Goal: Task Accomplishment & Management: Complete application form

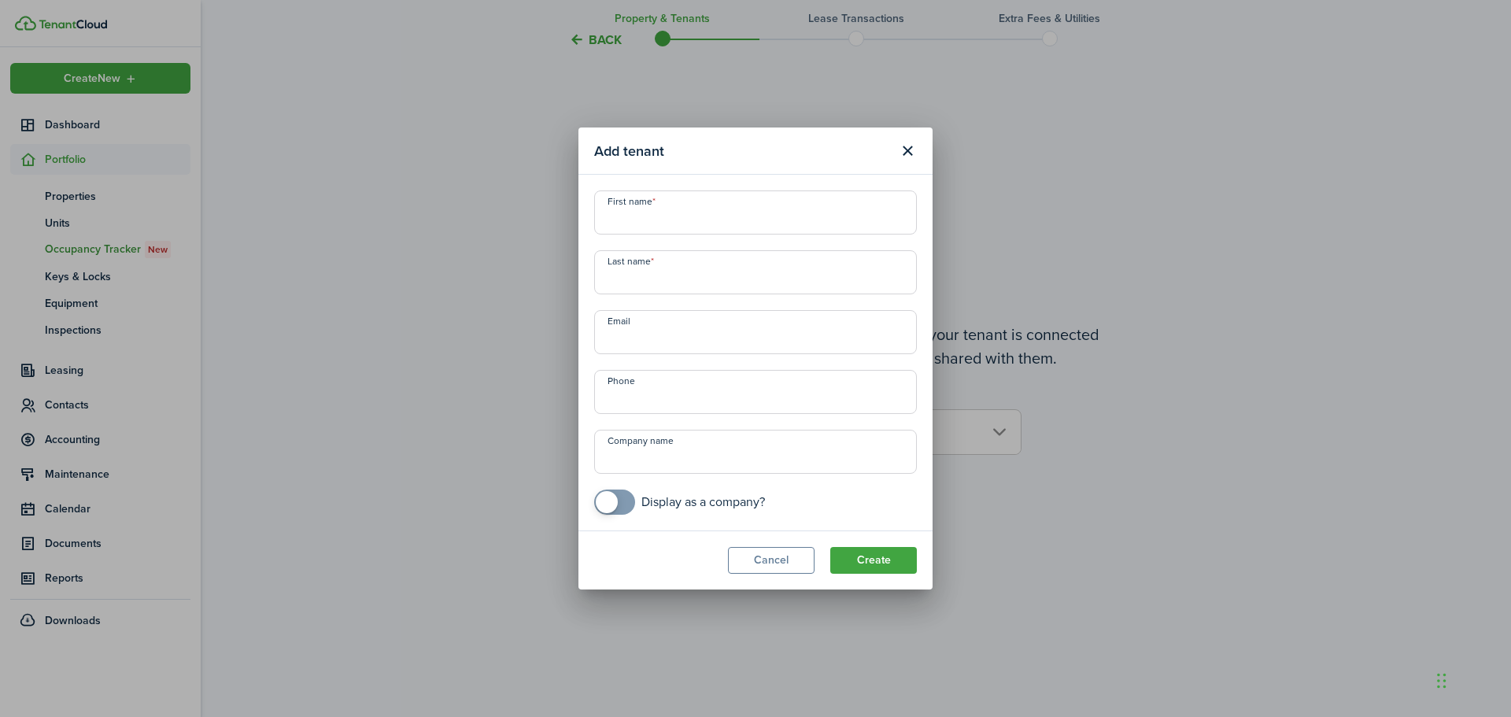
click at [679, 220] on input "First name" at bounding box center [755, 212] width 323 height 44
type input "[PERSON_NAME]"
click at [634, 283] on input "Last name" at bounding box center [755, 272] width 323 height 44
type input "[PERSON_NAME]"
click at [707, 402] on input "+1" at bounding box center [755, 392] width 323 height 44
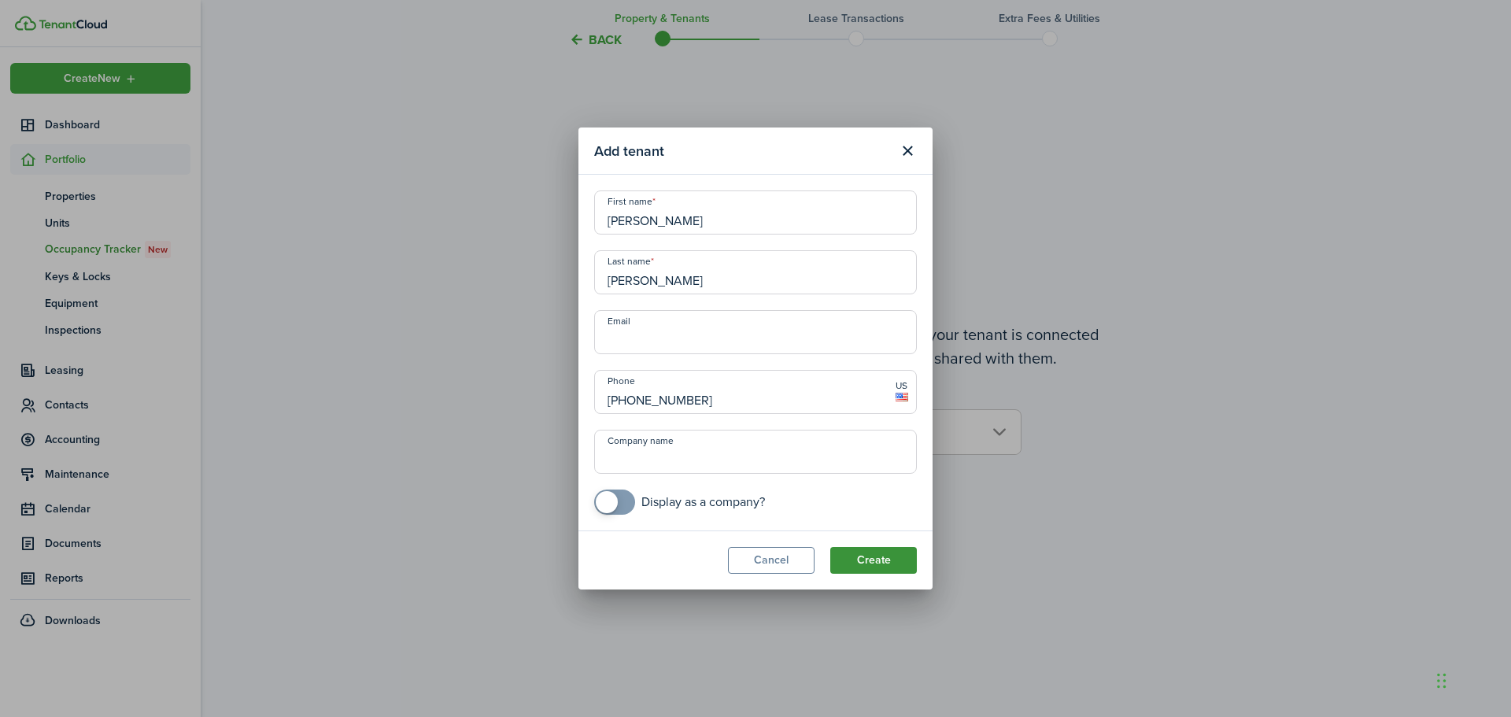
type input "[PHONE_NUMBER]"
click at [898, 560] on button "Create" at bounding box center [873, 560] width 87 height 27
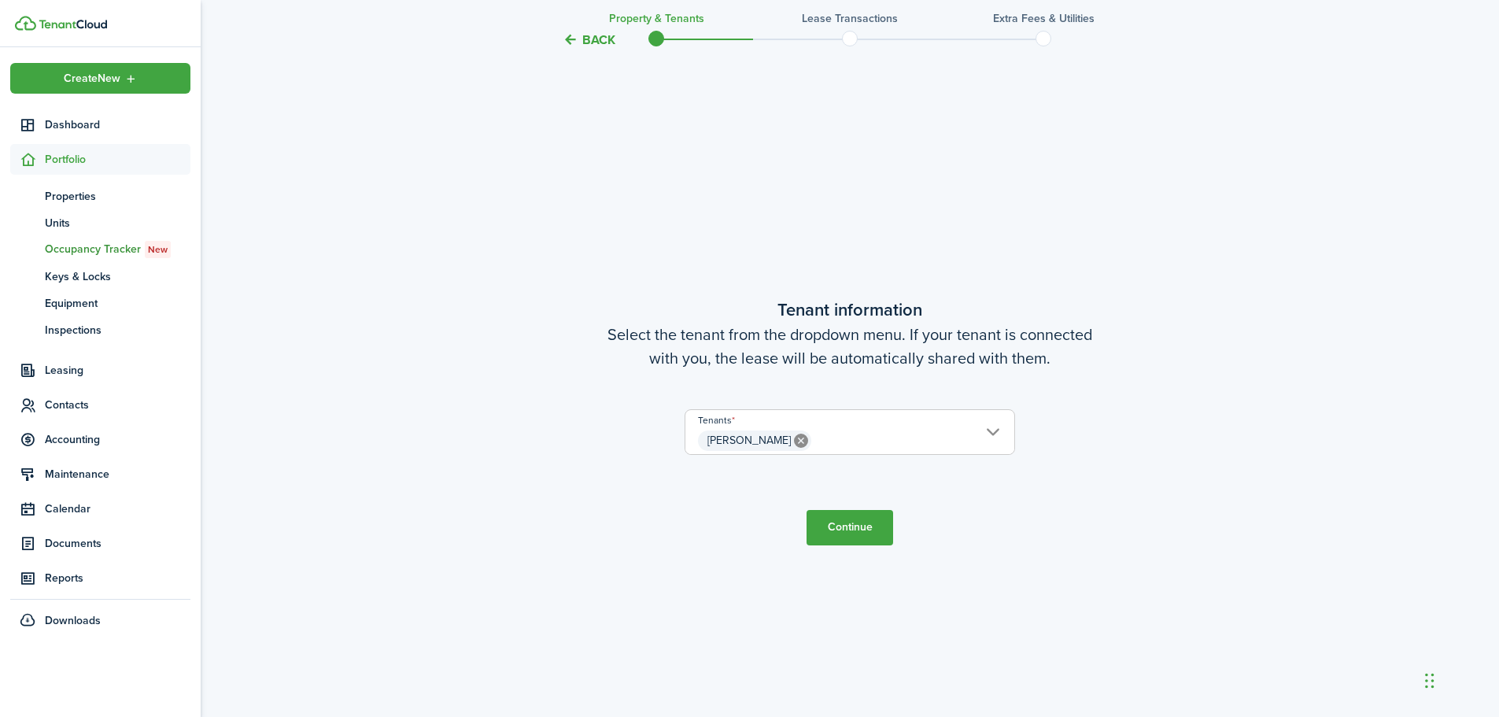
click at [838, 528] on button "Continue" at bounding box center [850, 527] width 87 height 35
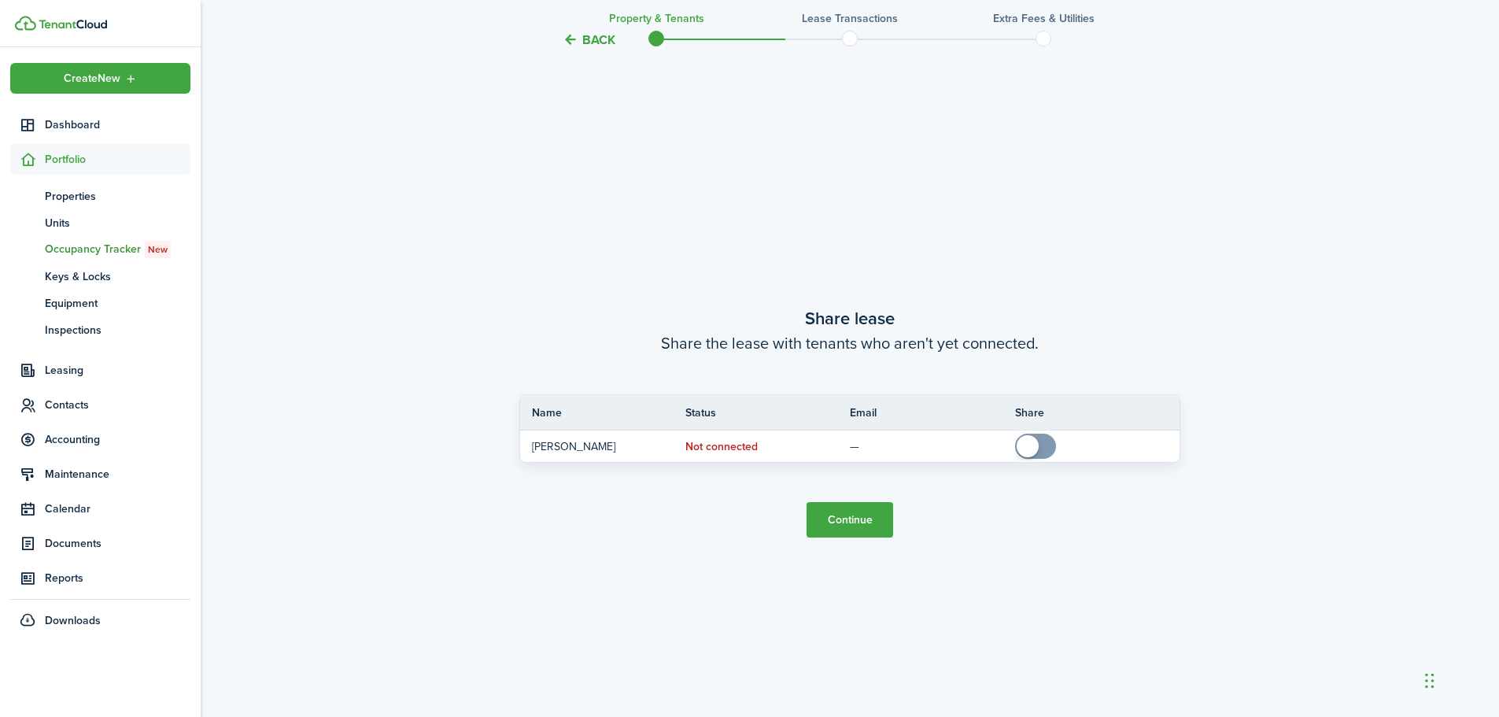
scroll to position [1329, 0]
drag, startPoint x: 847, startPoint y: 525, endPoint x: 897, endPoint y: 530, distance: 50.6
click at [846, 522] on button "Continue" at bounding box center [850, 518] width 87 height 35
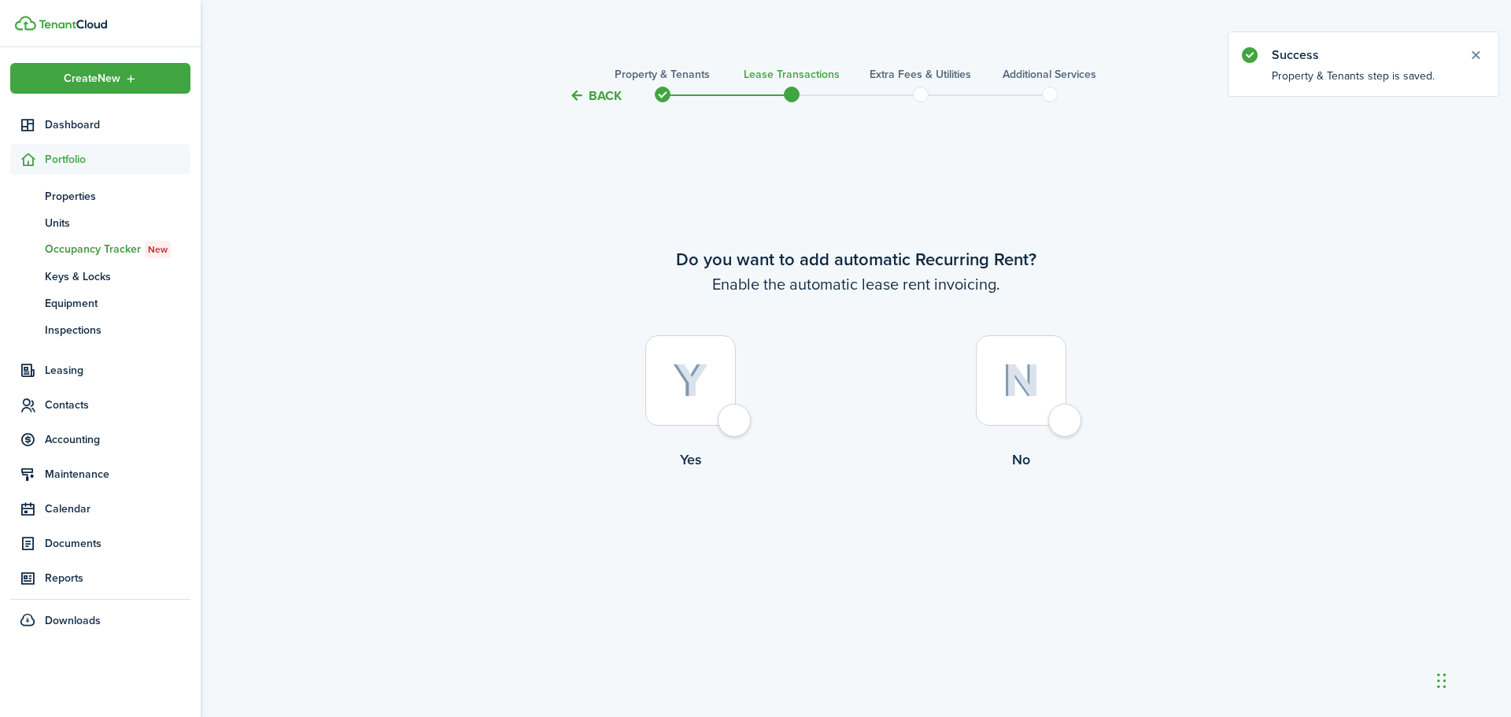
drag, startPoint x: 739, startPoint y: 422, endPoint x: 824, endPoint y: 448, distance: 88.9
click at [736, 421] on div at bounding box center [690, 380] width 91 height 91
radio input "true"
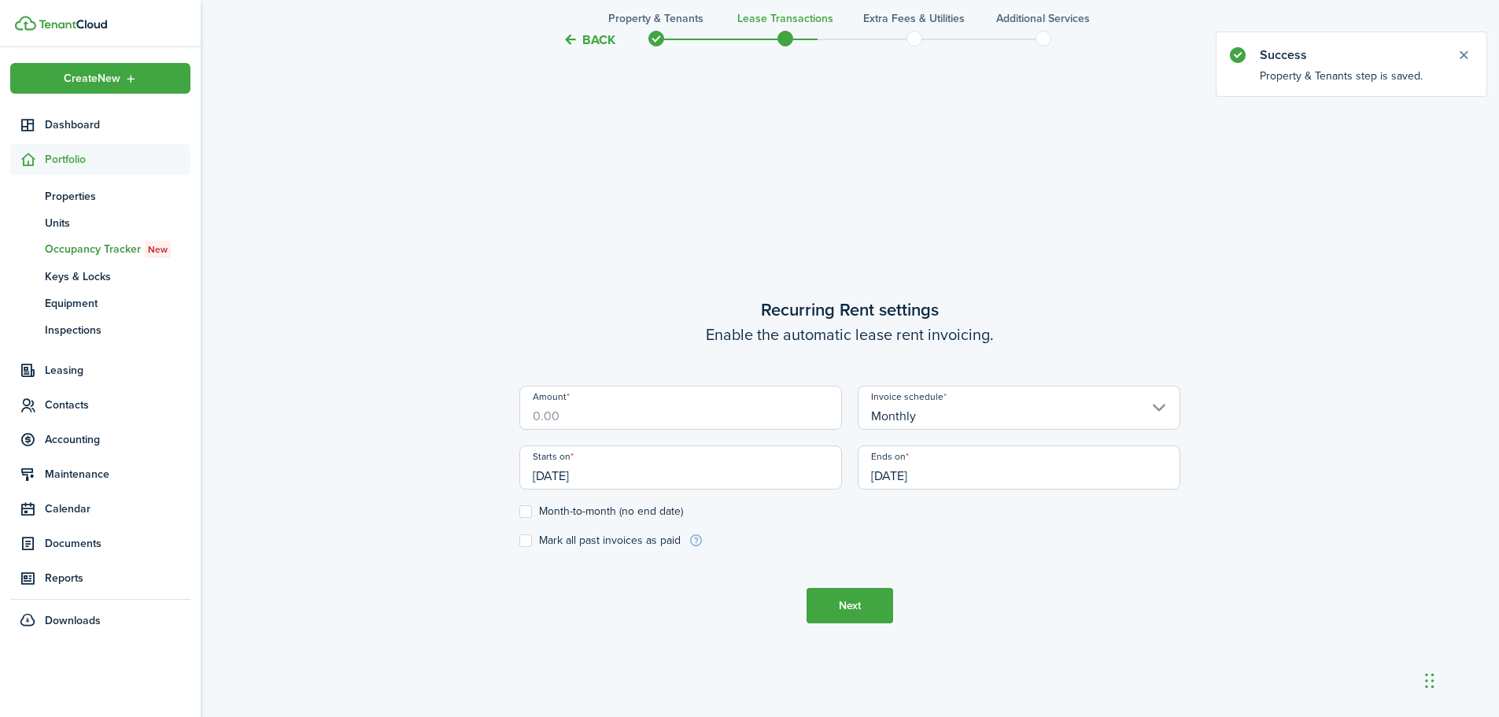
scroll to position [612, 0]
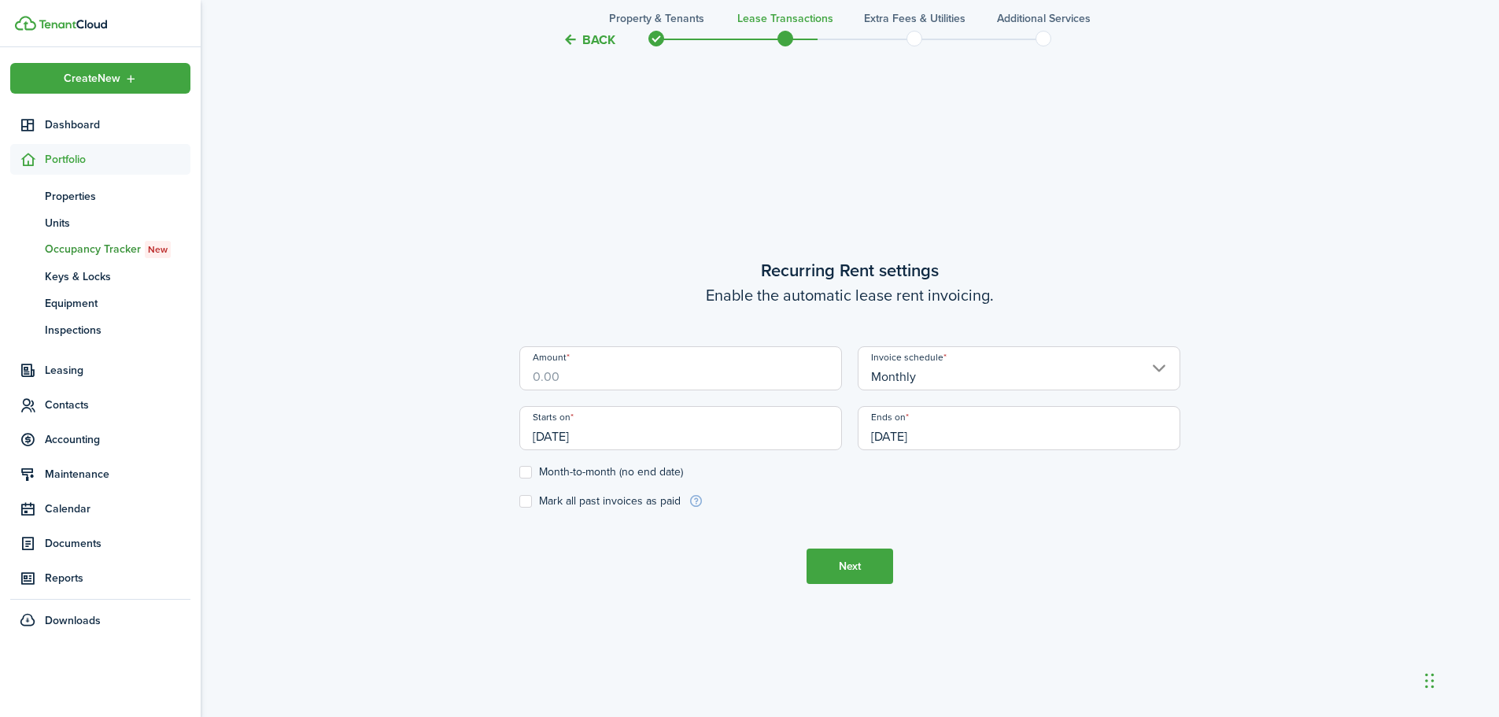
click at [629, 381] on input "Amount" at bounding box center [681, 368] width 323 height 44
type input "$680.00"
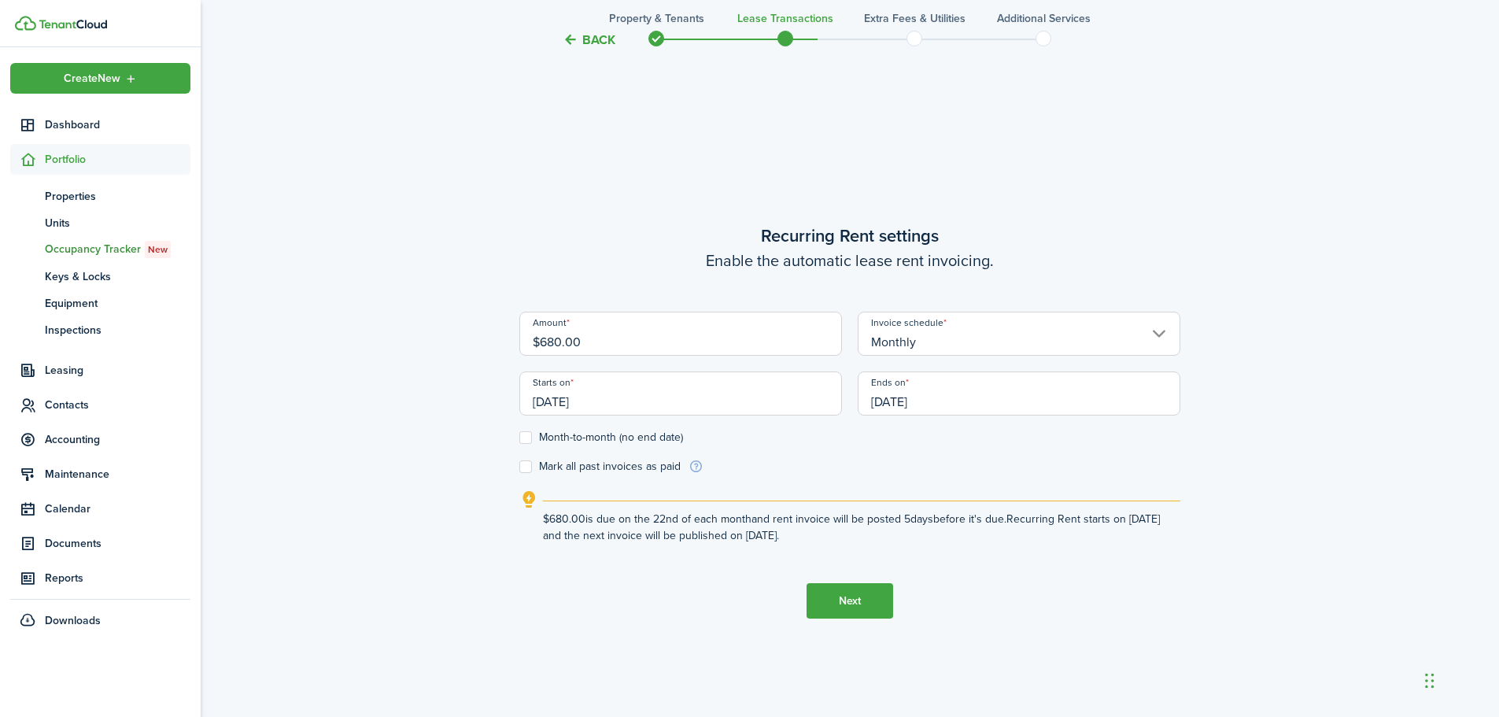
click at [655, 390] on input "[DATE]" at bounding box center [681, 394] width 323 height 44
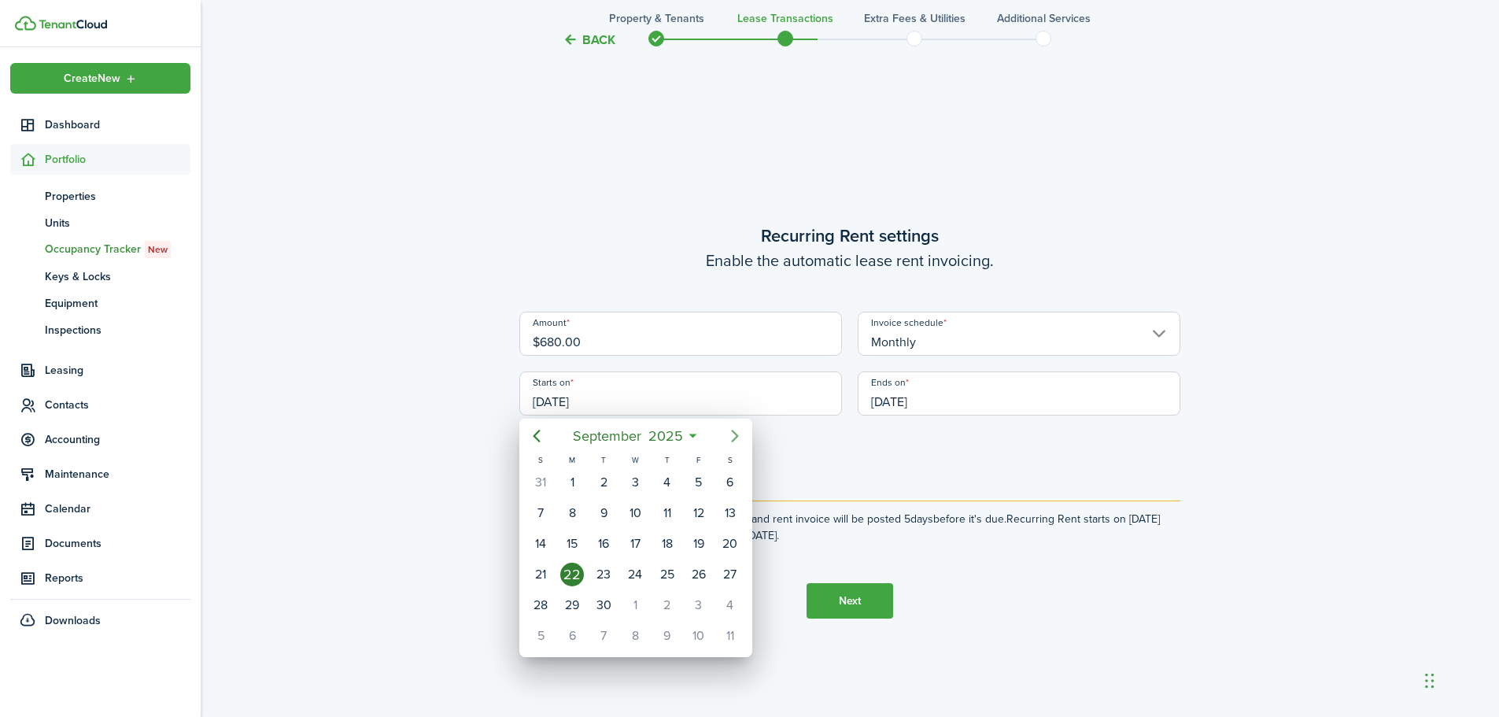
click at [738, 438] on icon "Next page" at bounding box center [735, 436] width 19 height 19
click at [636, 484] on div "1" at bounding box center [635, 483] width 24 height 24
type input "[DATE]"
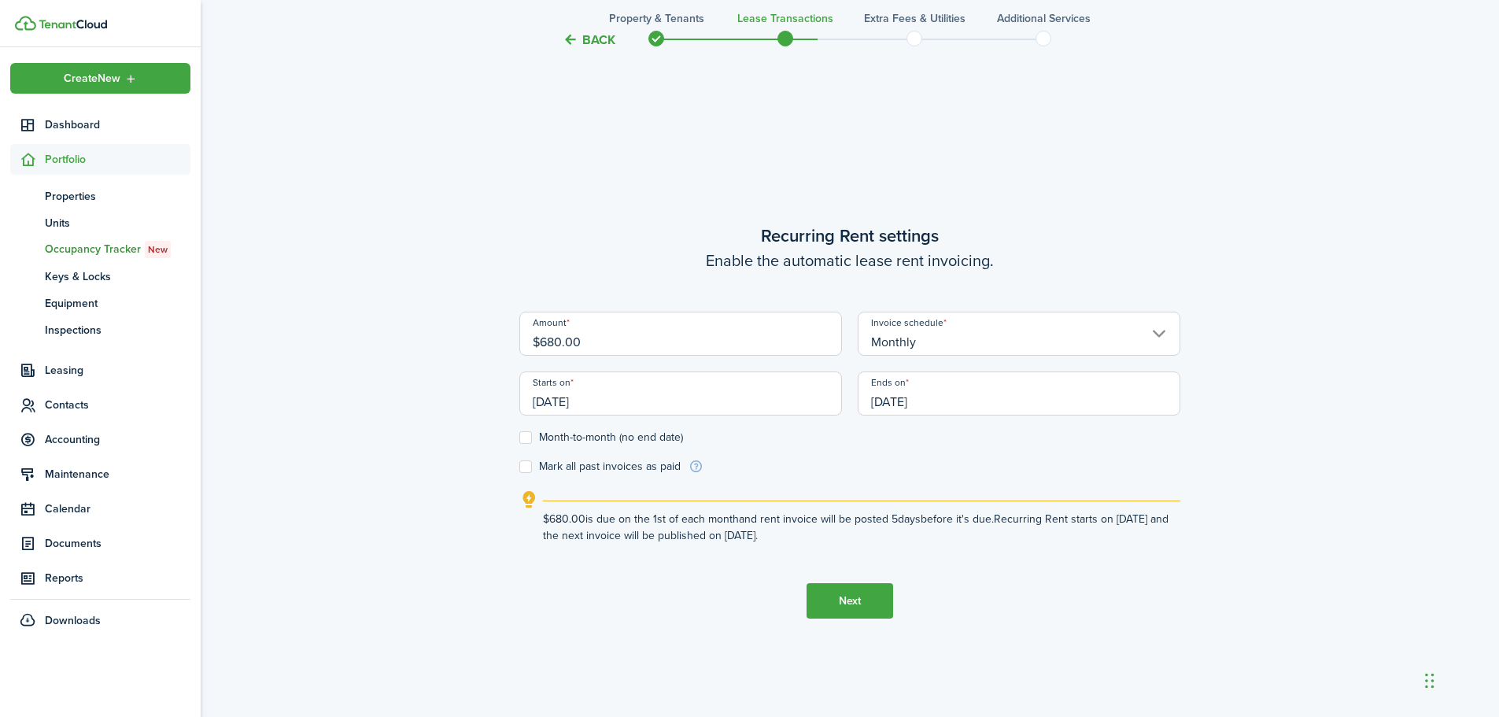
click at [1158, 391] on input "[DATE]" at bounding box center [1019, 394] width 323 height 44
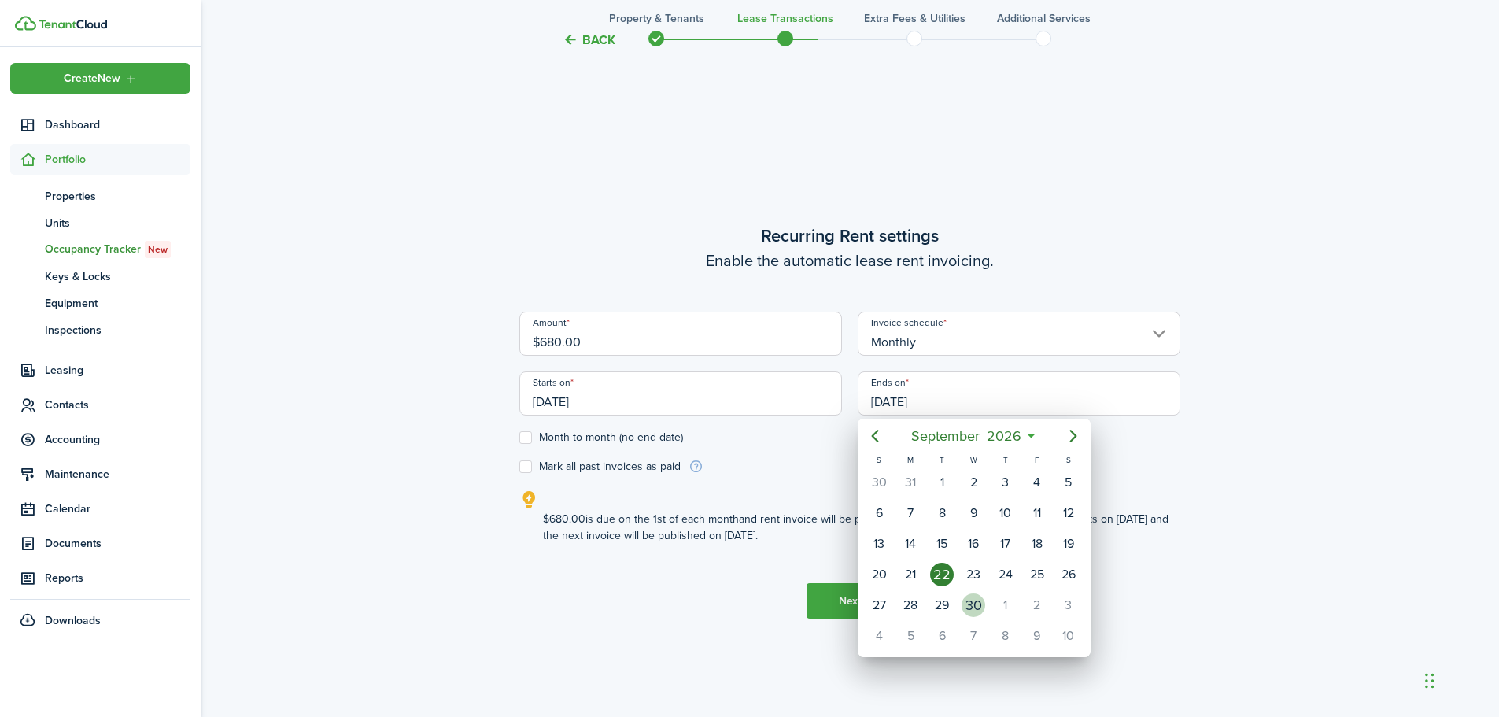
click at [979, 607] on div "30" at bounding box center [974, 605] width 24 height 24
type input "[DATE]"
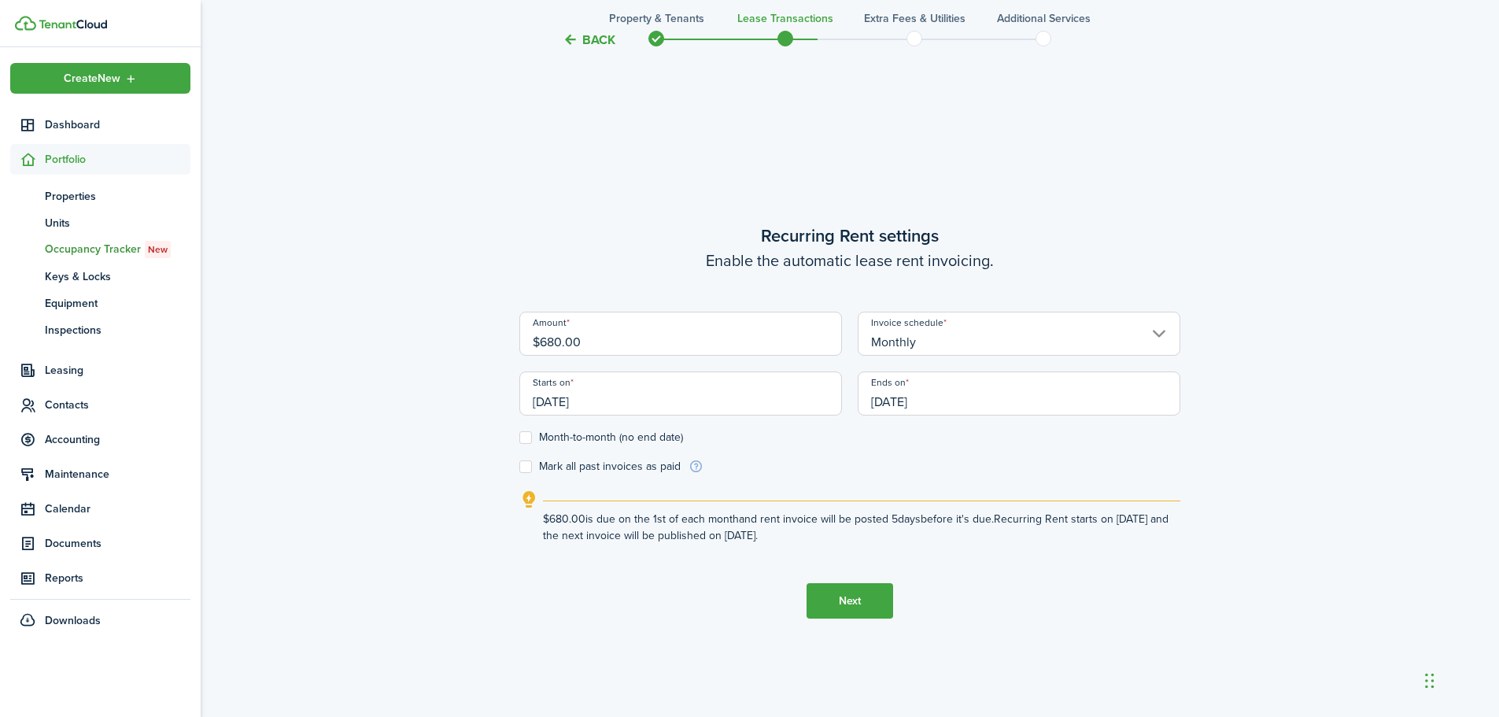
click at [868, 607] on button "Next" at bounding box center [850, 600] width 87 height 35
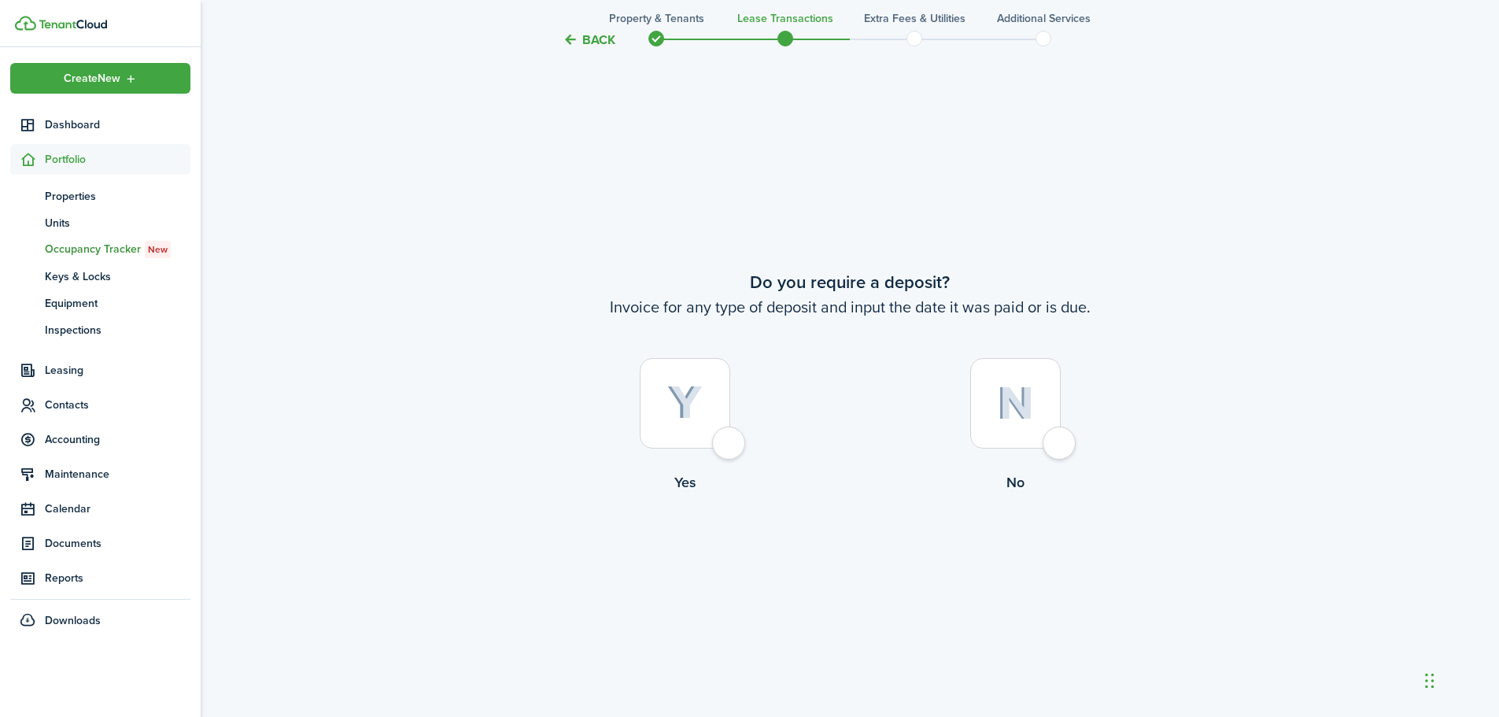
scroll to position [1329, 0]
click at [730, 437] on div at bounding box center [685, 402] width 91 height 91
radio input "true"
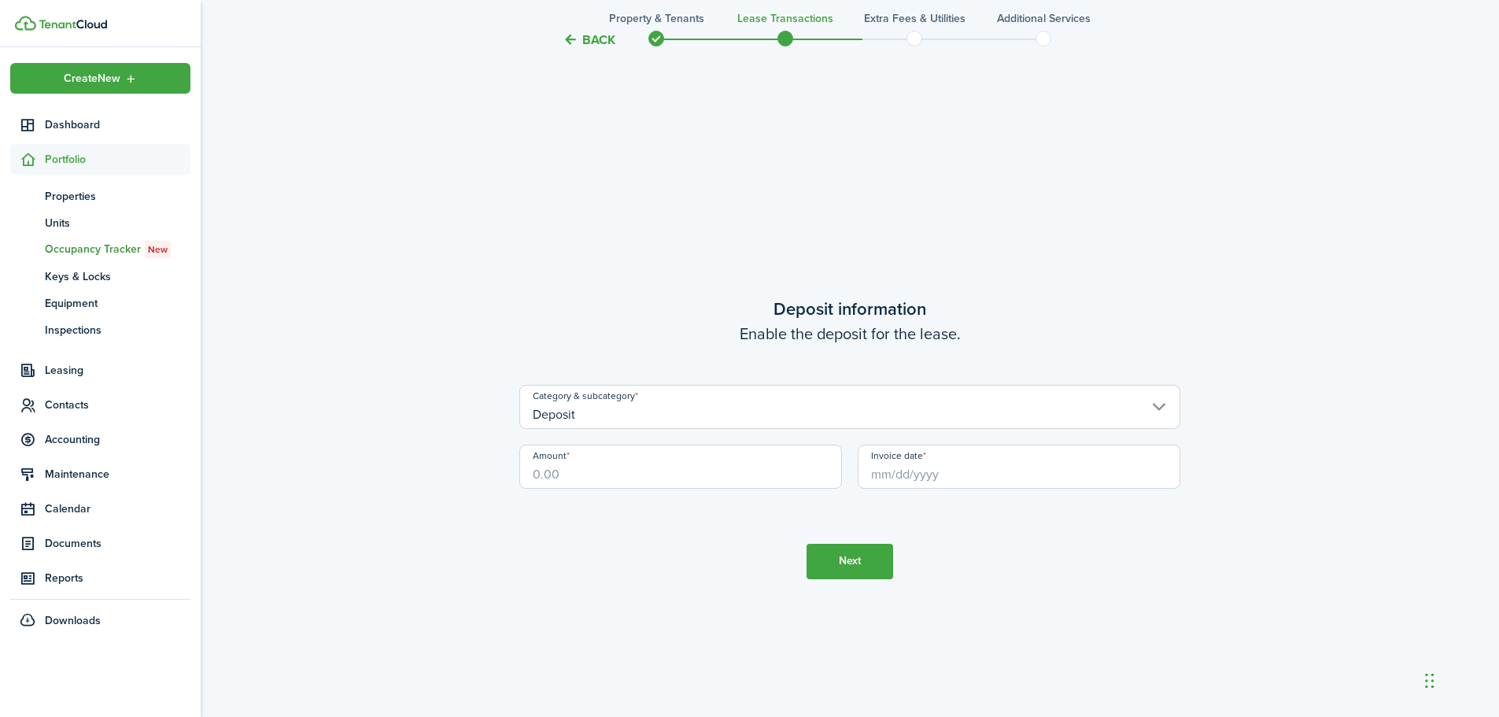
scroll to position [2046, 0]
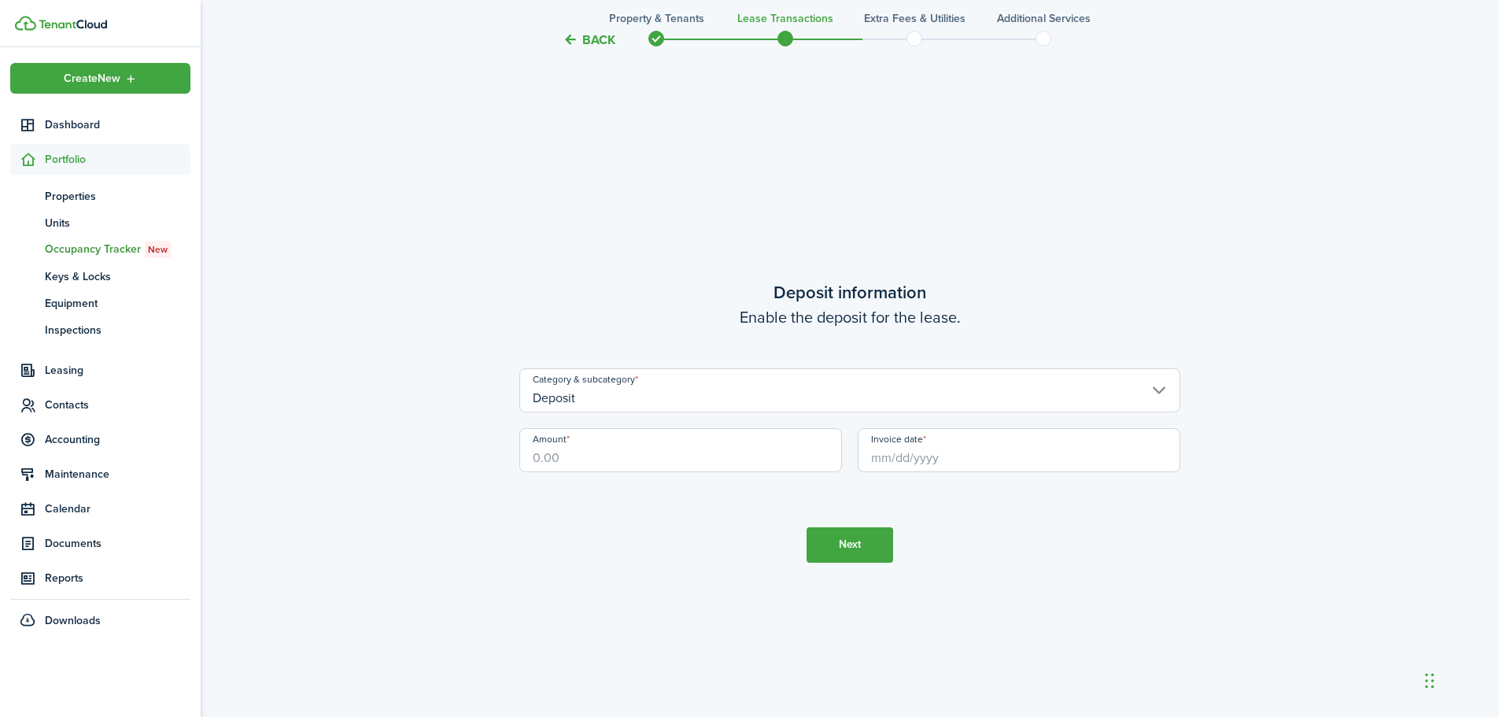
click at [618, 457] on input "Amount" at bounding box center [681, 450] width 323 height 44
type input "$680.00"
click at [644, 605] on tc-wizard-step "Deposit information Enable the deposit for the lease. Category & subcategory De…" at bounding box center [850, 420] width 661 height 717
click at [957, 461] on input "Invoice date" at bounding box center [1019, 450] width 323 height 44
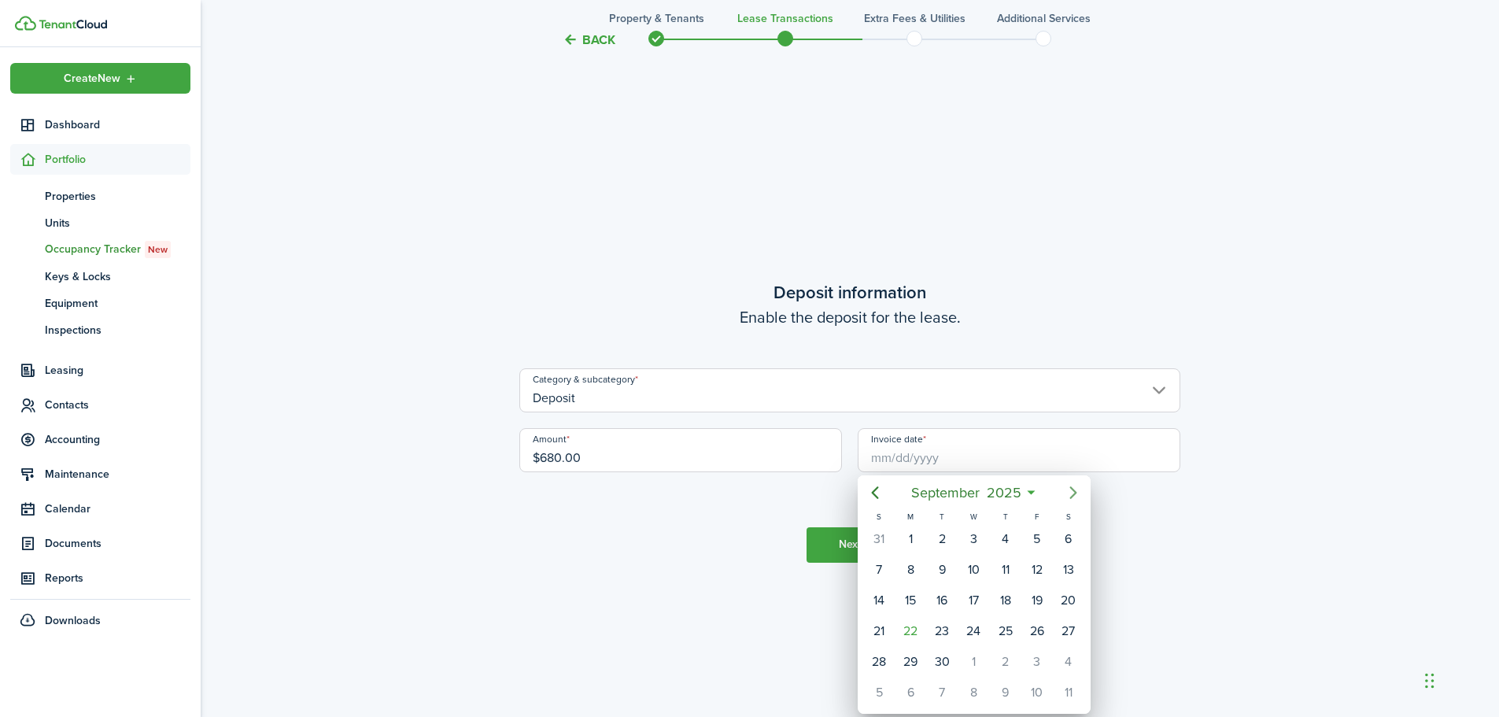
drag, startPoint x: 1071, startPoint y: 491, endPoint x: 1060, endPoint y: 497, distance: 11.6
click at [1070, 490] on icon "Next page" at bounding box center [1073, 492] width 19 height 19
click at [977, 545] on div "1" at bounding box center [974, 539] width 24 height 24
type input "[DATE]"
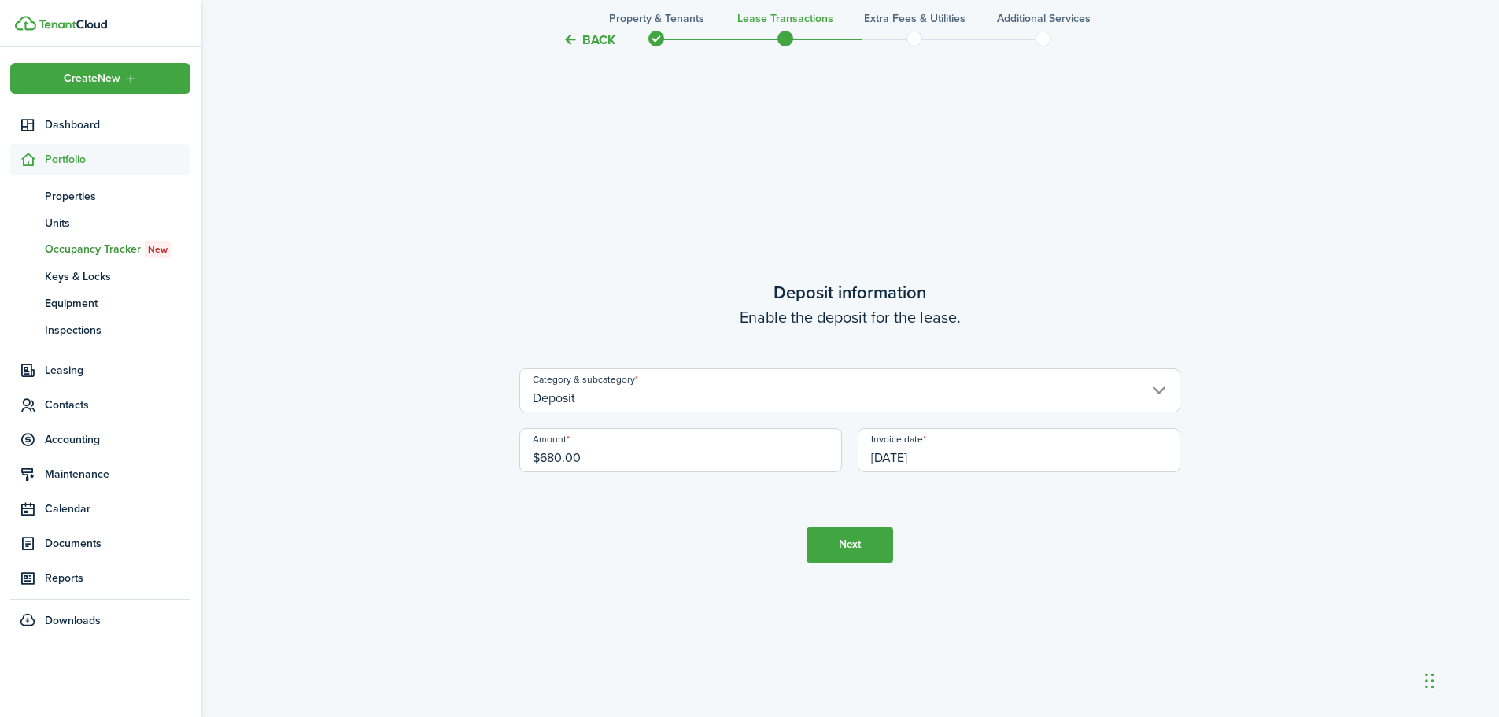
click at [554, 460] on input "$680.00" at bounding box center [681, 450] width 323 height 44
type input "$630.00"
click at [667, 572] on tc-wizard-step "Deposit information Enable the deposit for the lease. Category & subcategory De…" at bounding box center [850, 420] width 661 height 717
click at [848, 549] on button "Next" at bounding box center [850, 544] width 87 height 35
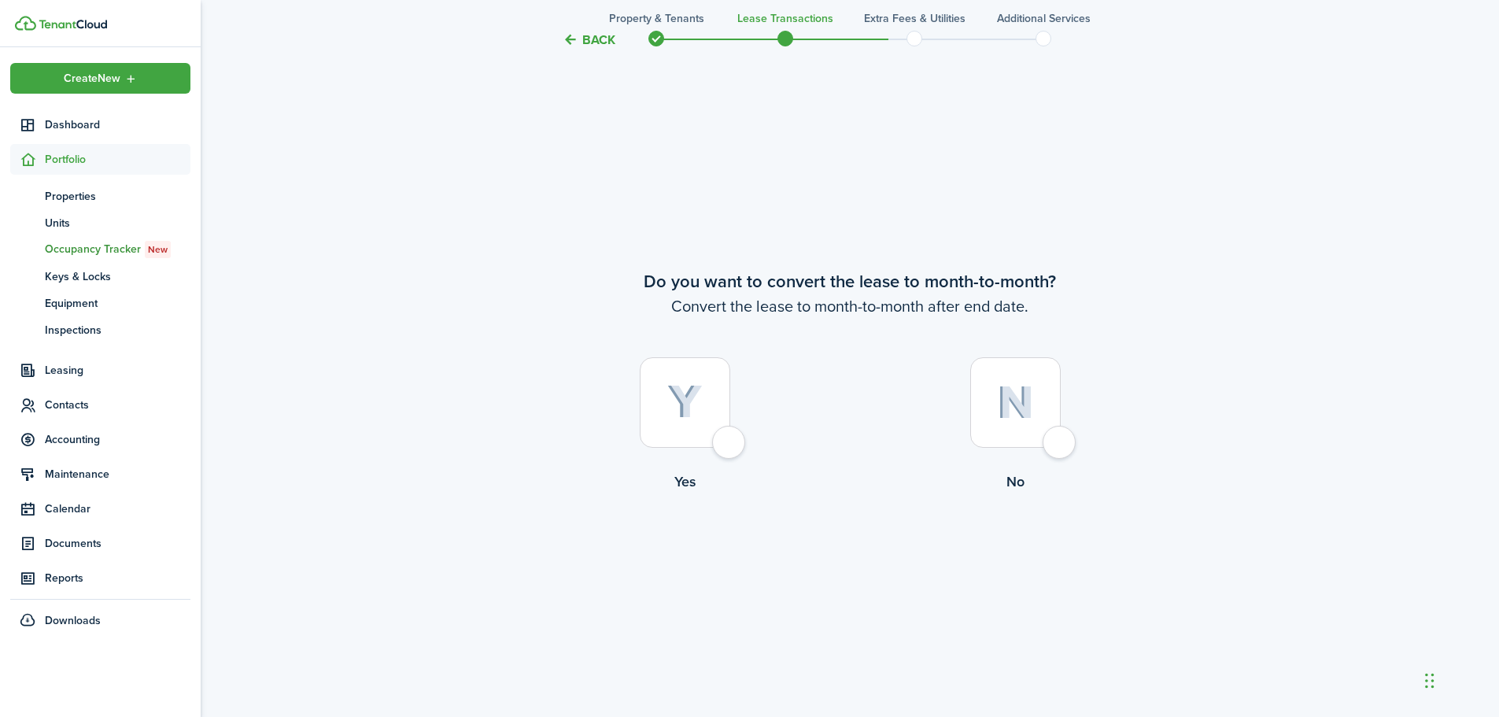
scroll to position [2763, 0]
click at [1000, 404] on img at bounding box center [1015, 402] width 37 height 34
radio input "true"
click at [863, 568] on button "Continue" at bounding box center [850, 555] width 87 height 35
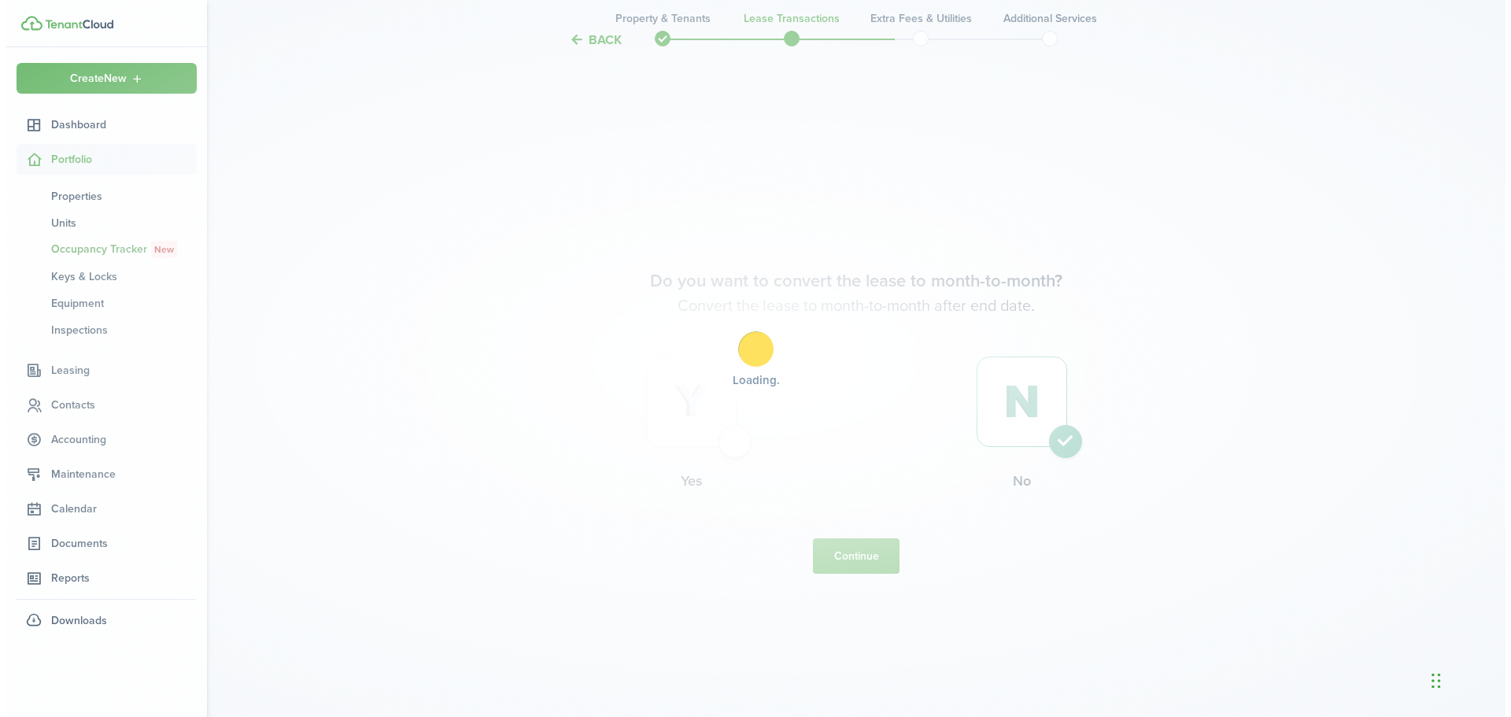
scroll to position [0, 0]
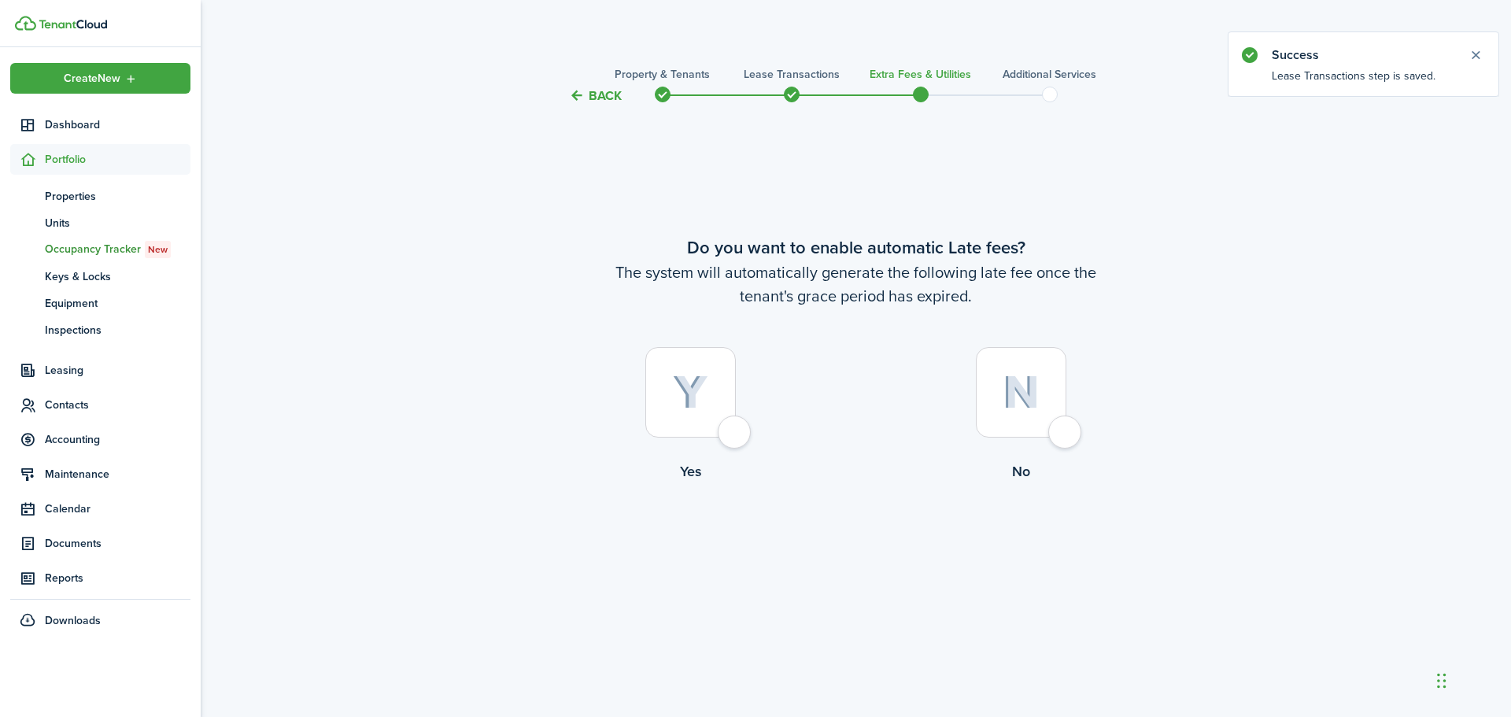
drag, startPoint x: 1034, startPoint y: 415, endPoint x: 1025, endPoint y: 431, distance: 18.0
click at [1034, 414] on div at bounding box center [1021, 392] width 91 height 91
radio input "true"
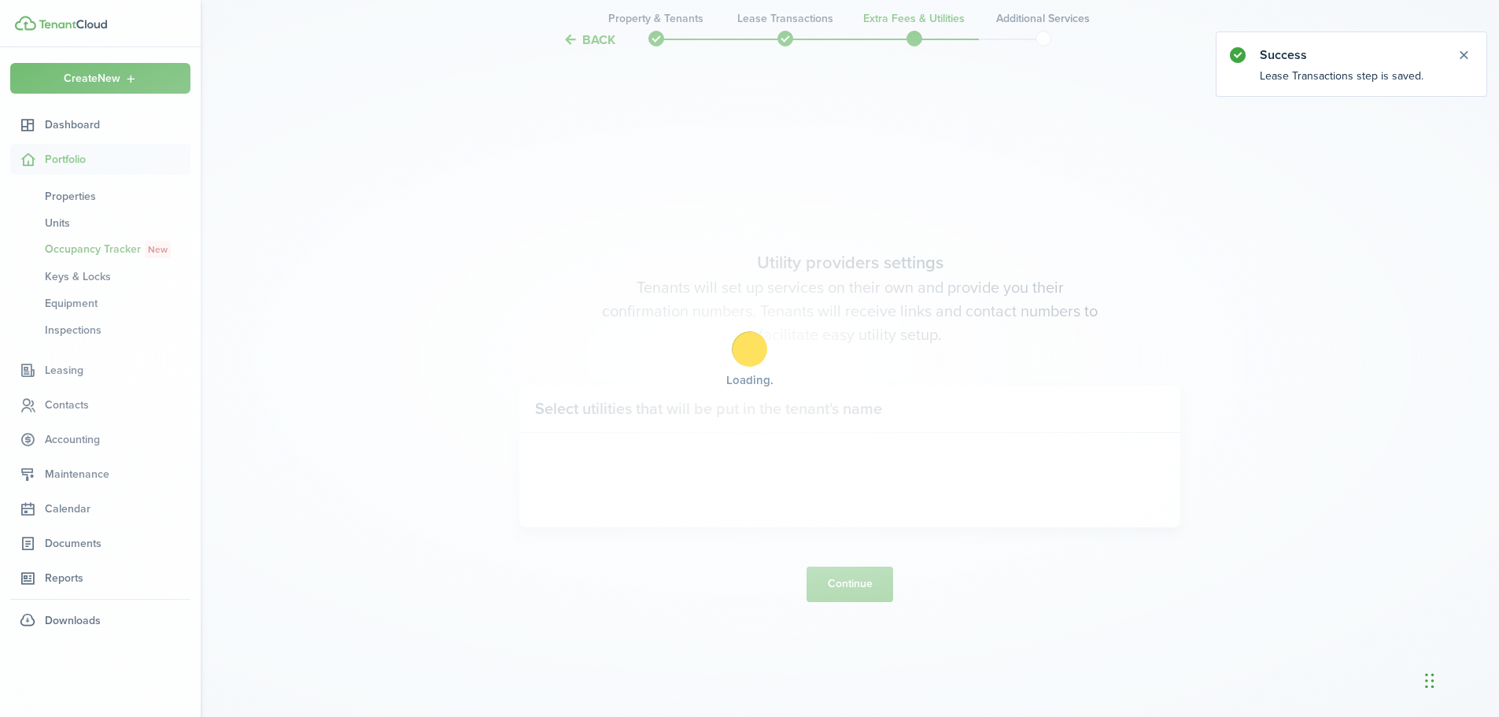
scroll to position [612, 0]
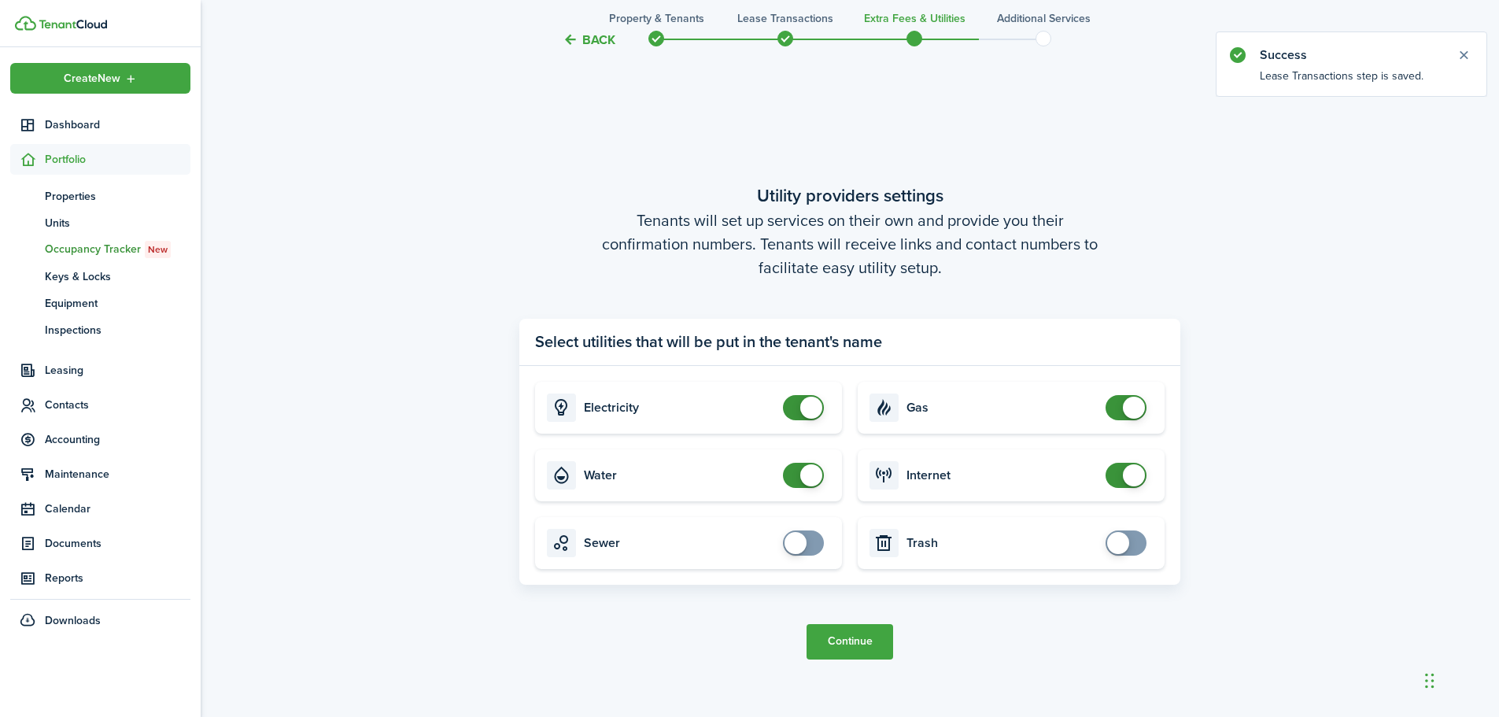
checkbox input "false"
click at [796, 407] on span at bounding box center [804, 407] width 16 height 25
drag, startPoint x: 789, startPoint y: 479, endPoint x: 855, endPoint y: 476, distance: 65.4
checkbox input "false"
click at [796, 479] on span at bounding box center [804, 475] width 16 height 25
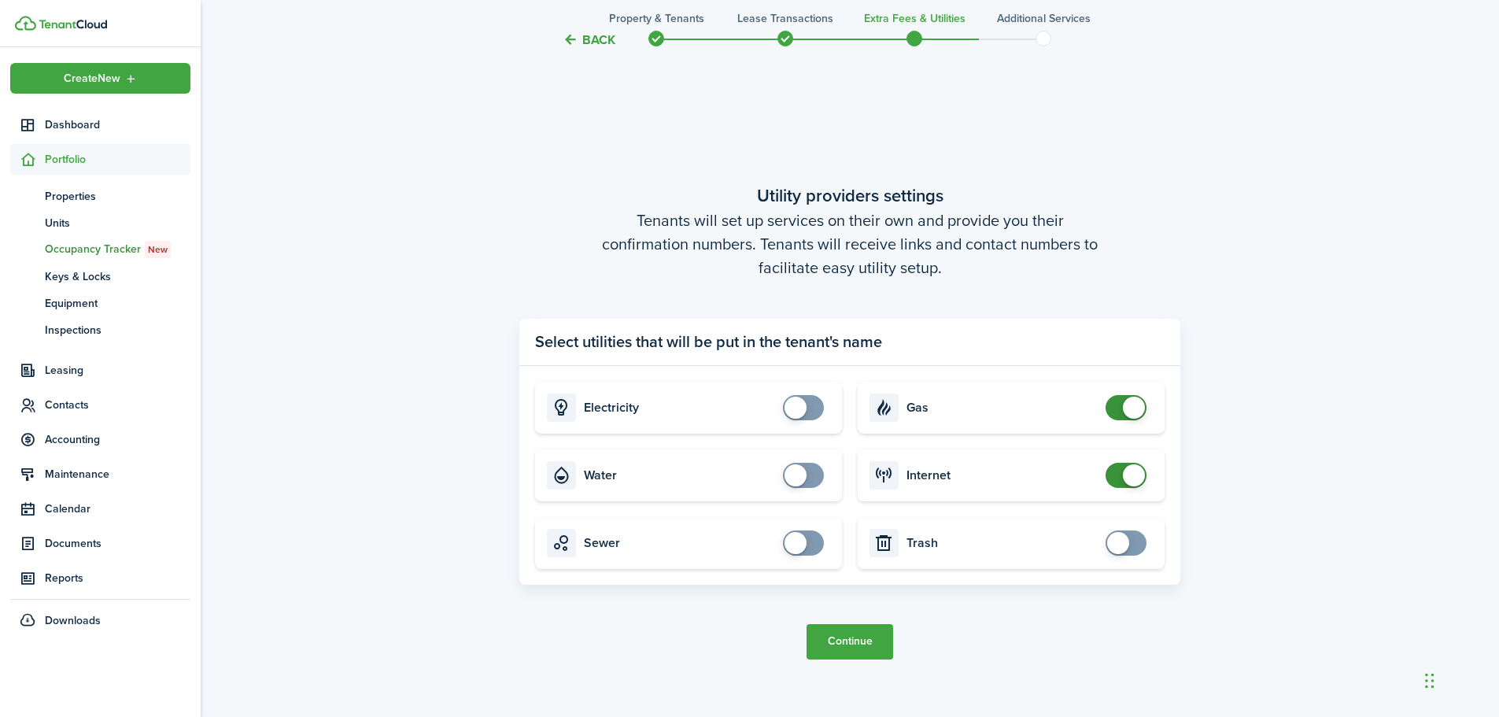
drag, startPoint x: 1112, startPoint y: 412, endPoint x: 1103, endPoint y: 434, distance: 24.0
checkbox input "false"
click at [1119, 411] on span at bounding box center [1127, 407] width 16 height 25
checkbox input "false"
click at [1119, 475] on span at bounding box center [1127, 475] width 16 height 25
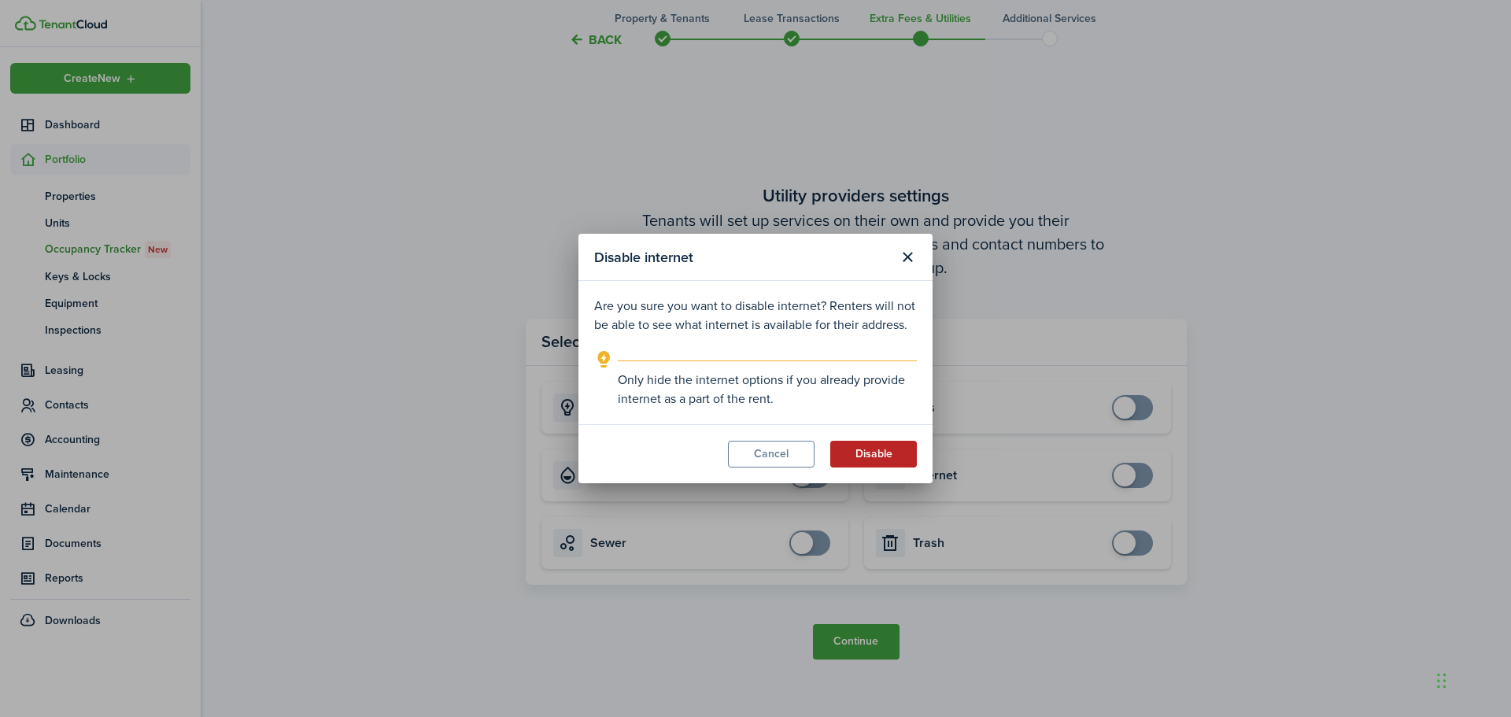
click at [877, 454] on button "Disable" at bounding box center [873, 454] width 87 height 27
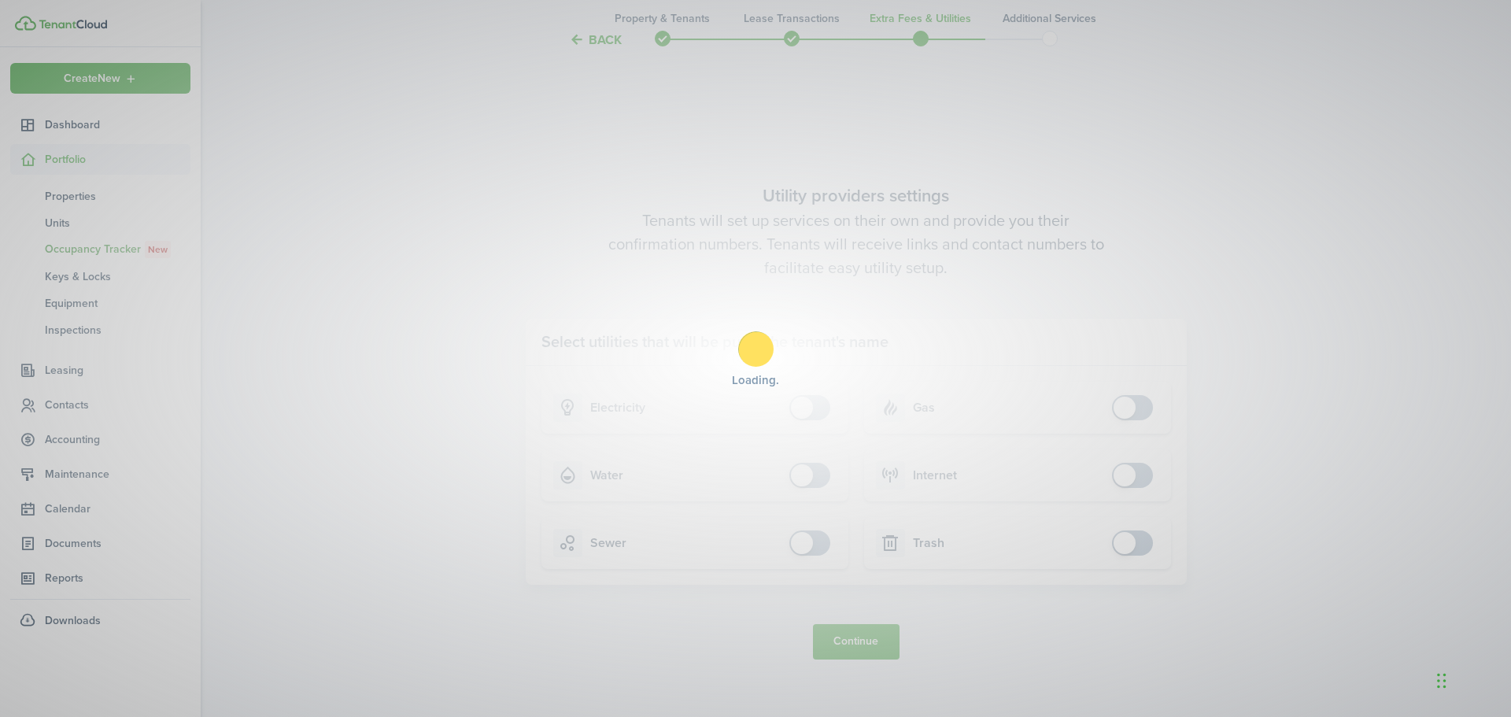
click at [867, 642] on div "Loading" at bounding box center [755, 358] width 1511 height 717
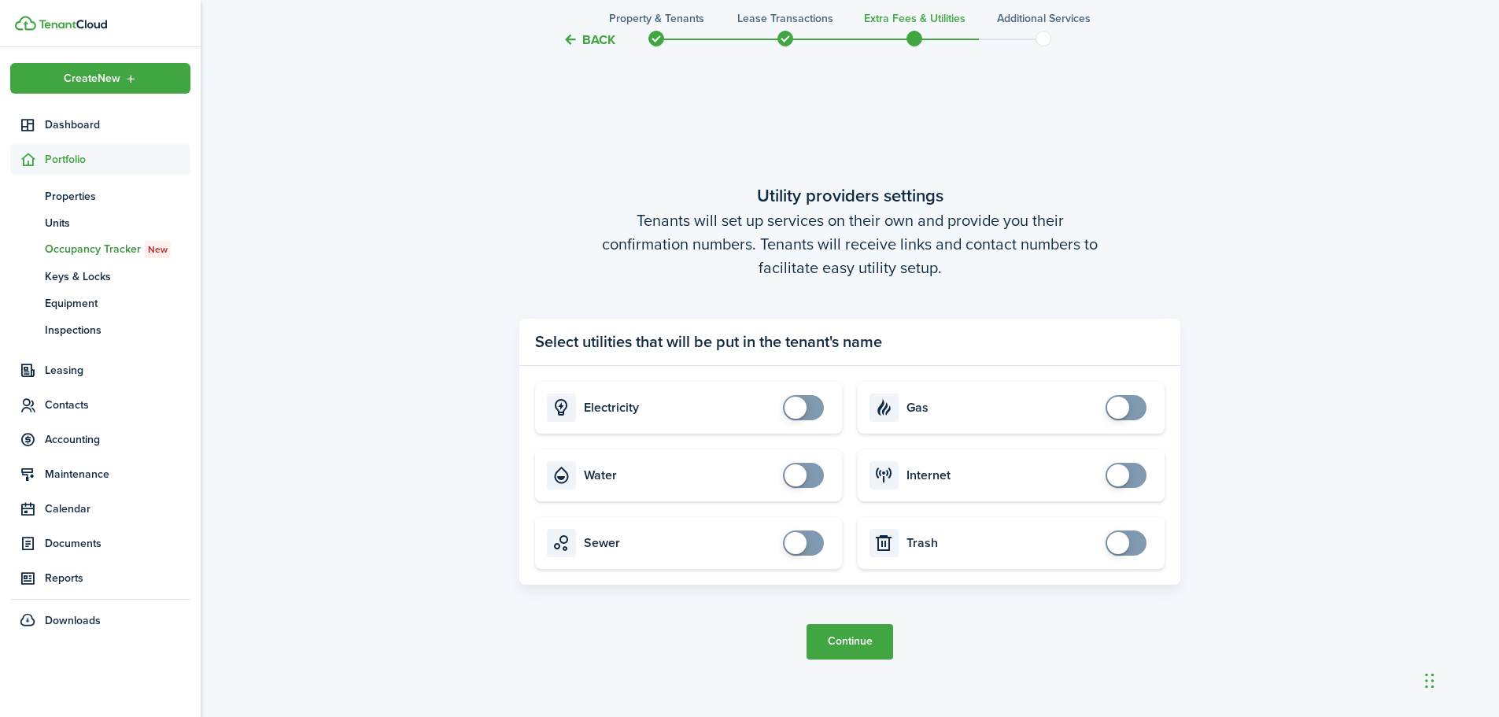
click at [866, 642] on button "Continue" at bounding box center [850, 641] width 87 height 35
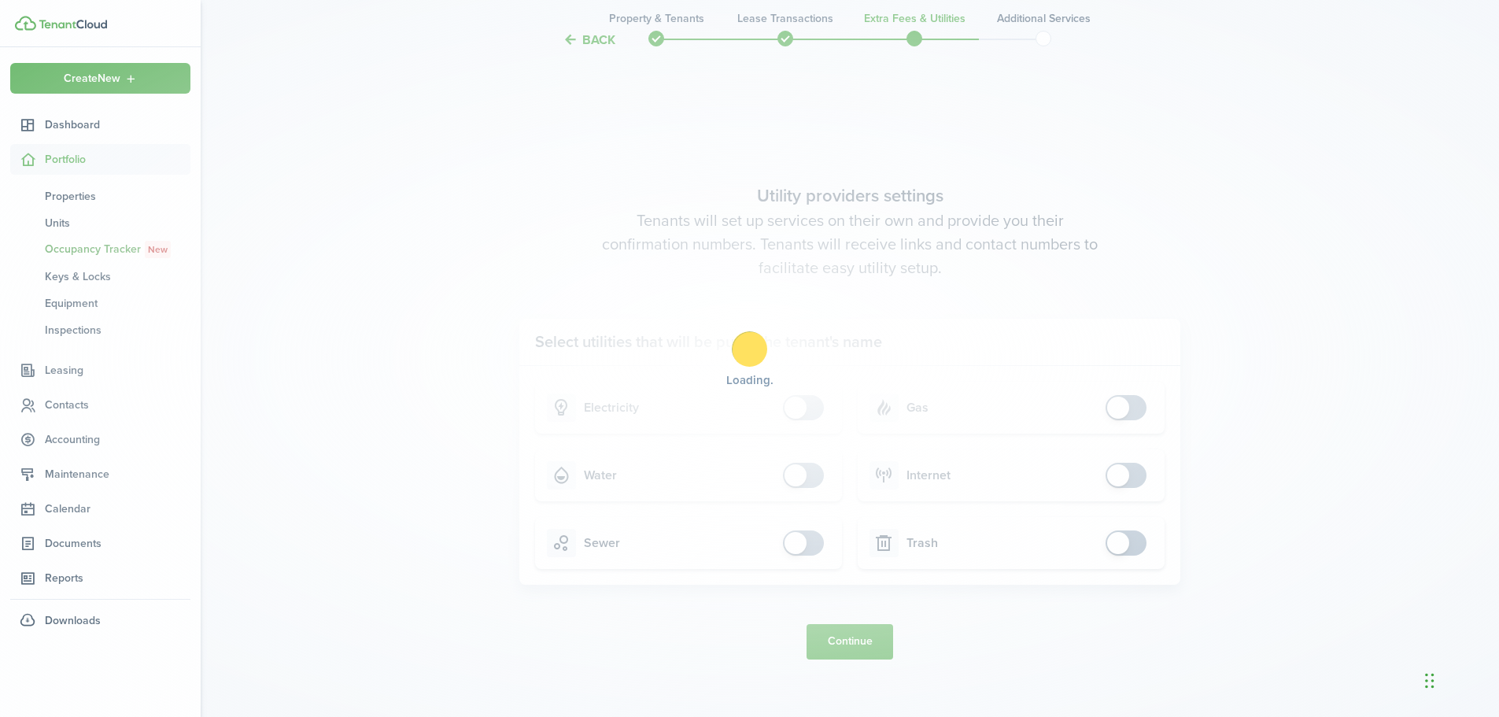
scroll to position [0, 0]
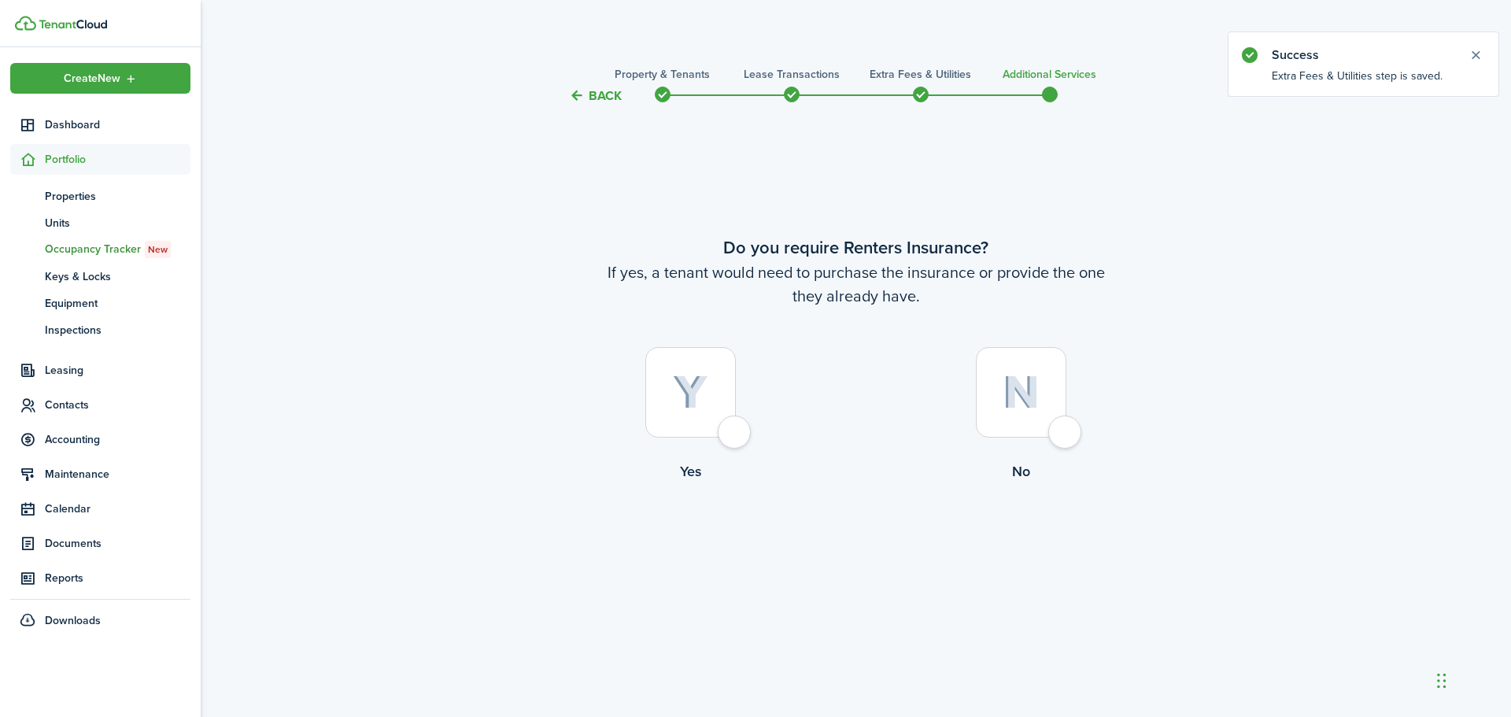
click at [1062, 430] on div at bounding box center [1021, 392] width 91 height 91
radio input "true"
click at [889, 551] on button "Complete move in" at bounding box center [856, 547] width 116 height 35
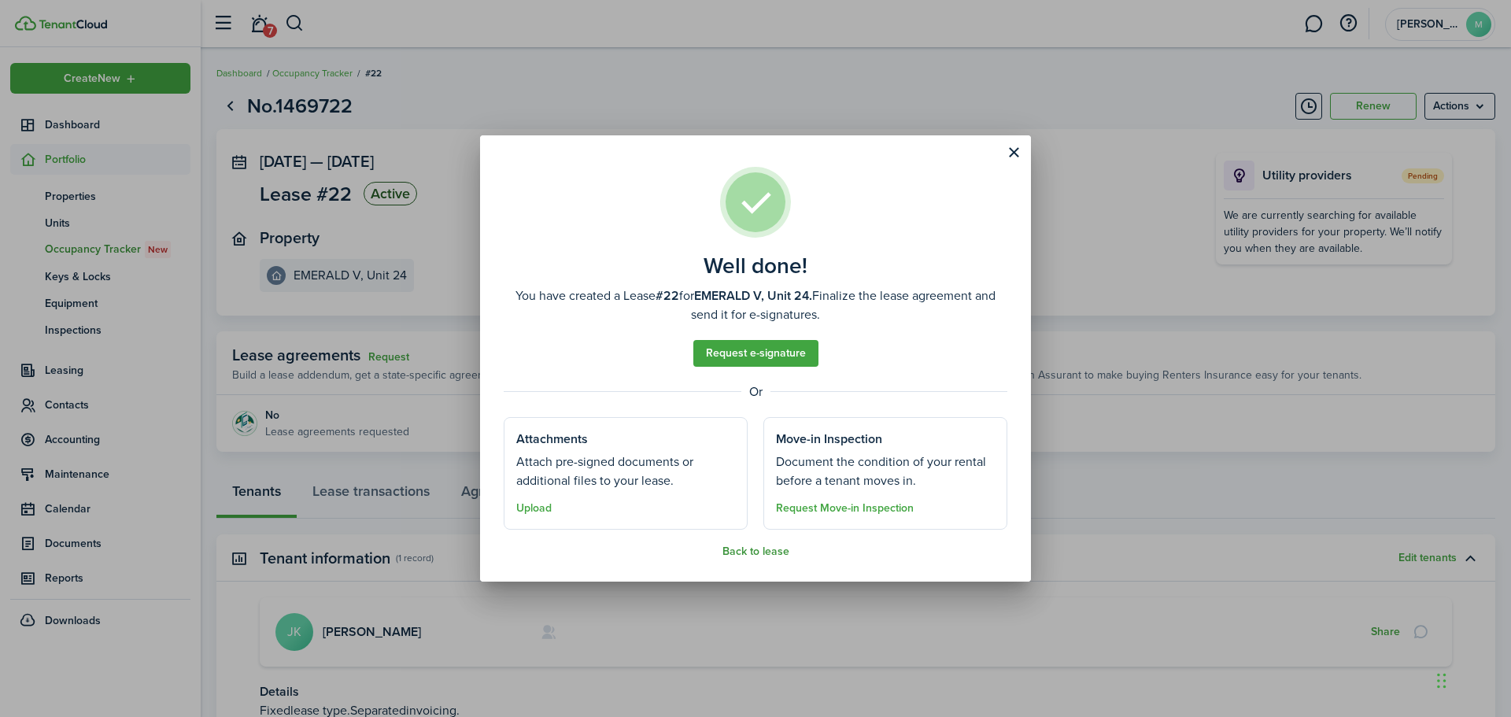
click at [766, 556] on button "Back to lease" at bounding box center [756, 551] width 67 height 13
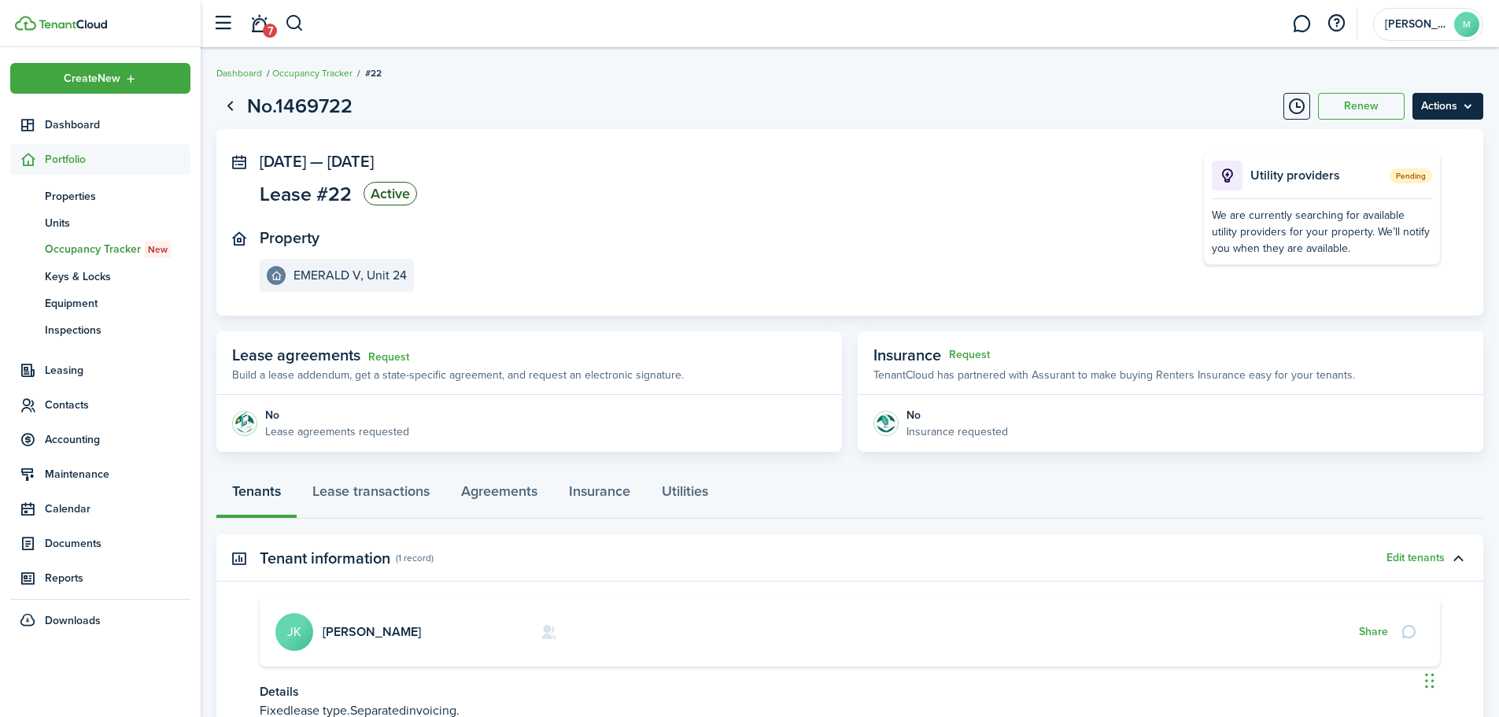
click at [1437, 110] on menu-btn "Actions" at bounding box center [1448, 106] width 71 height 27
click at [1401, 134] on button "Edit" at bounding box center [1415, 141] width 138 height 27
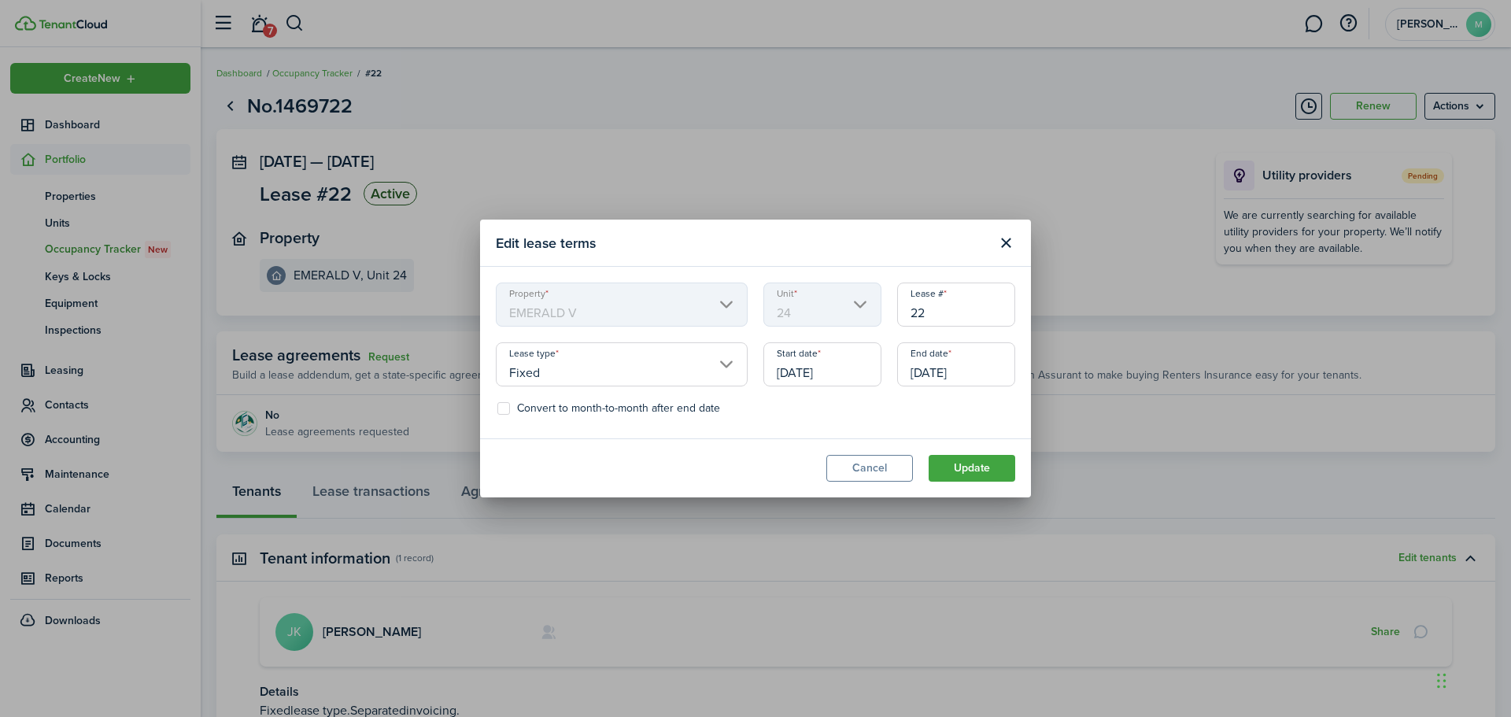
click at [937, 312] on input "22" at bounding box center [956, 305] width 118 height 44
type input "24"
click at [966, 464] on button "Update" at bounding box center [972, 468] width 87 height 27
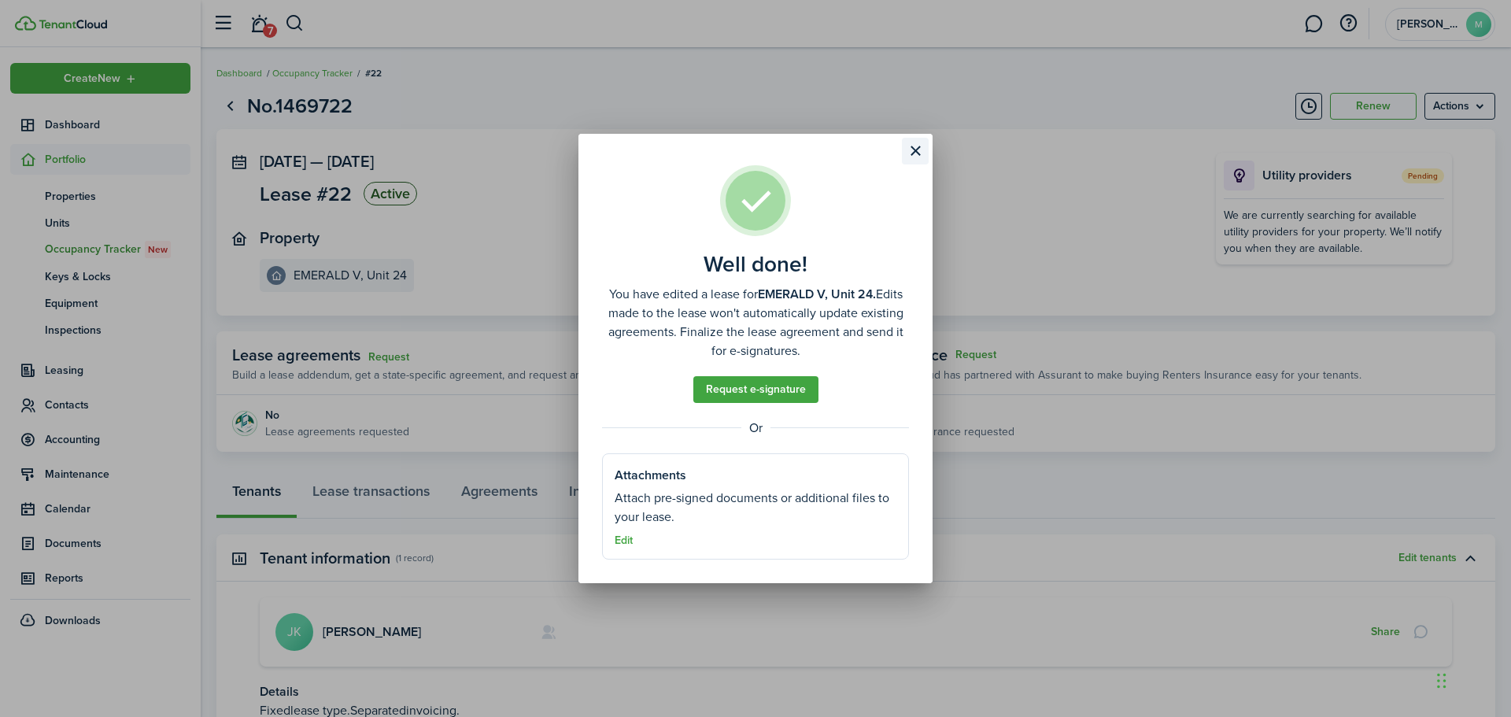
click at [923, 147] on button "Close modal" at bounding box center [915, 151] width 27 height 27
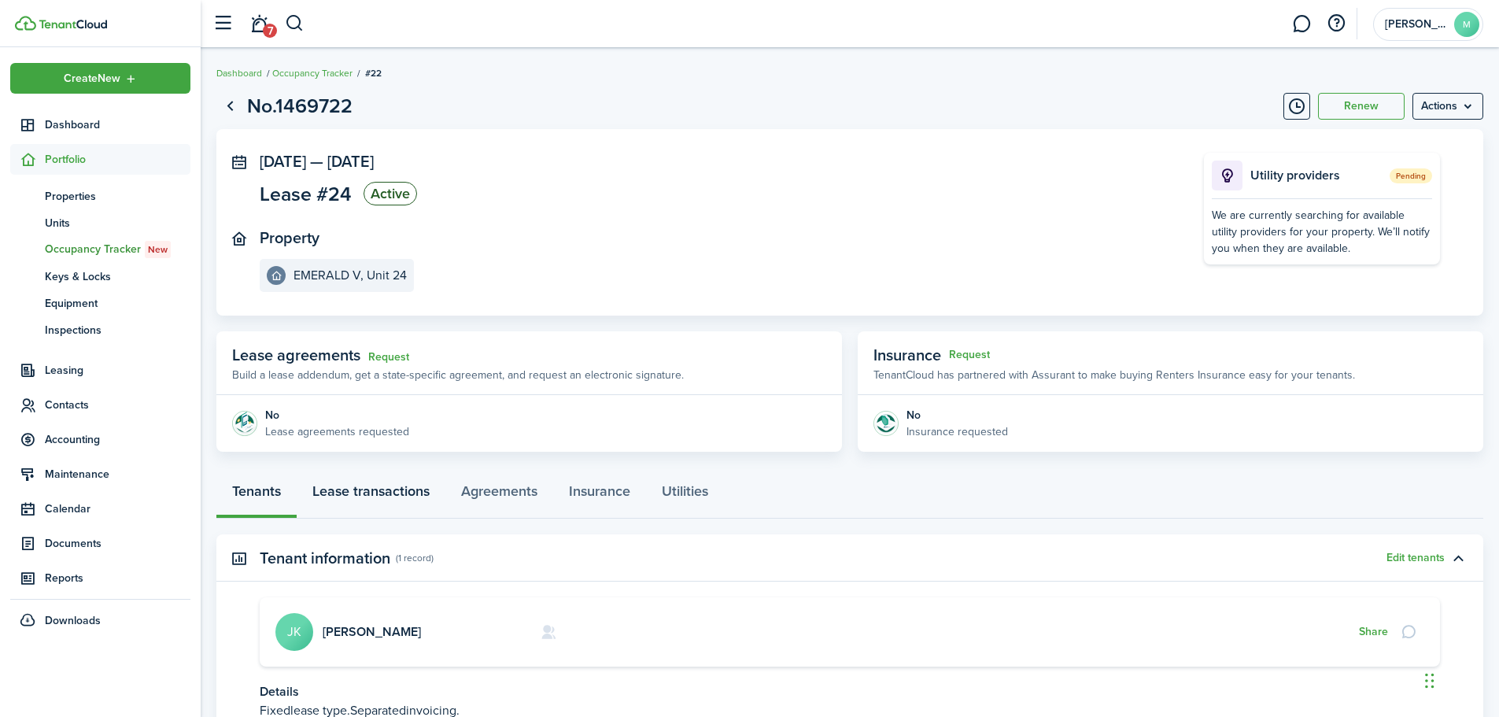
click at [394, 495] on link "Lease transactions" at bounding box center [371, 494] width 149 height 47
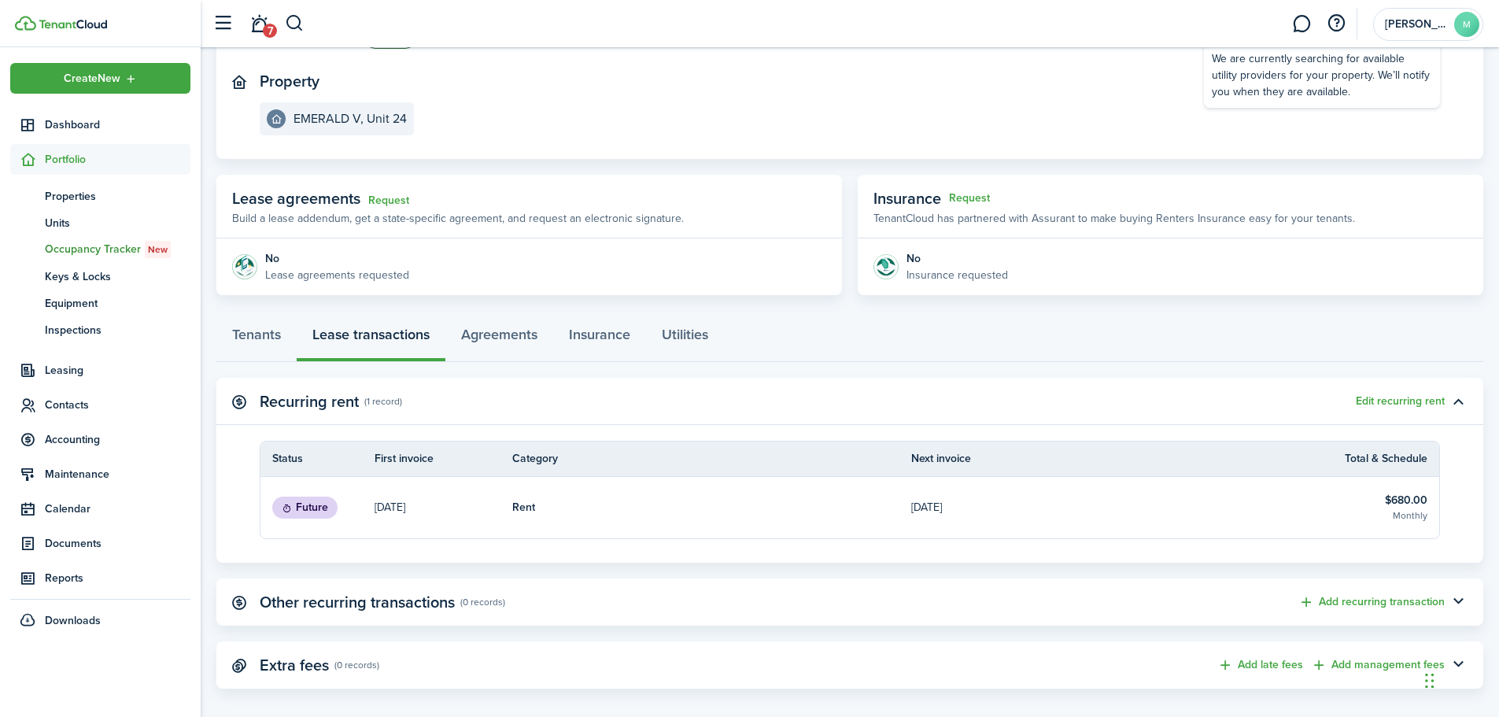
scroll to position [157, 0]
click at [547, 667] on panel-main-header "Extra fees (0 records) Add late fees Add management fees" at bounding box center [849, 664] width 1267 height 47
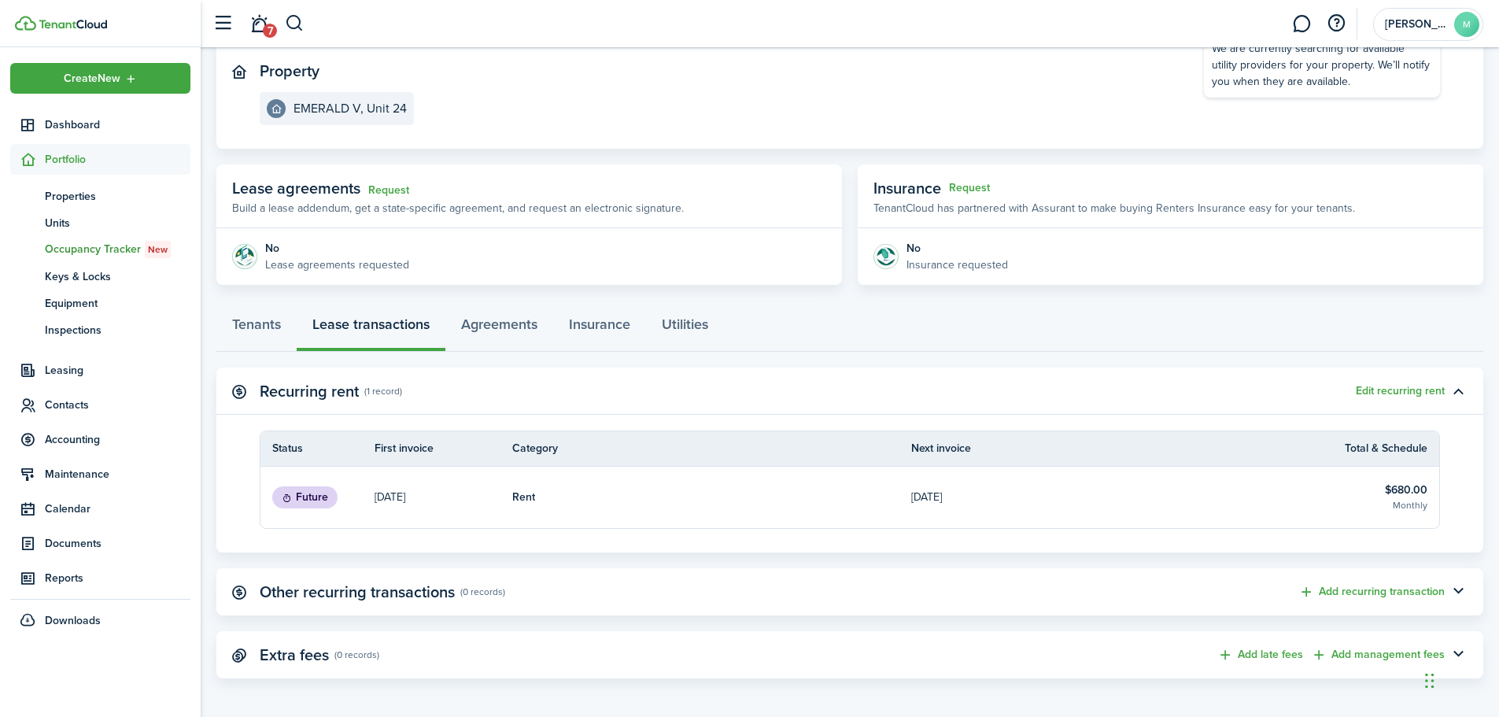
scroll to position [172, 0]
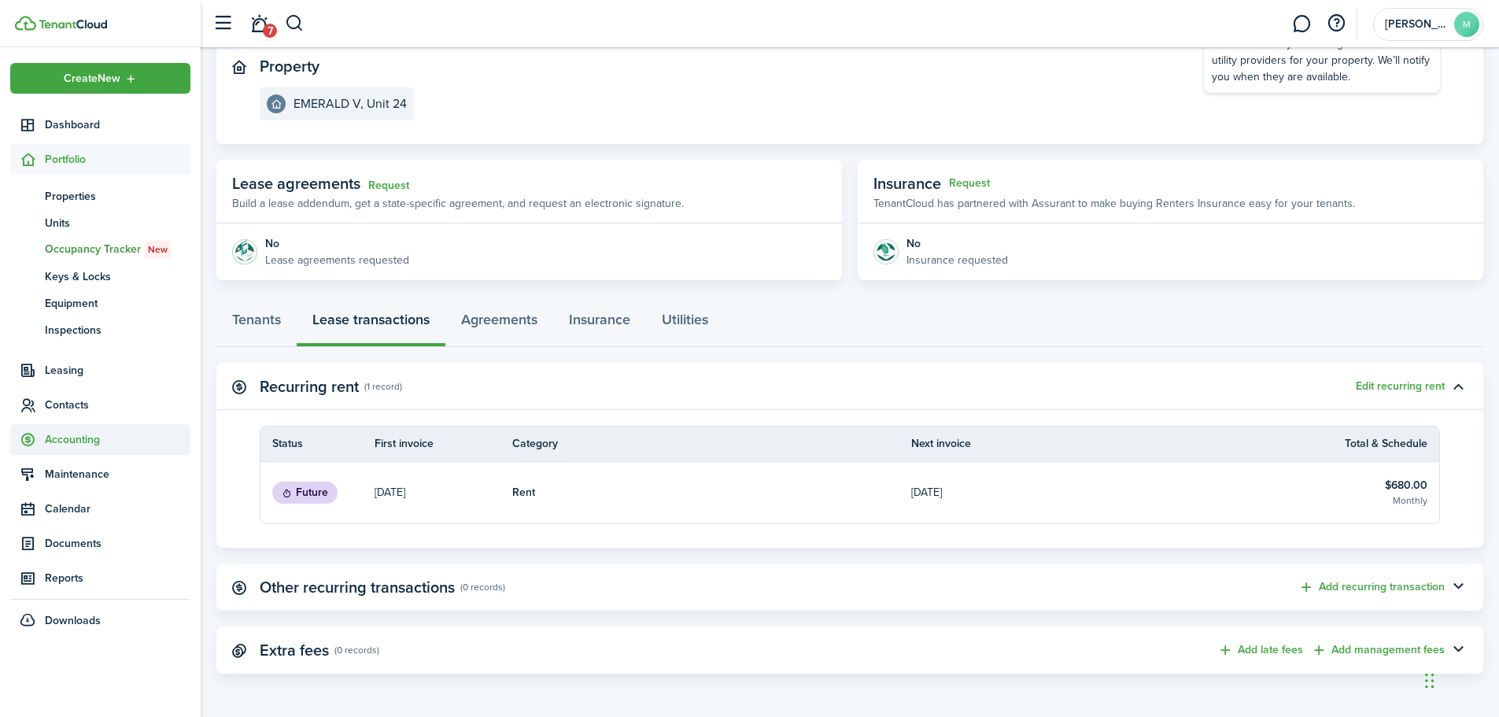
click at [82, 429] on span "Accounting" at bounding box center [100, 439] width 180 height 31
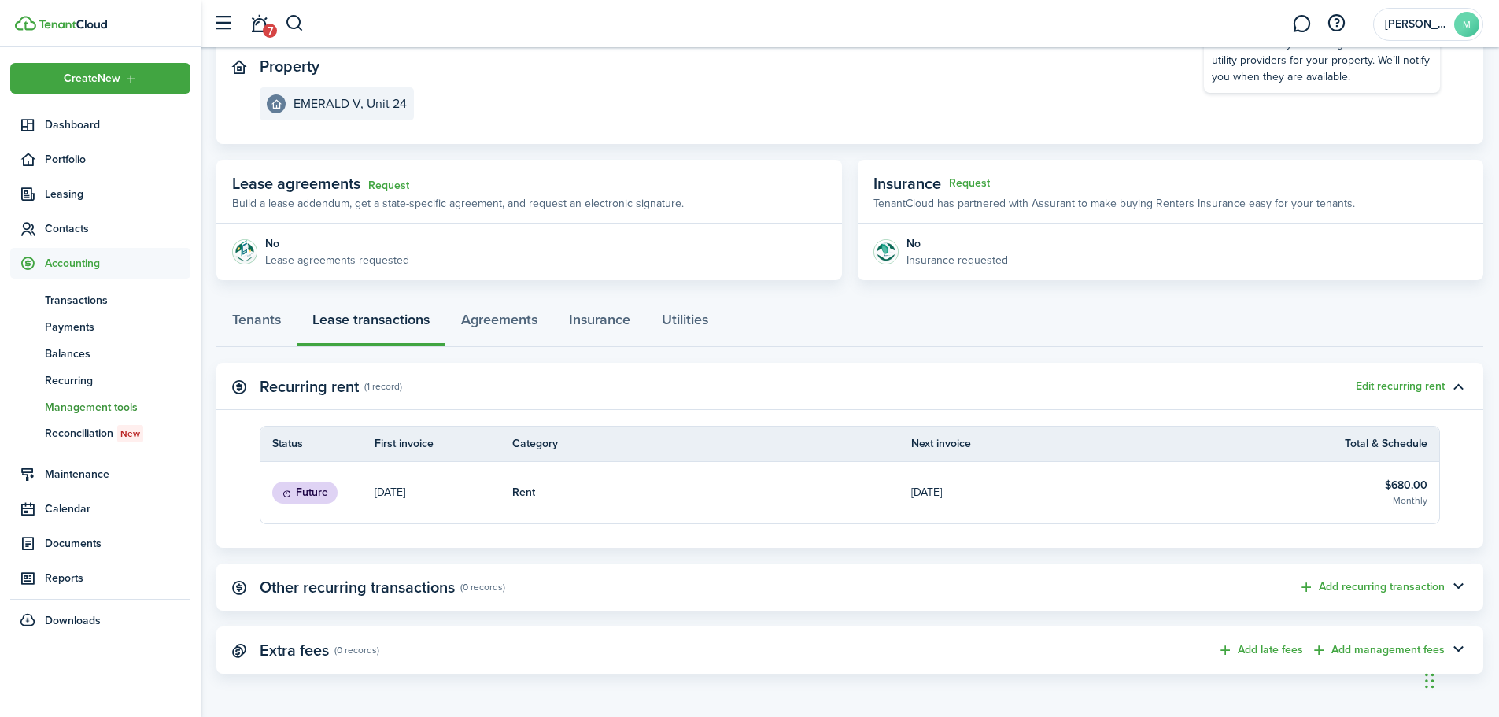
click at [80, 411] on span "Management tools" at bounding box center [118, 407] width 146 height 17
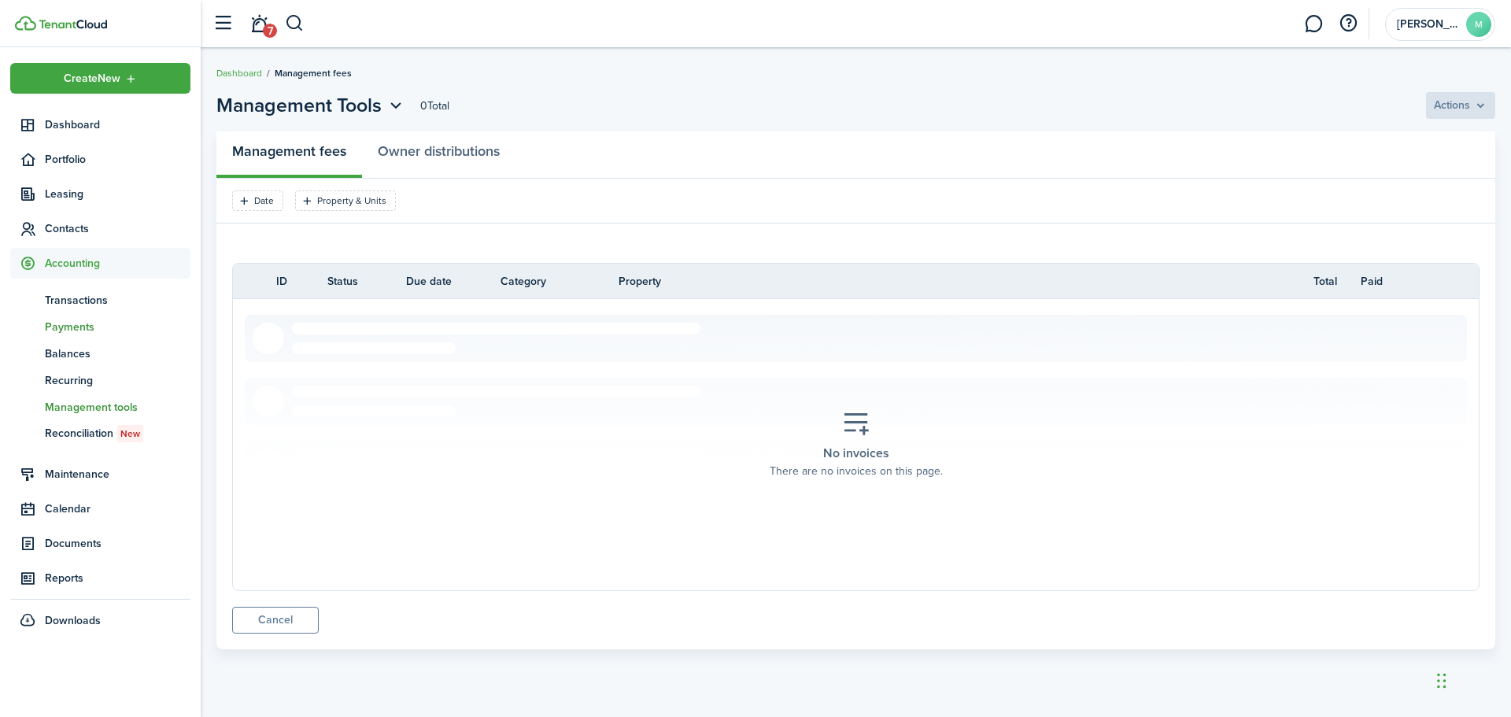
click at [84, 330] on span "Payments" at bounding box center [118, 327] width 146 height 17
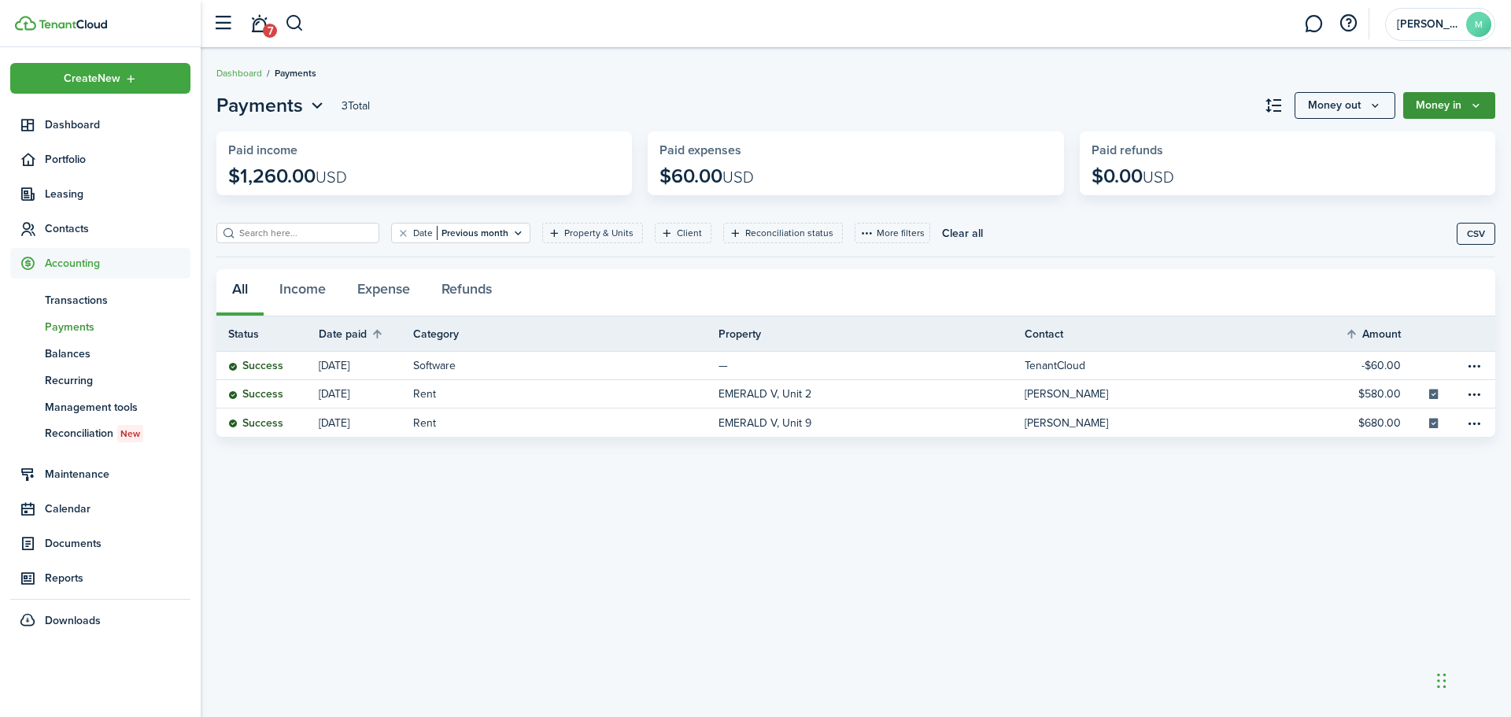
click at [1470, 109] on icon "Money in" at bounding box center [1476, 105] width 13 height 13
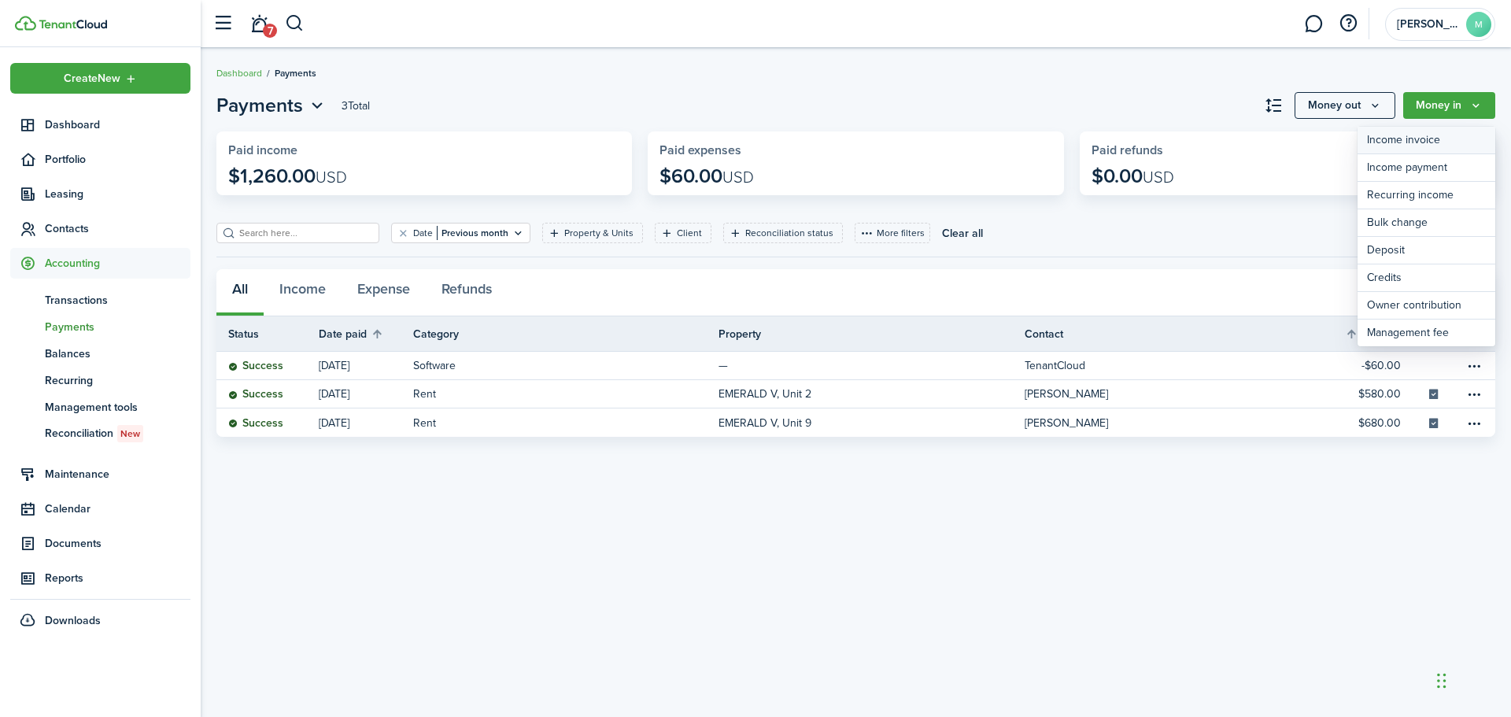
click at [1433, 140] on link "Income invoice" at bounding box center [1427, 141] width 138 height 28
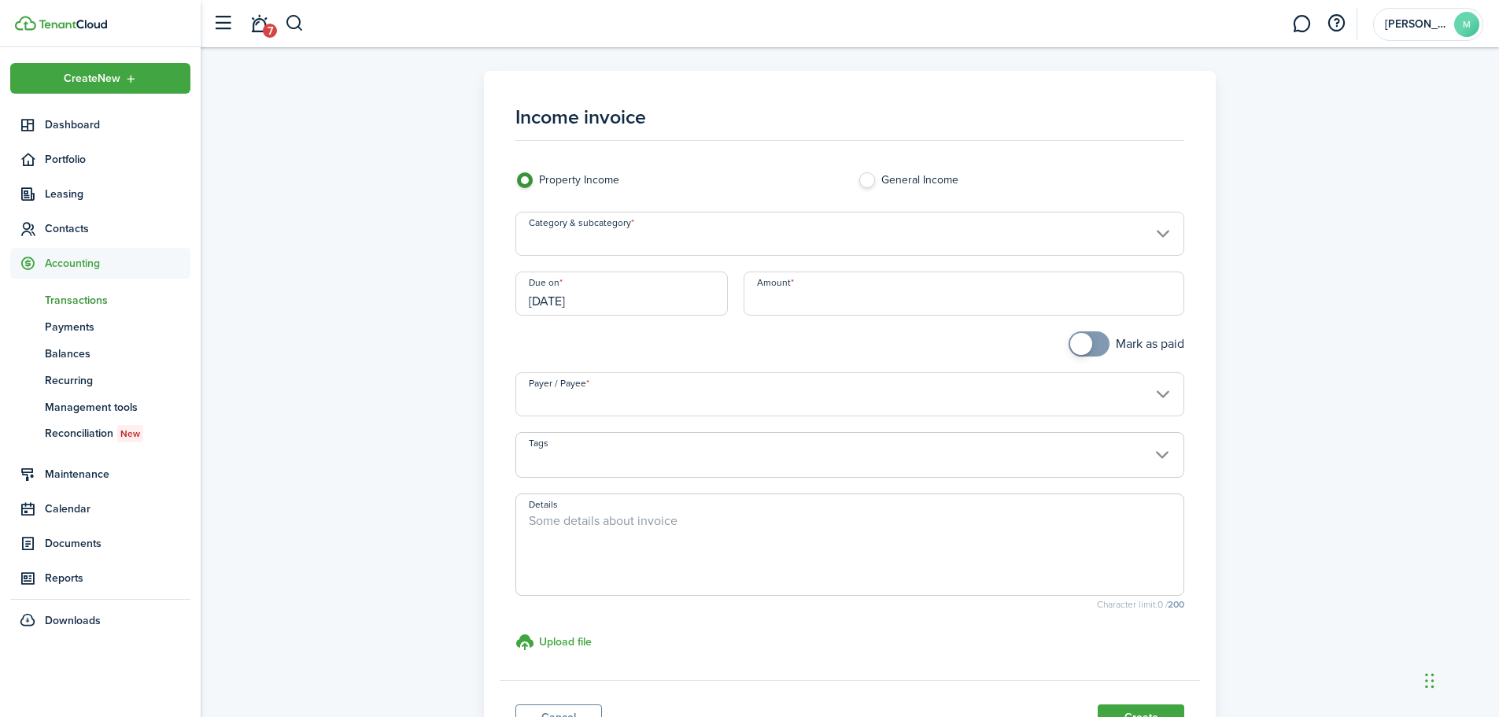
click at [1163, 239] on input "Category & subcategory" at bounding box center [851, 234] width 670 height 44
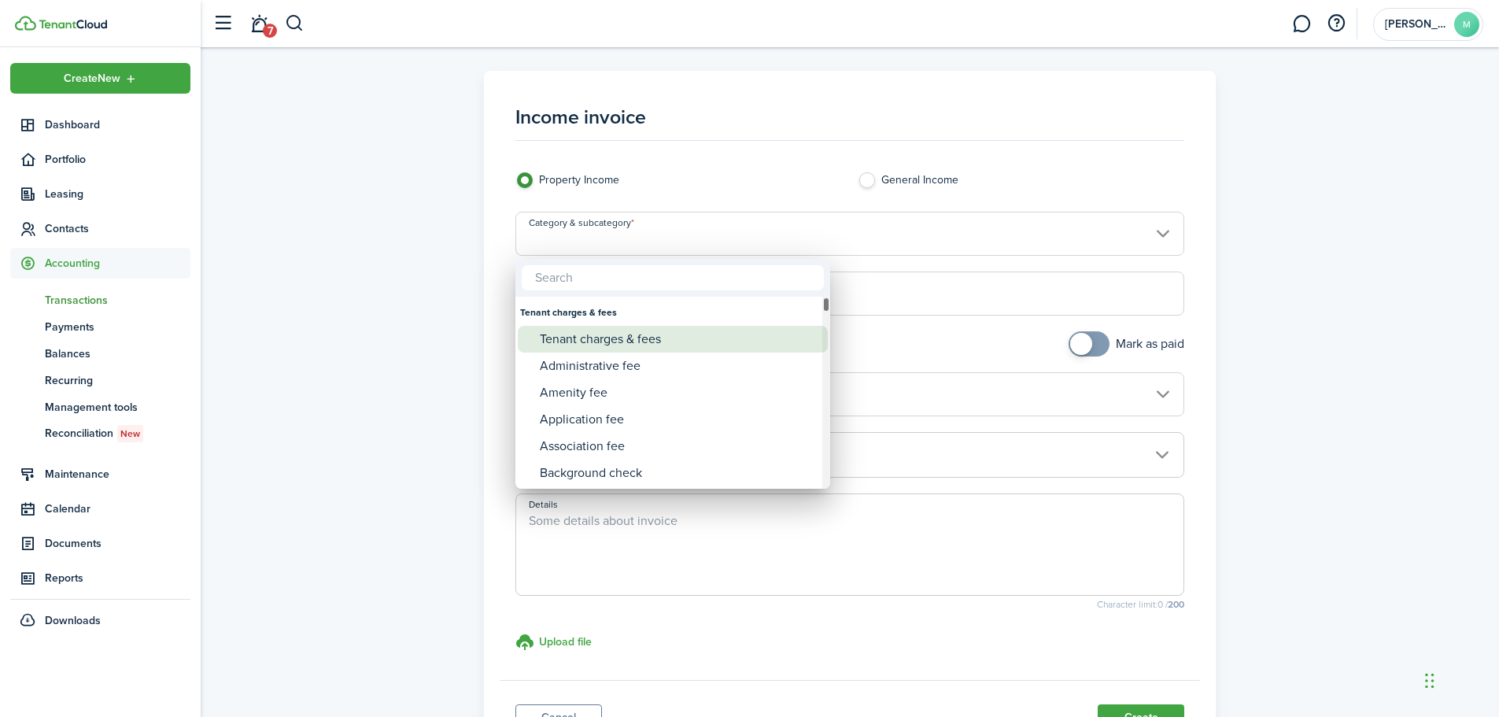
click at [662, 338] on div "Tenant charges & fees" at bounding box center [679, 339] width 279 height 27
type input "Tenant charges & fees"
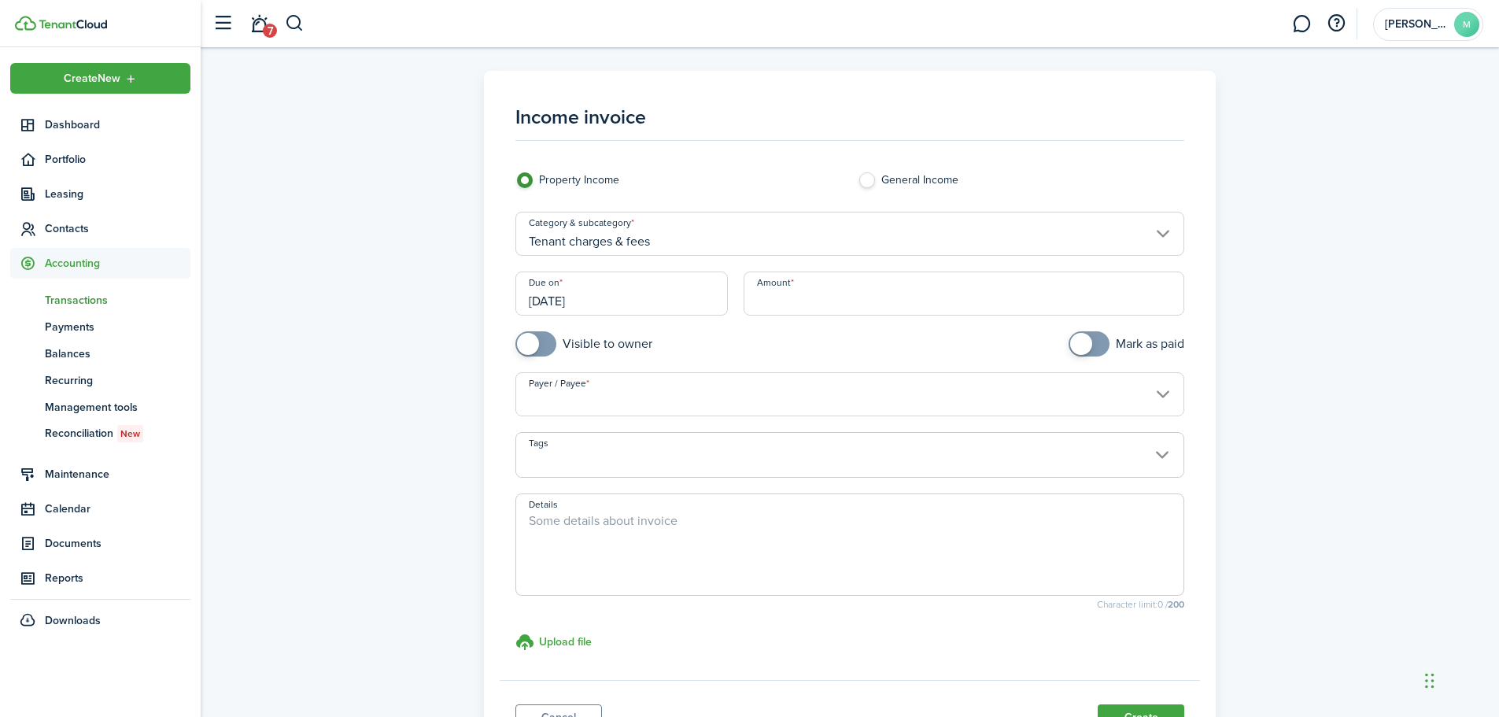
click at [802, 312] on input "Amount" at bounding box center [965, 294] width 442 height 44
click at [772, 395] on input "Payer / Payee" at bounding box center [851, 394] width 670 height 44
type input "$50.00"
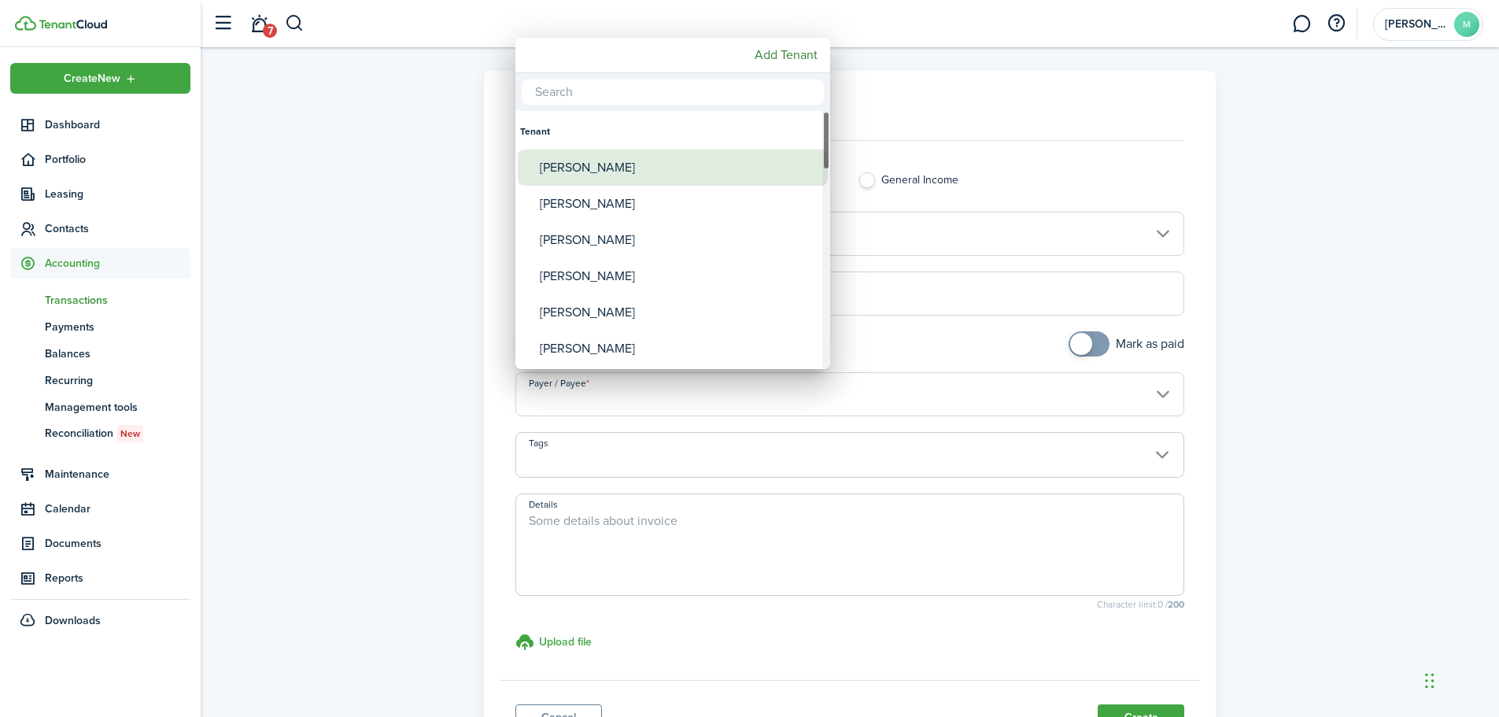
click at [590, 168] on div "[PERSON_NAME]" at bounding box center [679, 168] width 279 height 36
type input "[PERSON_NAME]"
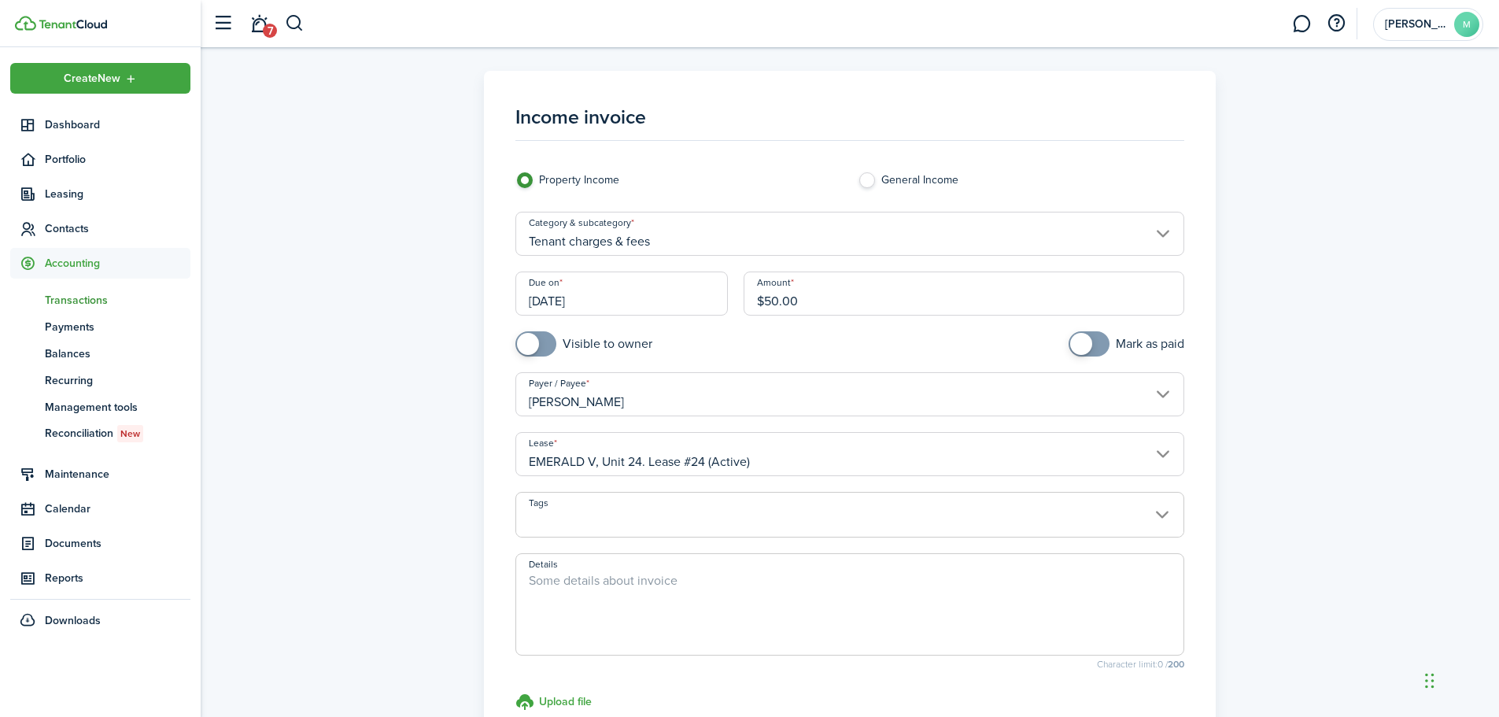
click at [841, 520] on span at bounding box center [850, 523] width 668 height 27
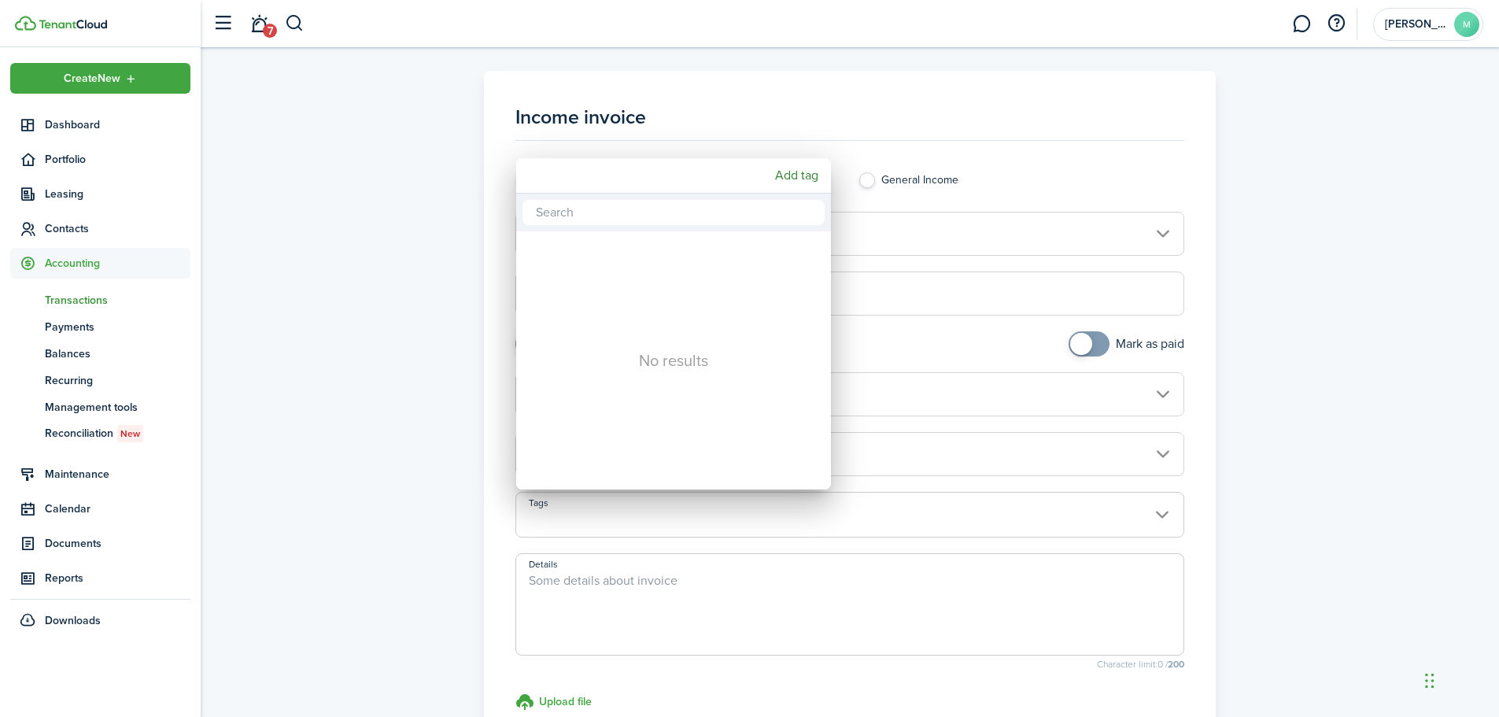
click at [841, 520] on div at bounding box center [749, 358] width 1751 height 969
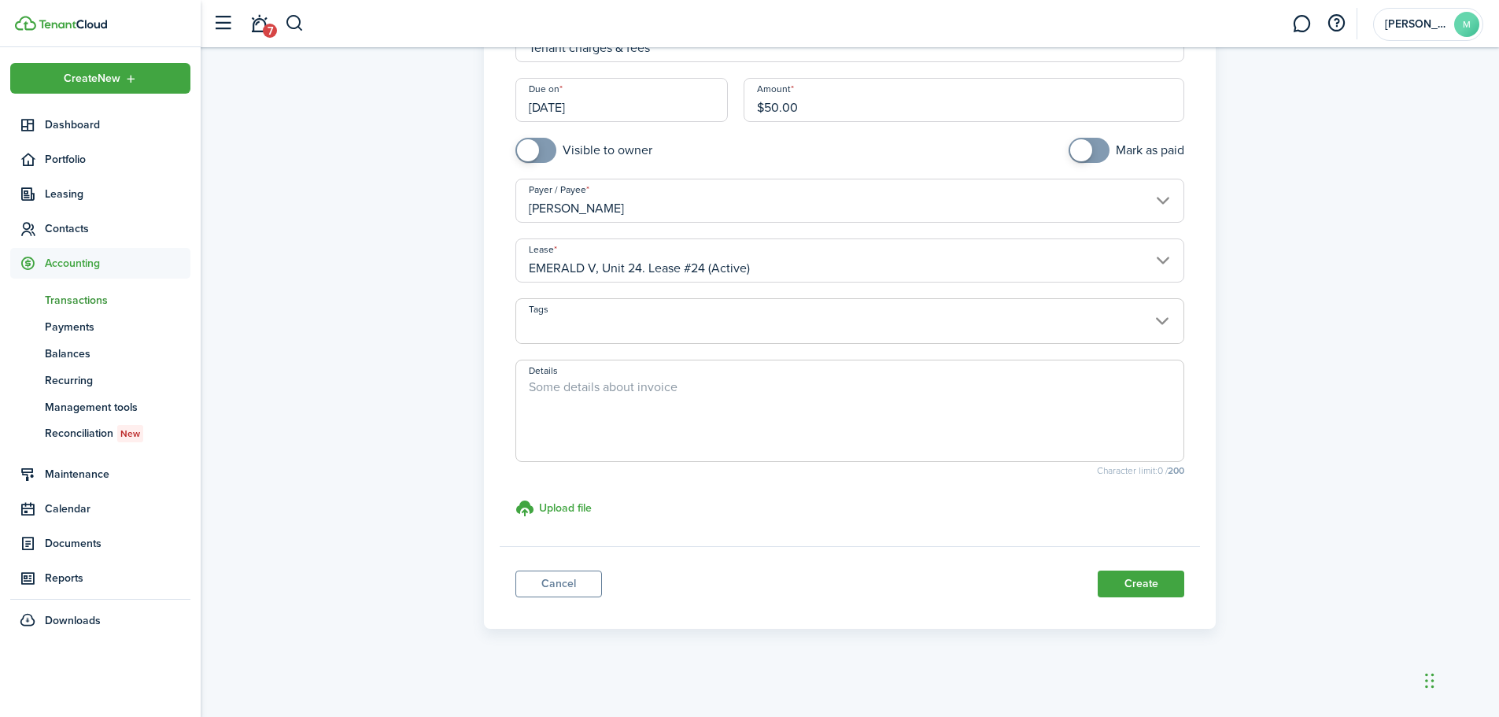
scroll to position [196, 0]
click at [1132, 586] on button "Create" at bounding box center [1141, 581] width 87 height 27
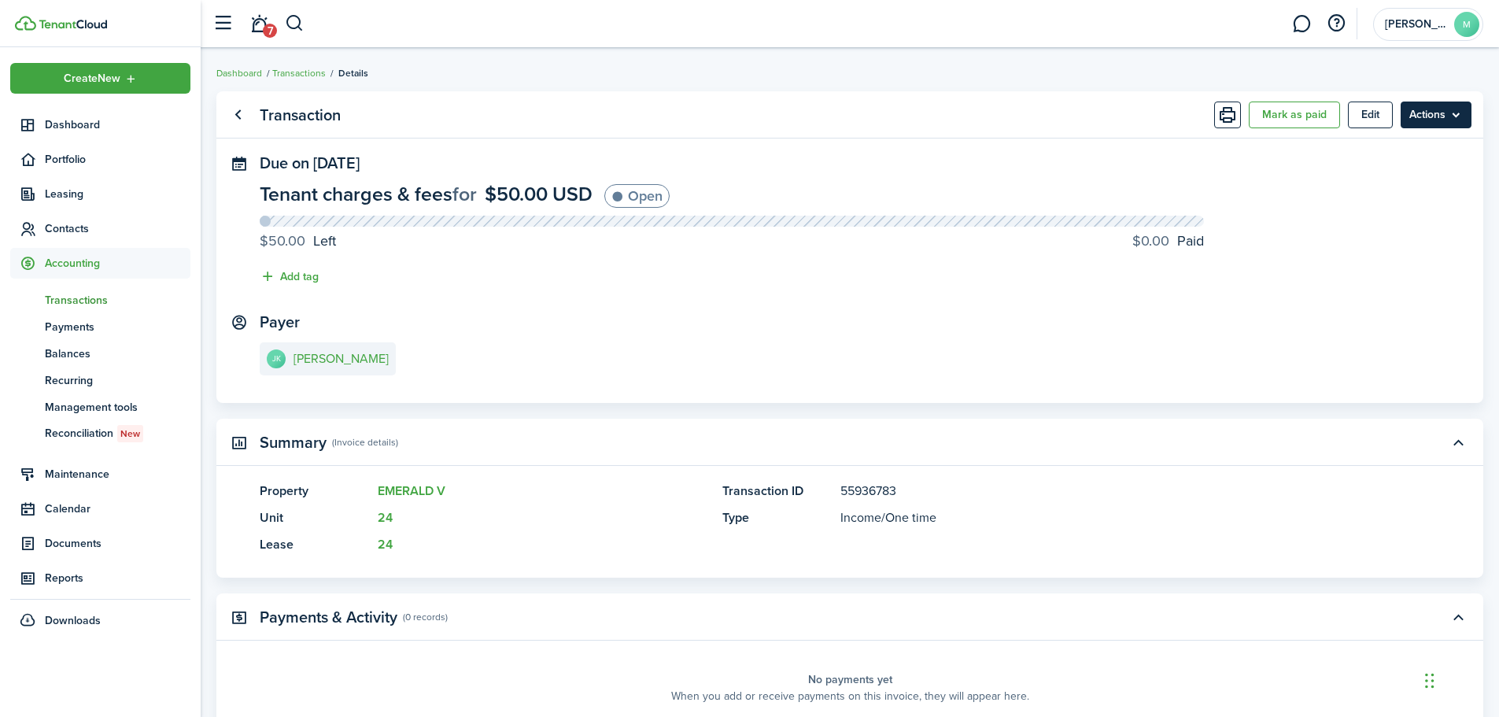
click at [1443, 116] on menu-btn "Actions" at bounding box center [1436, 115] width 71 height 27
click at [1241, 254] on panel-main-content "Tenant charges & fees for $50.00 USD Open $50.00 Left $0.00 Paid Add tag" at bounding box center [850, 238] width 1181 height 109
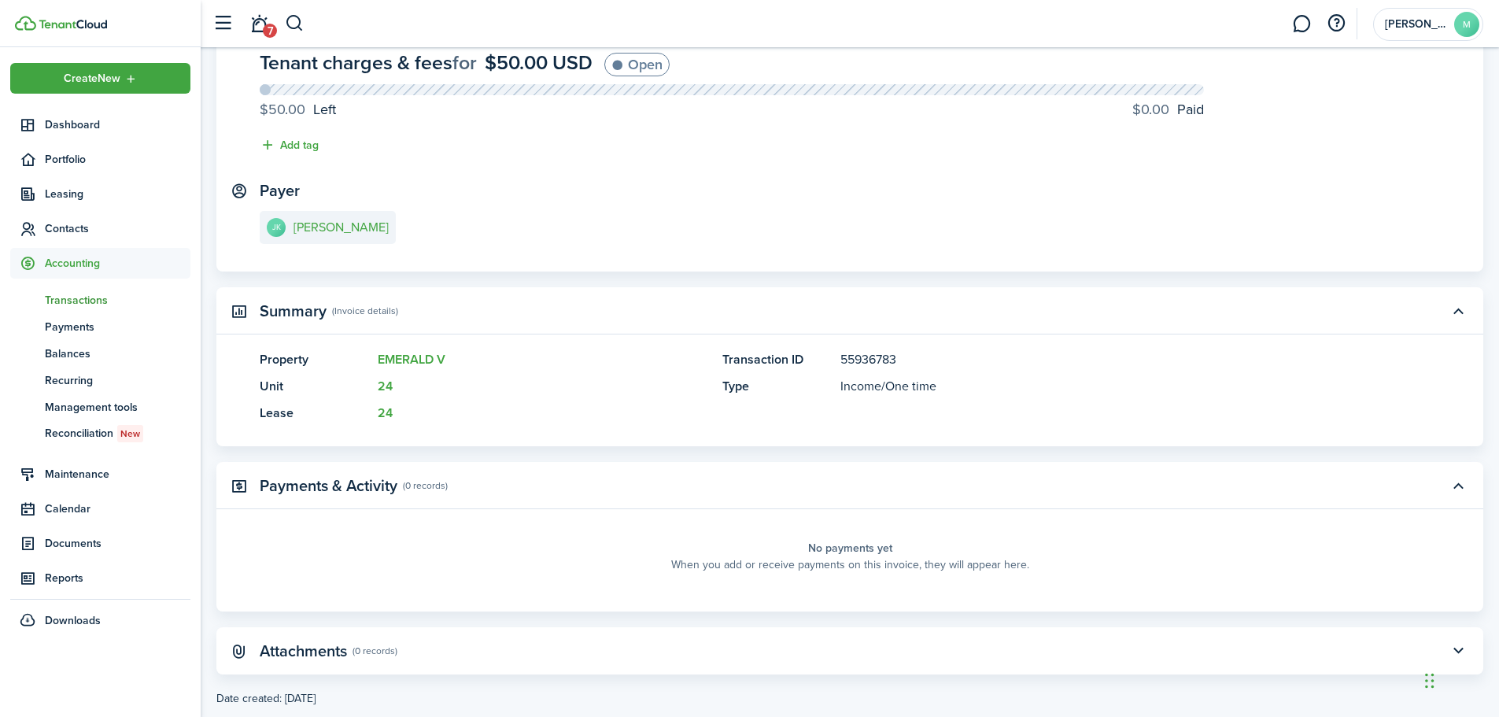
scroll to position [165, 0]
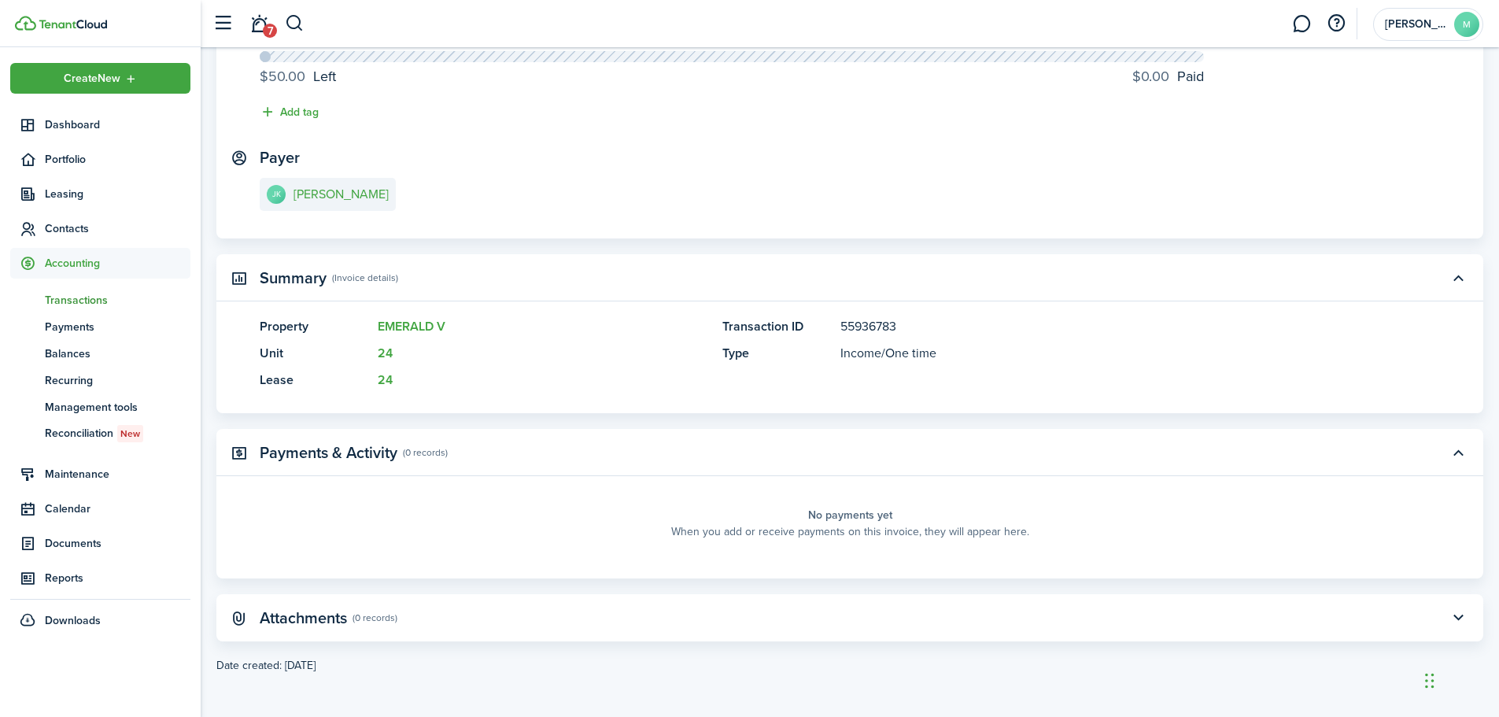
click at [1460, 453] on button "button" at bounding box center [1458, 452] width 27 height 27
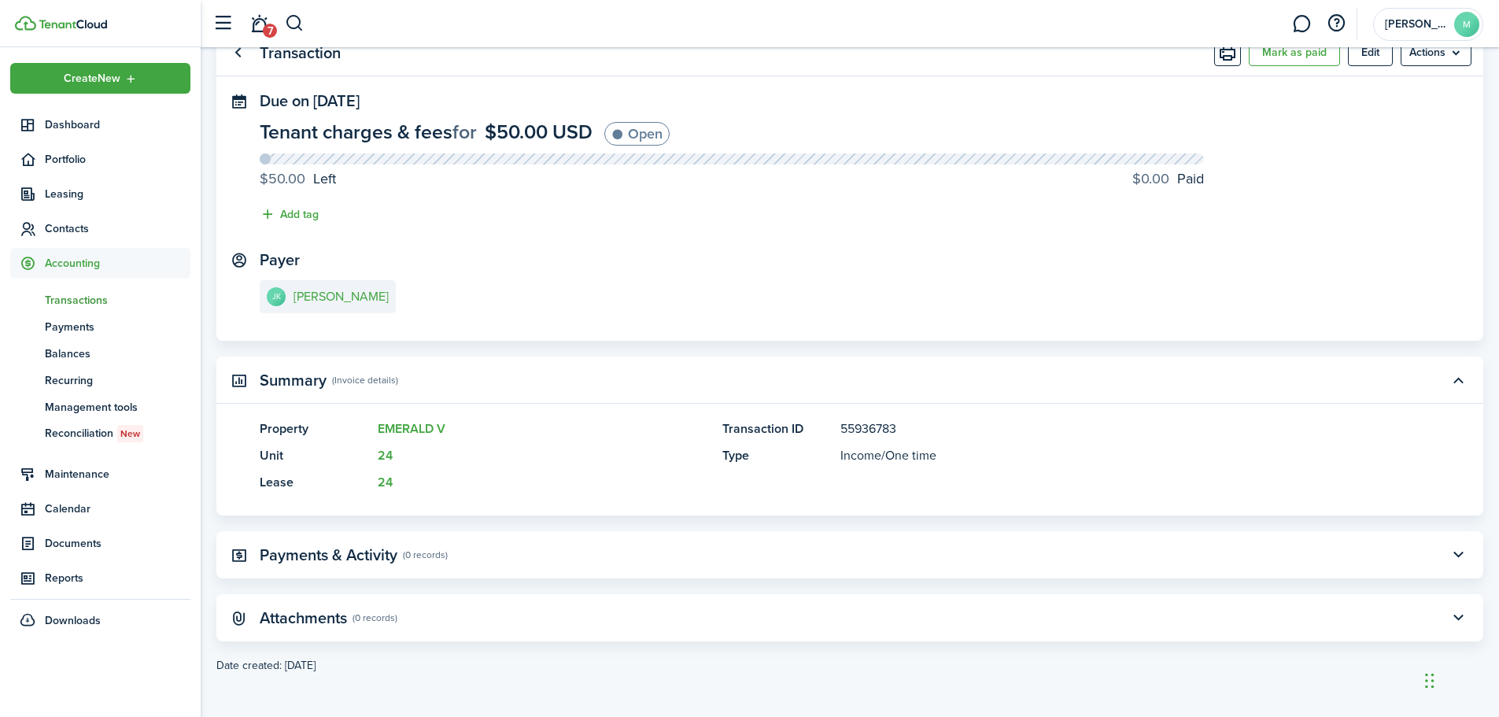
scroll to position [62, 0]
click at [61, 328] on span "Payments" at bounding box center [118, 327] width 146 height 17
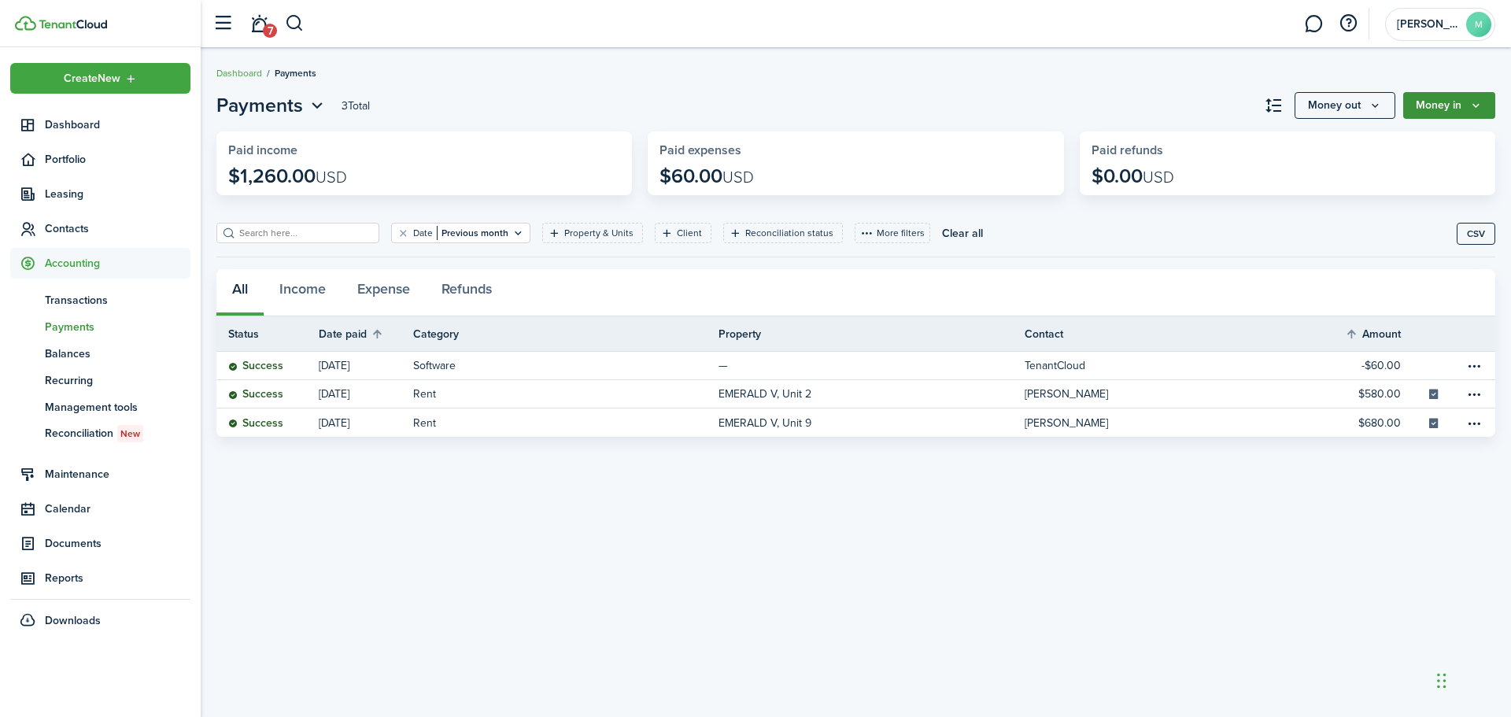
click at [1483, 111] on button "Money in" at bounding box center [1449, 105] width 92 height 27
click at [1107, 561] on div "Payments 3 Total Money out Money in Paid income $1,260.00 USD Paid expenses $60…" at bounding box center [856, 382] width 1311 height 598
click at [87, 230] on span "Contacts" at bounding box center [118, 228] width 146 height 17
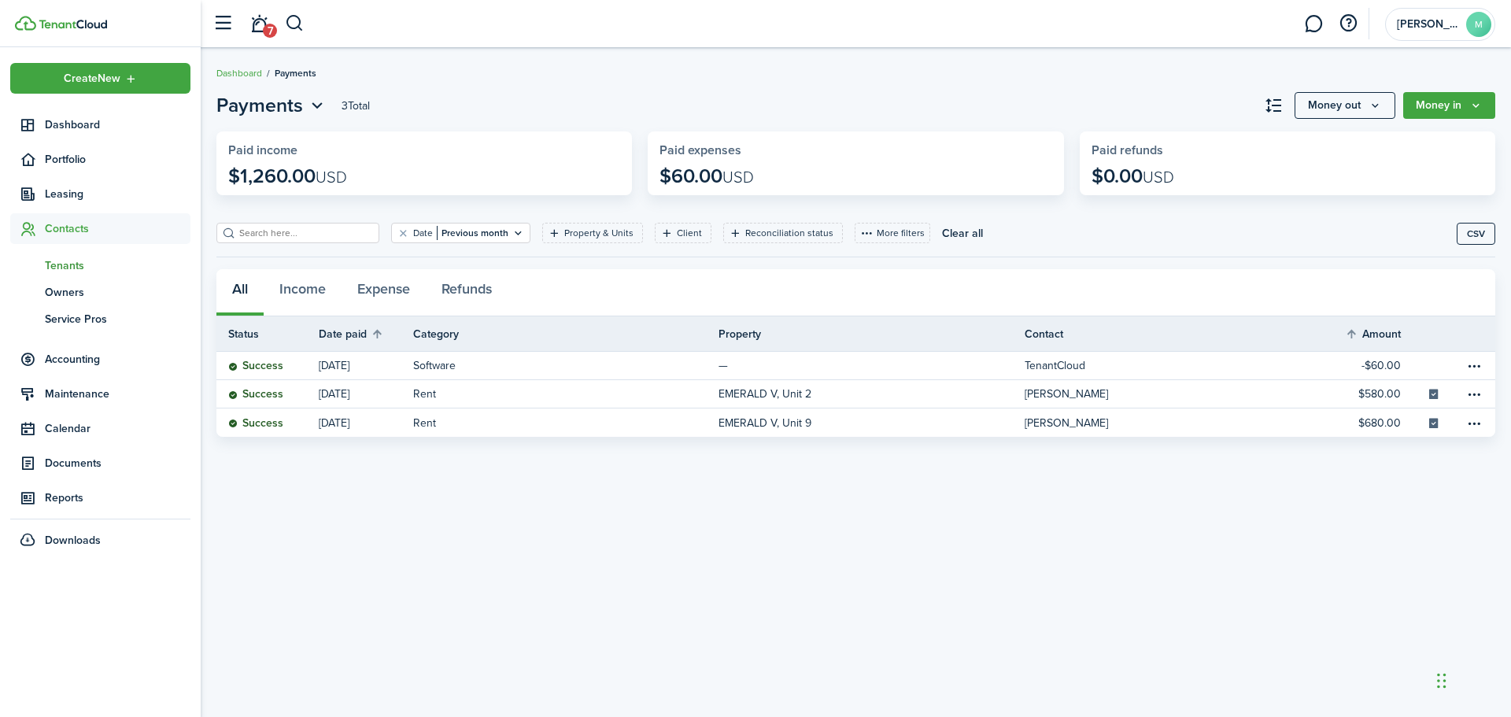
click at [71, 269] on span "Tenants" at bounding box center [118, 265] width 146 height 17
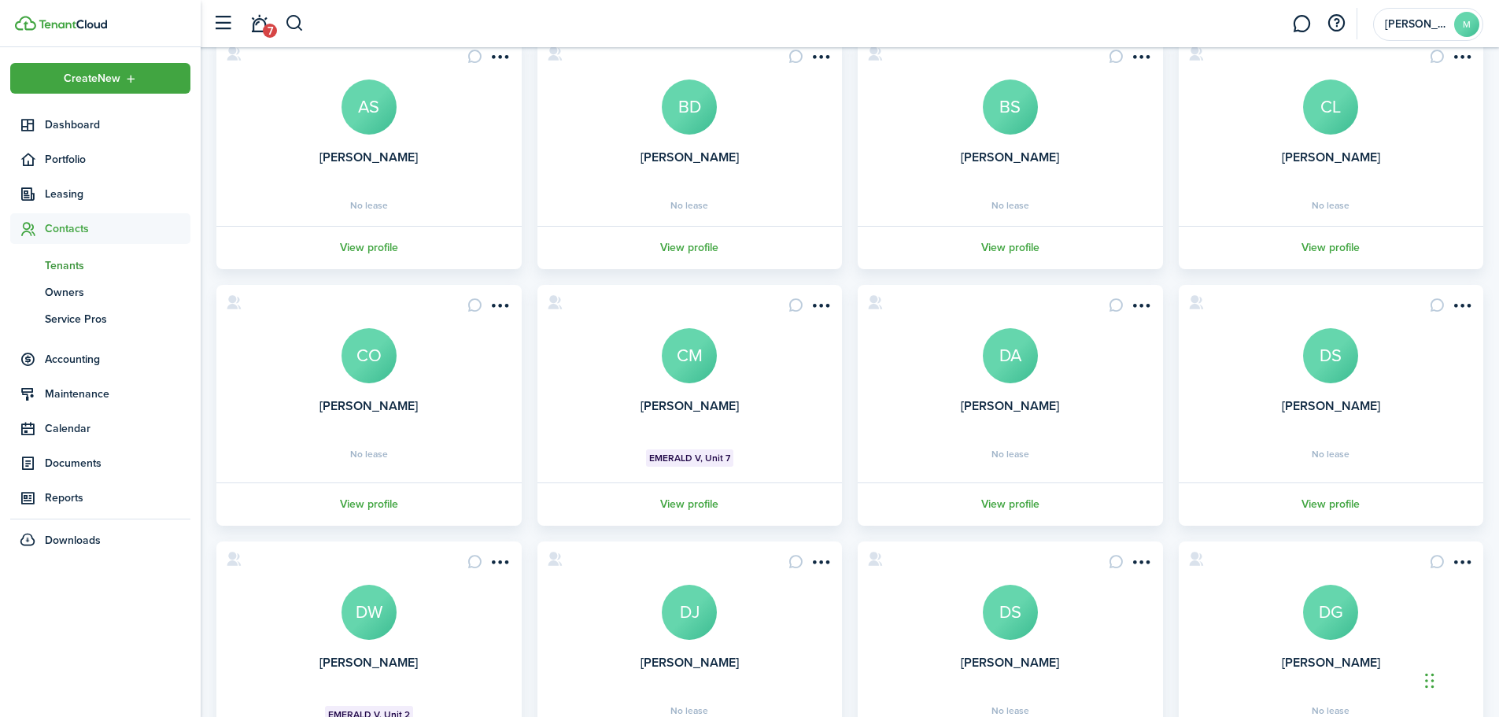
scroll to position [304, 0]
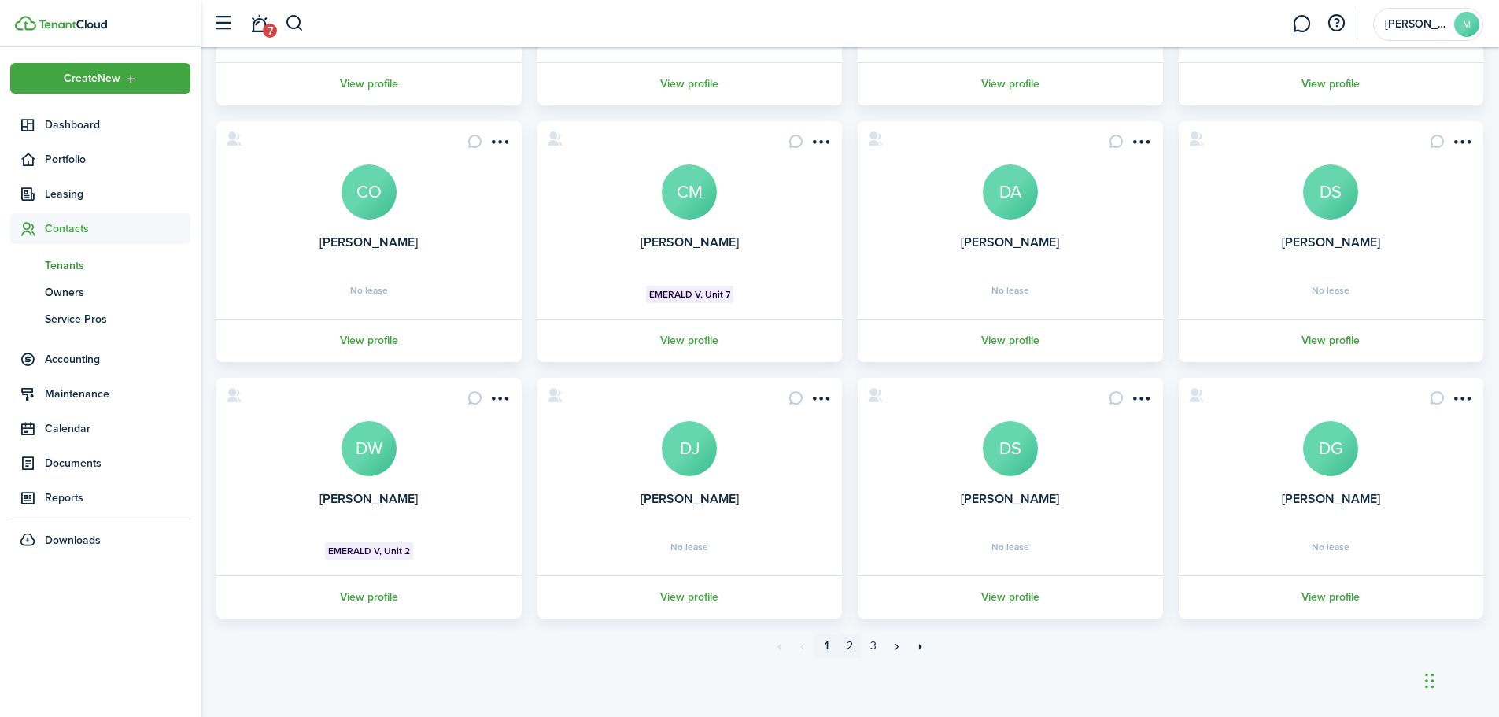
click at [849, 649] on link "2" at bounding box center [850, 646] width 24 height 24
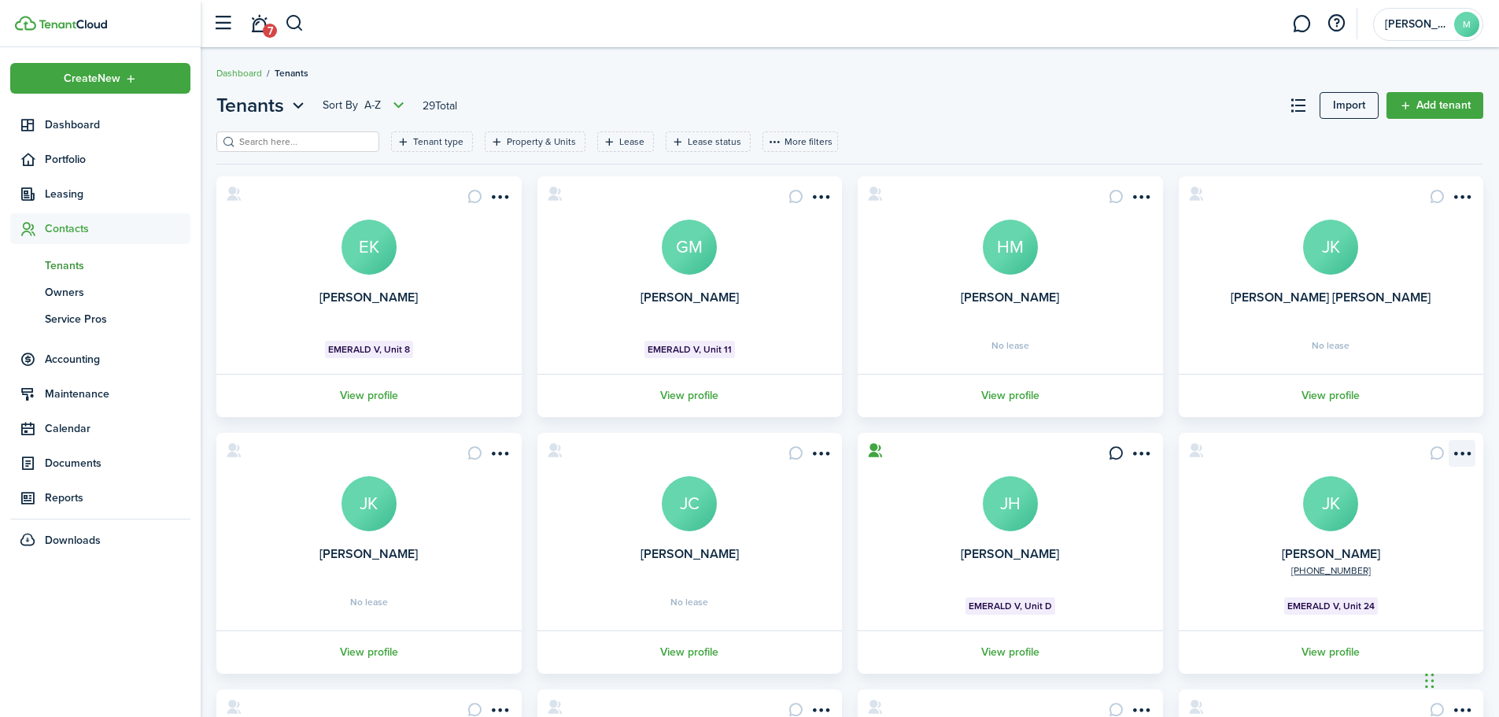
click at [1464, 457] on menu-btn-icon "Open menu" at bounding box center [1462, 453] width 27 height 27
click at [1363, 572] on link "Add invoice" at bounding box center [1406, 570] width 138 height 27
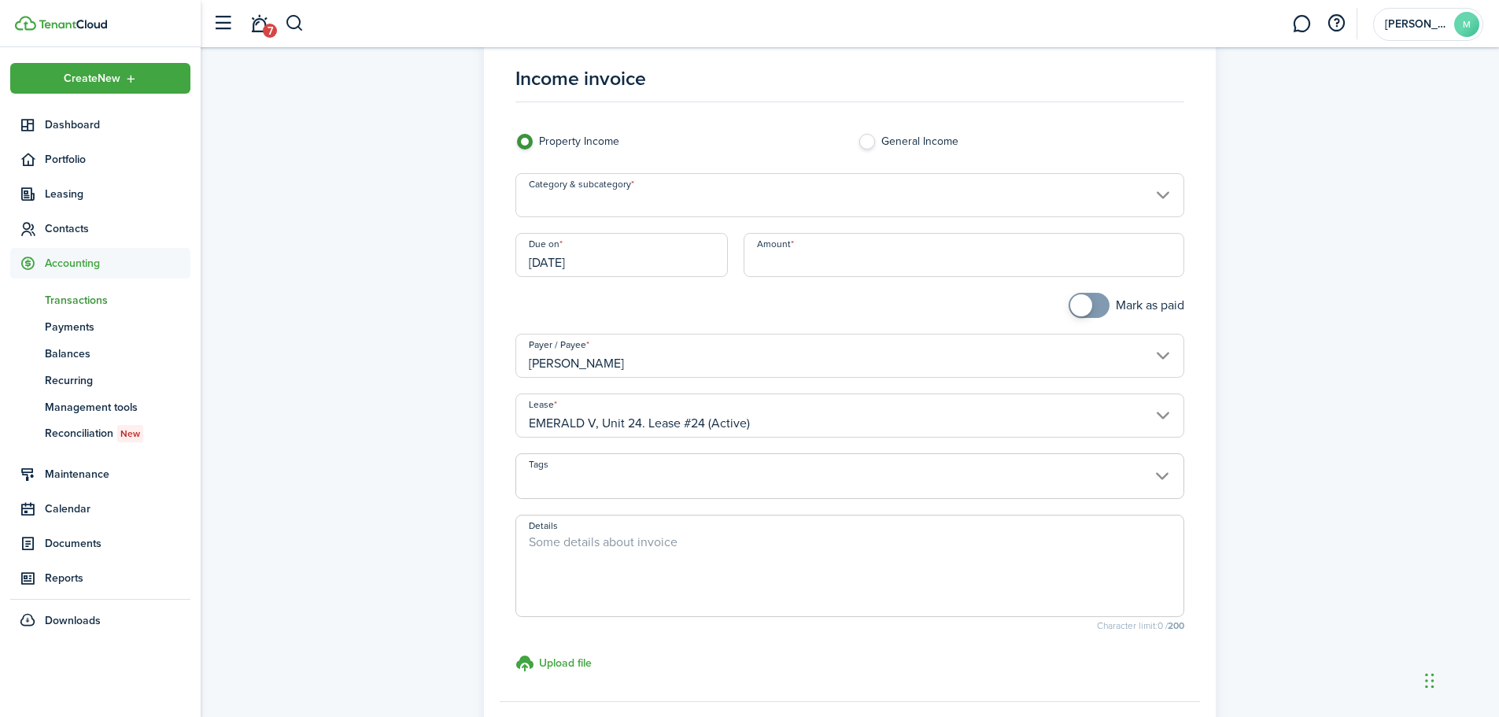
scroll to position [196, 0]
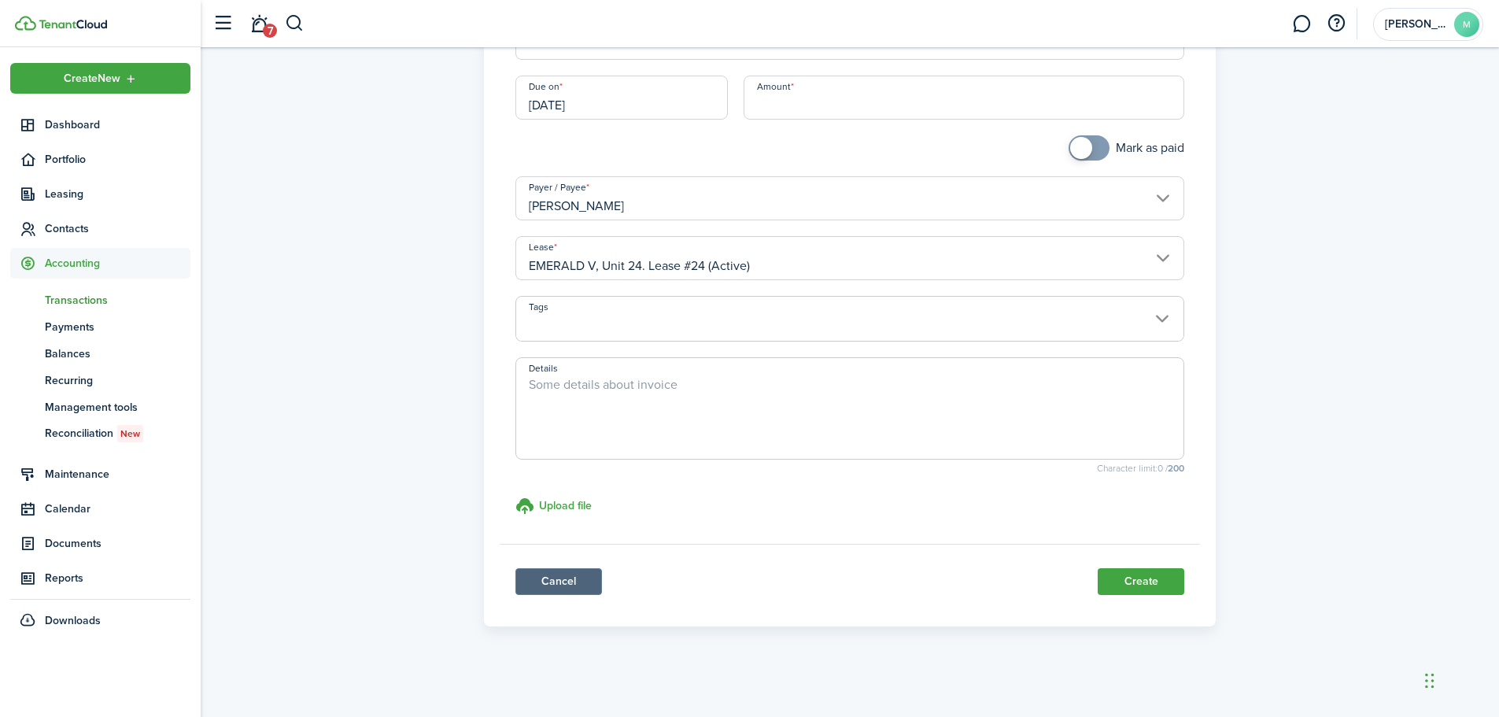
click at [540, 590] on link "Cancel" at bounding box center [559, 581] width 87 height 27
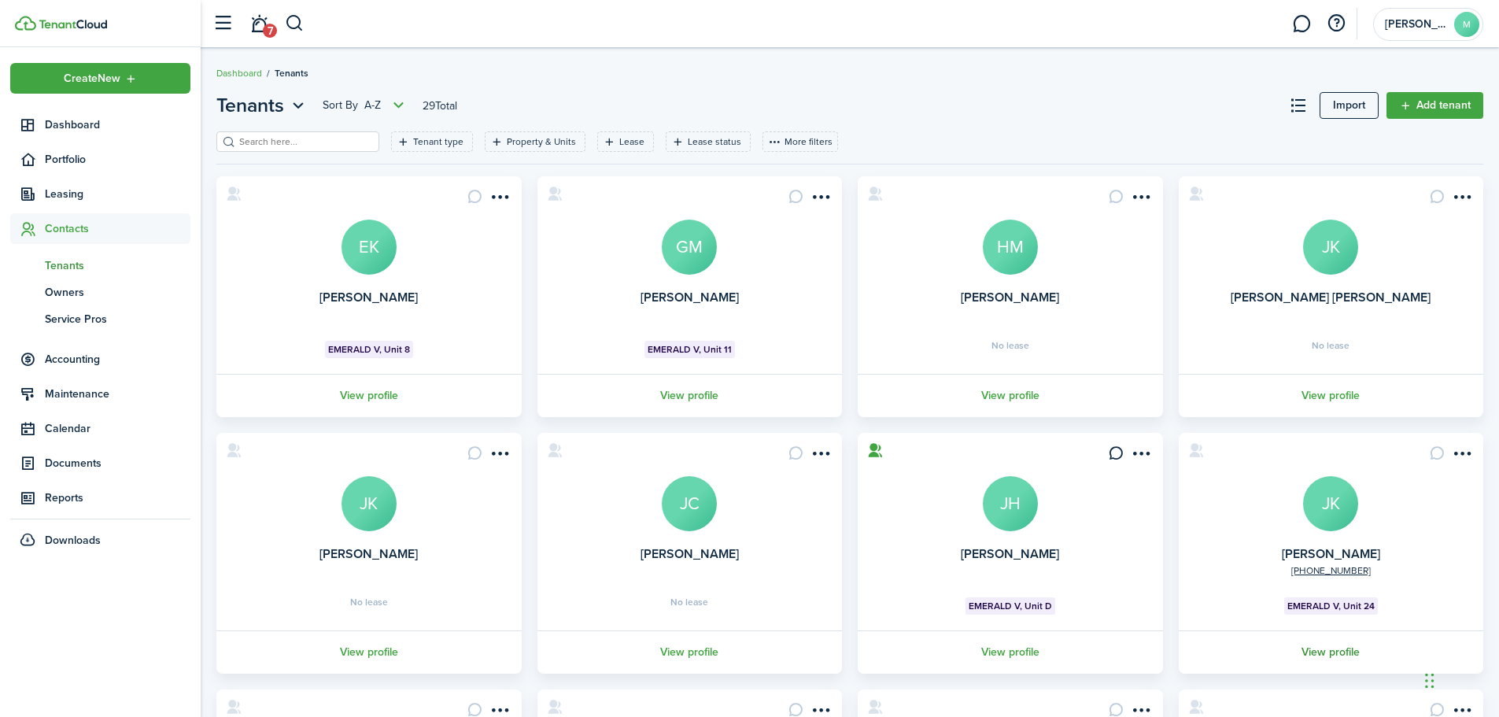
click at [1346, 649] on link "View profile" at bounding box center [1332, 651] width 310 height 43
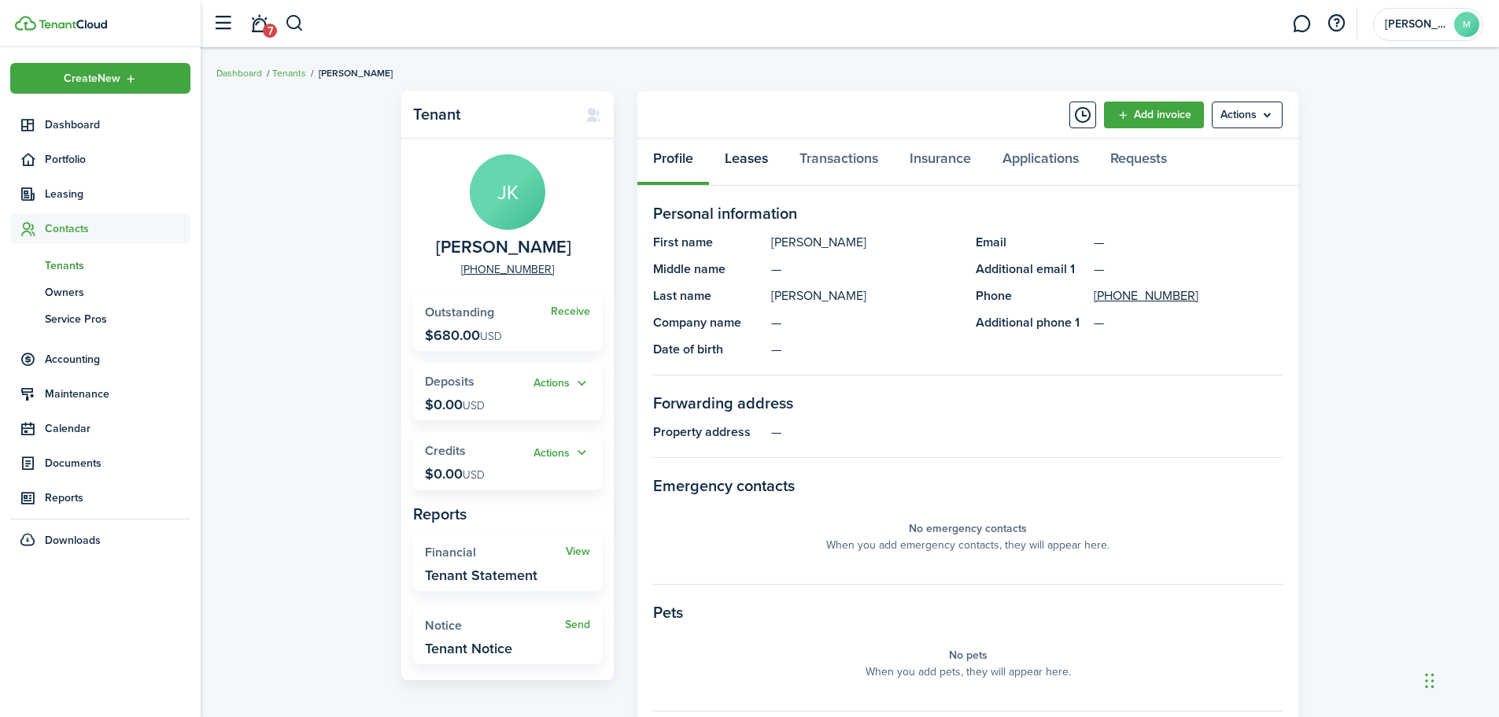
click at [753, 166] on link "Leases" at bounding box center [746, 162] width 75 height 47
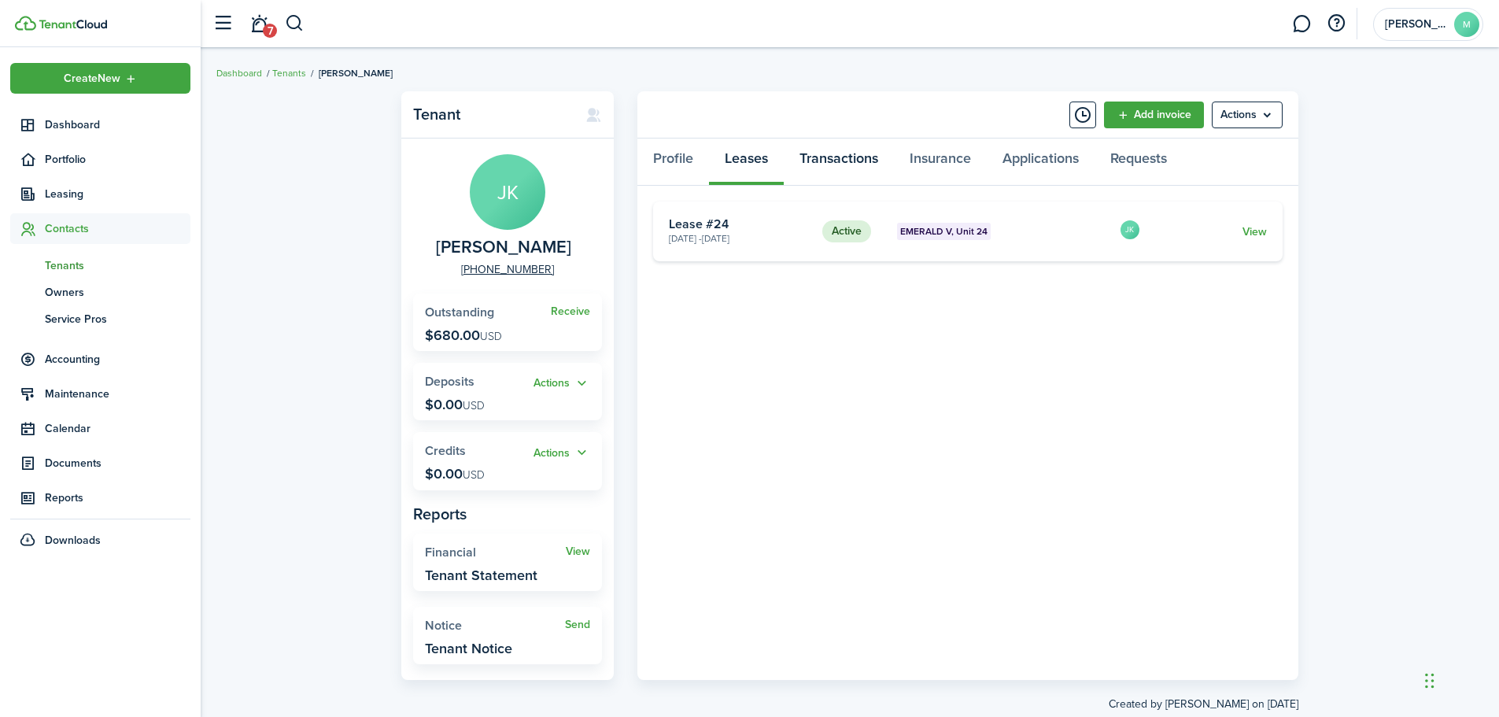
click at [846, 165] on link "Transactions" at bounding box center [839, 162] width 110 height 47
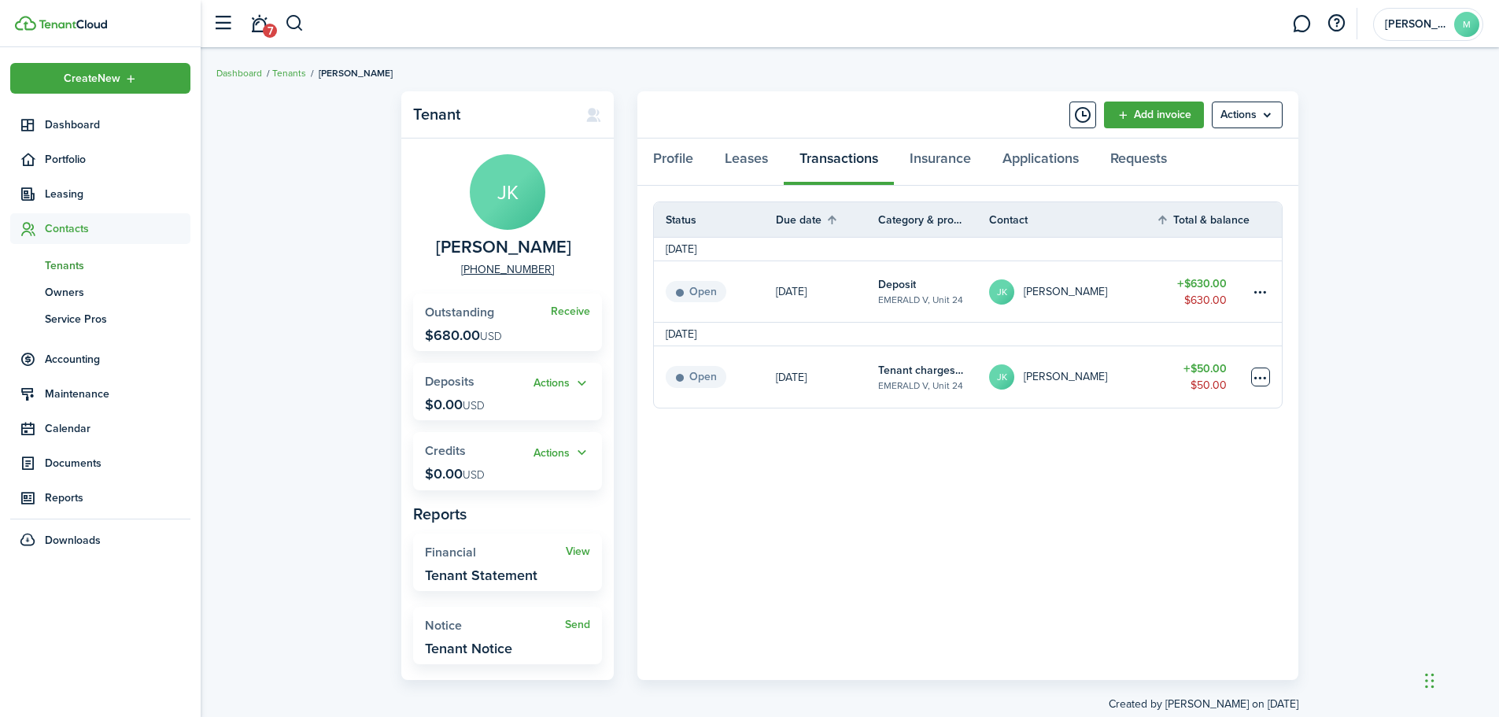
click at [1265, 372] on table-menu-btn-icon at bounding box center [1261, 377] width 19 height 19
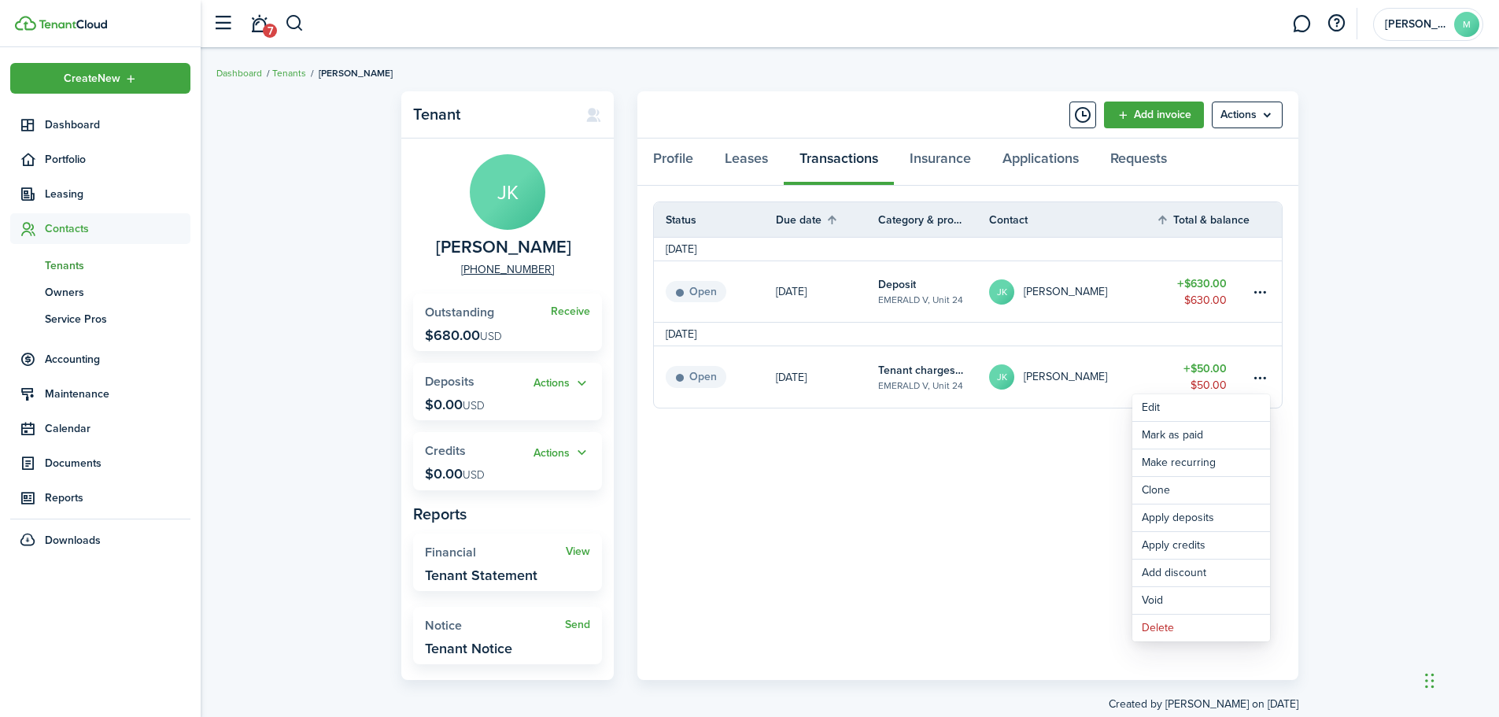
click at [1093, 490] on panel-main-body "Status Due date Category & property Contact Total & balance Actions [DATE] Open…" at bounding box center [968, 433] width 661 height 494
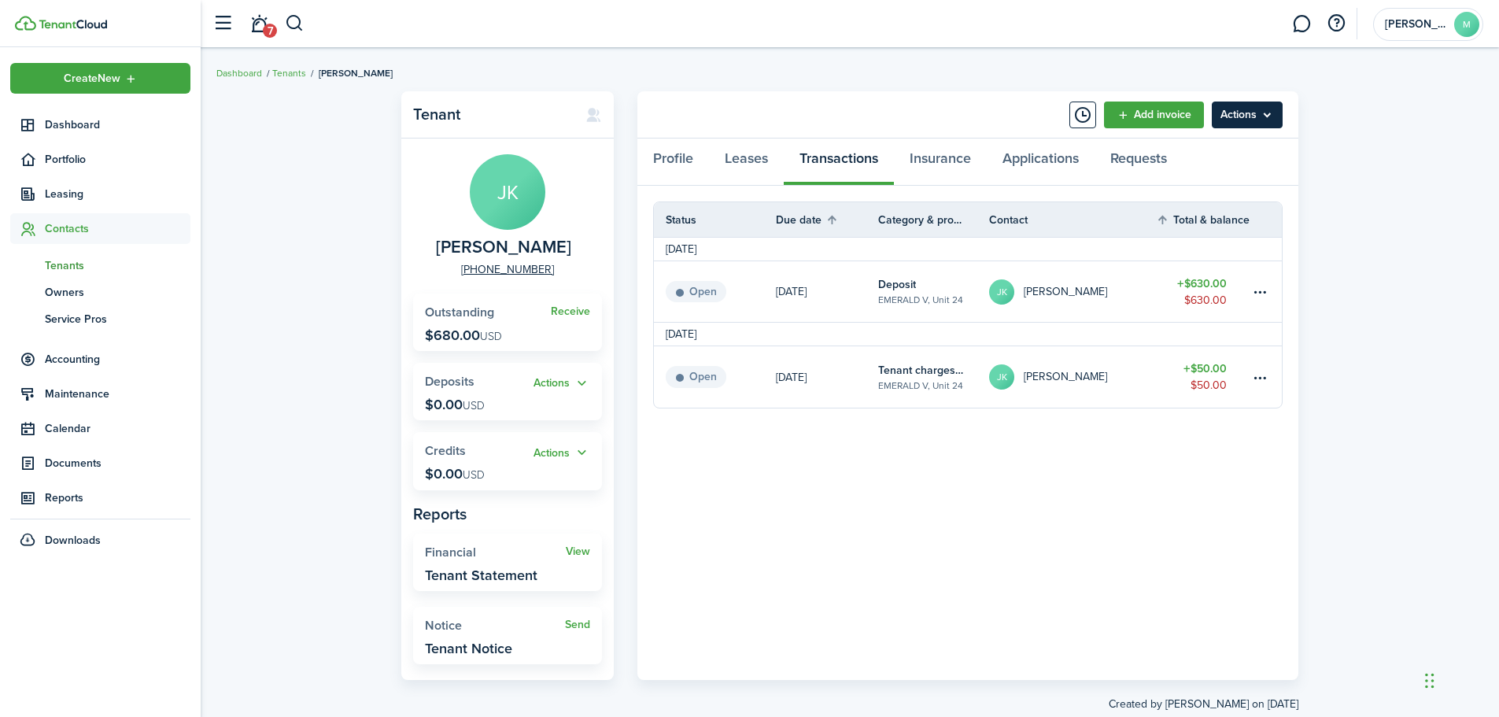
click at [1237, 113] on menu-btn "Actions" at bounding box center [1247, 115] width 71 height 27
click at [1164, 478] on panel-main-body "Status Due date Category & property Contact Total & balance Actions [DATE] Open…" at bounding box center [968, 433] width 661 height 494
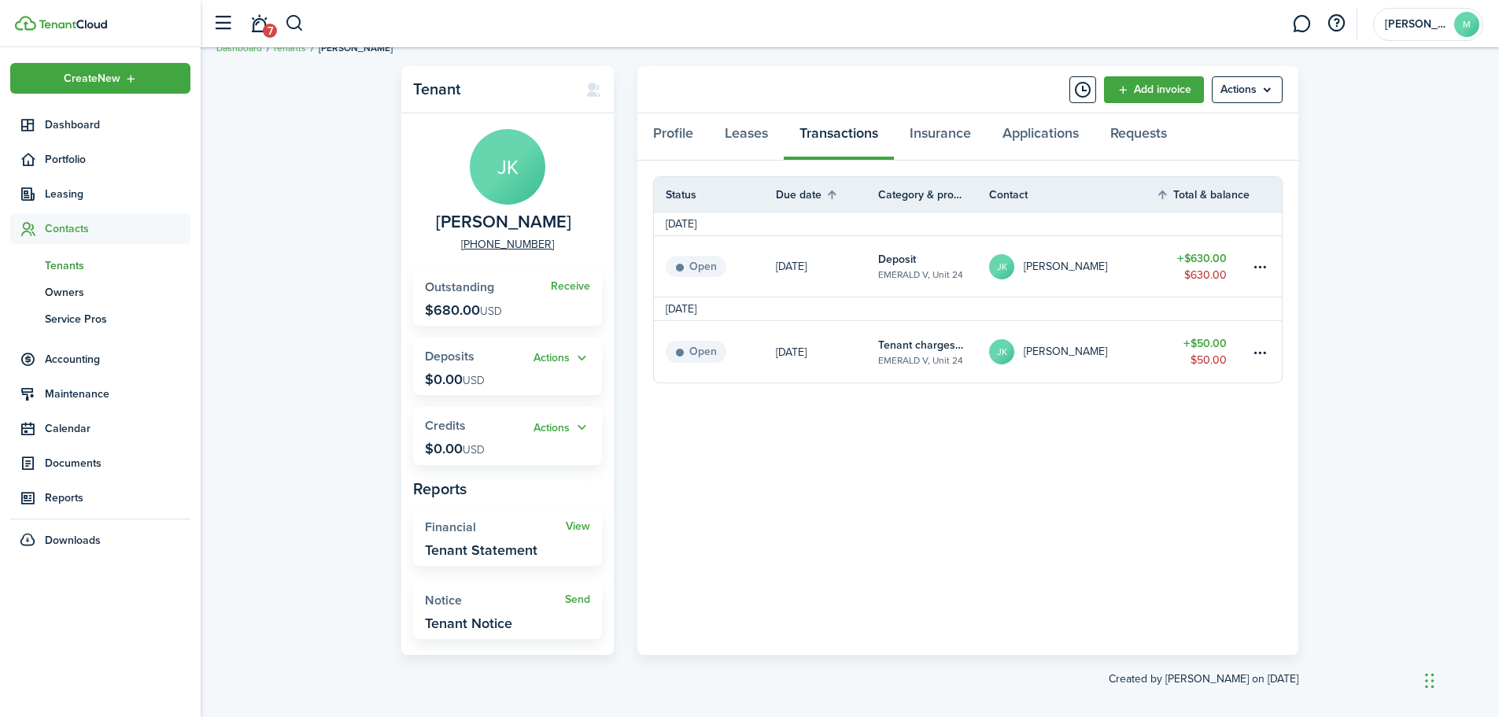
scroll to position [39, 0]
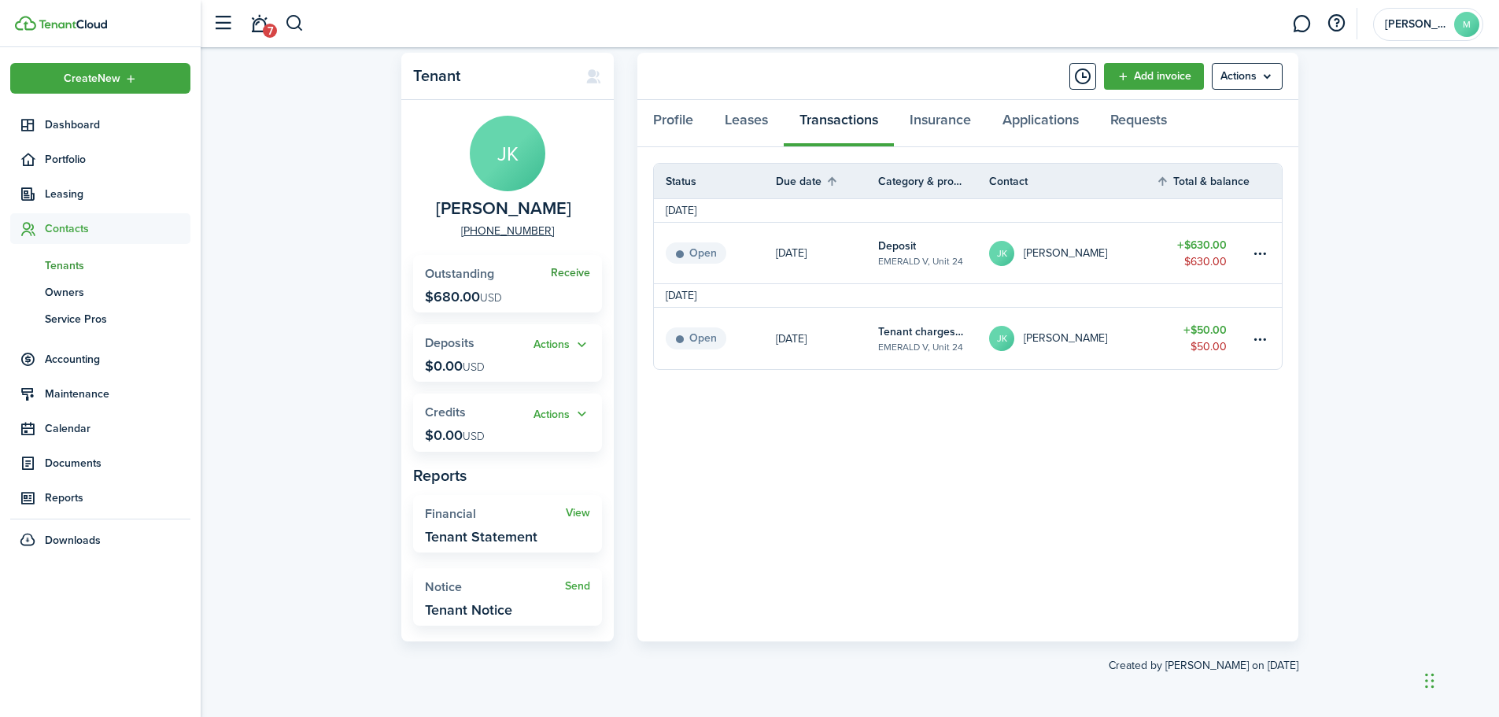
click at [567, 269] on link "Receive" at bounding box center [570, 273] width 39 height 13
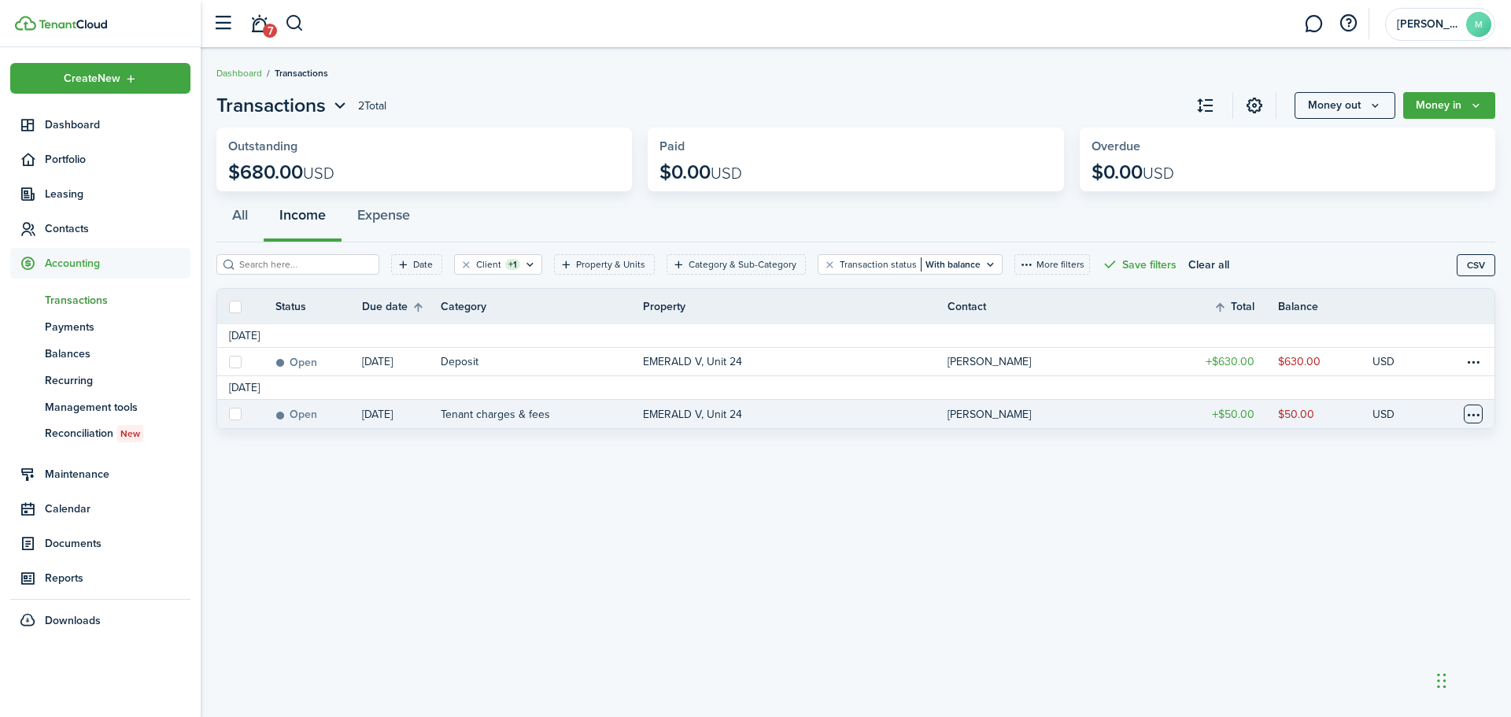
click at [1473, 410] on table-menu-btn-icon at bounding box center [1473, 414] width 19 height 19
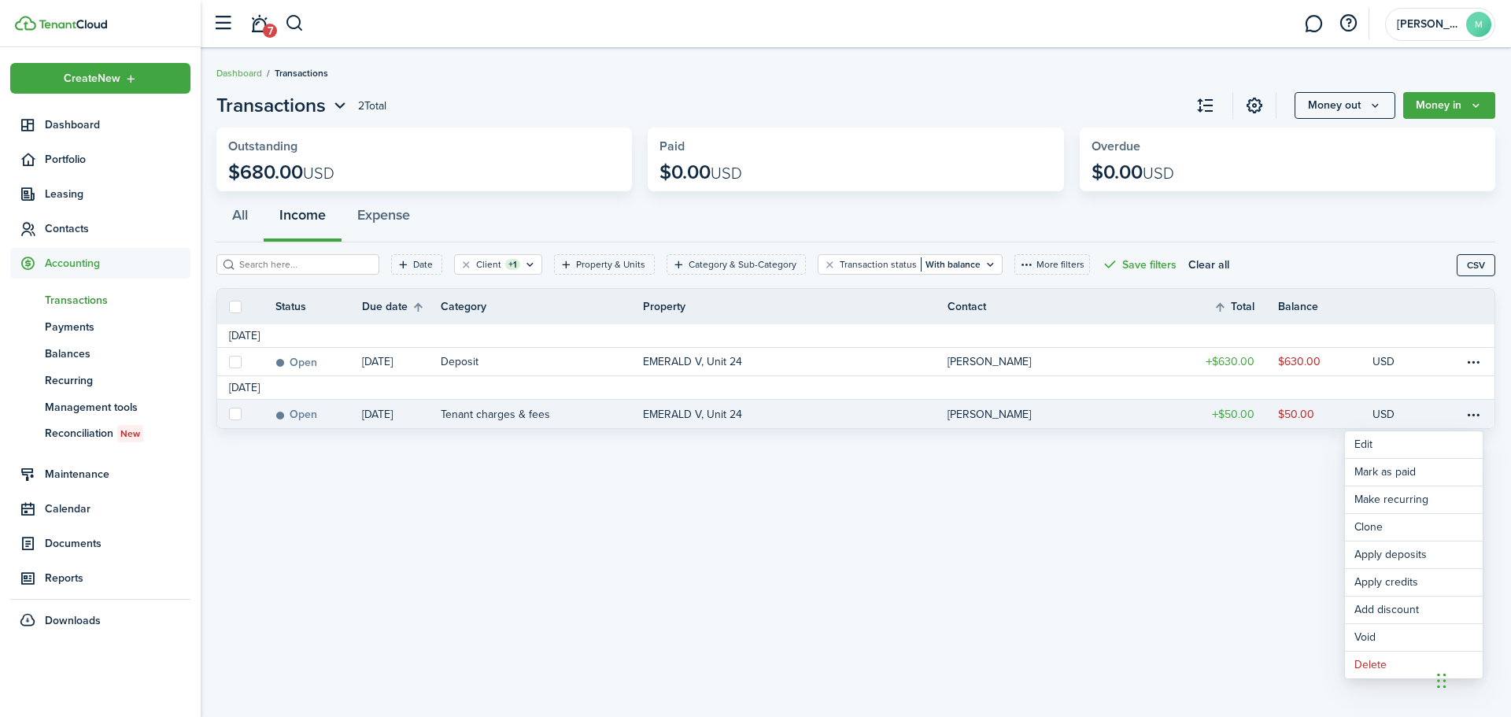
click at [1251, 540] on div "Transactions 2 Total Money out Money in Outstanding $680.00 USD Paid $0.00 USD …" at bounding box center [856, 382] width 1311 height 598
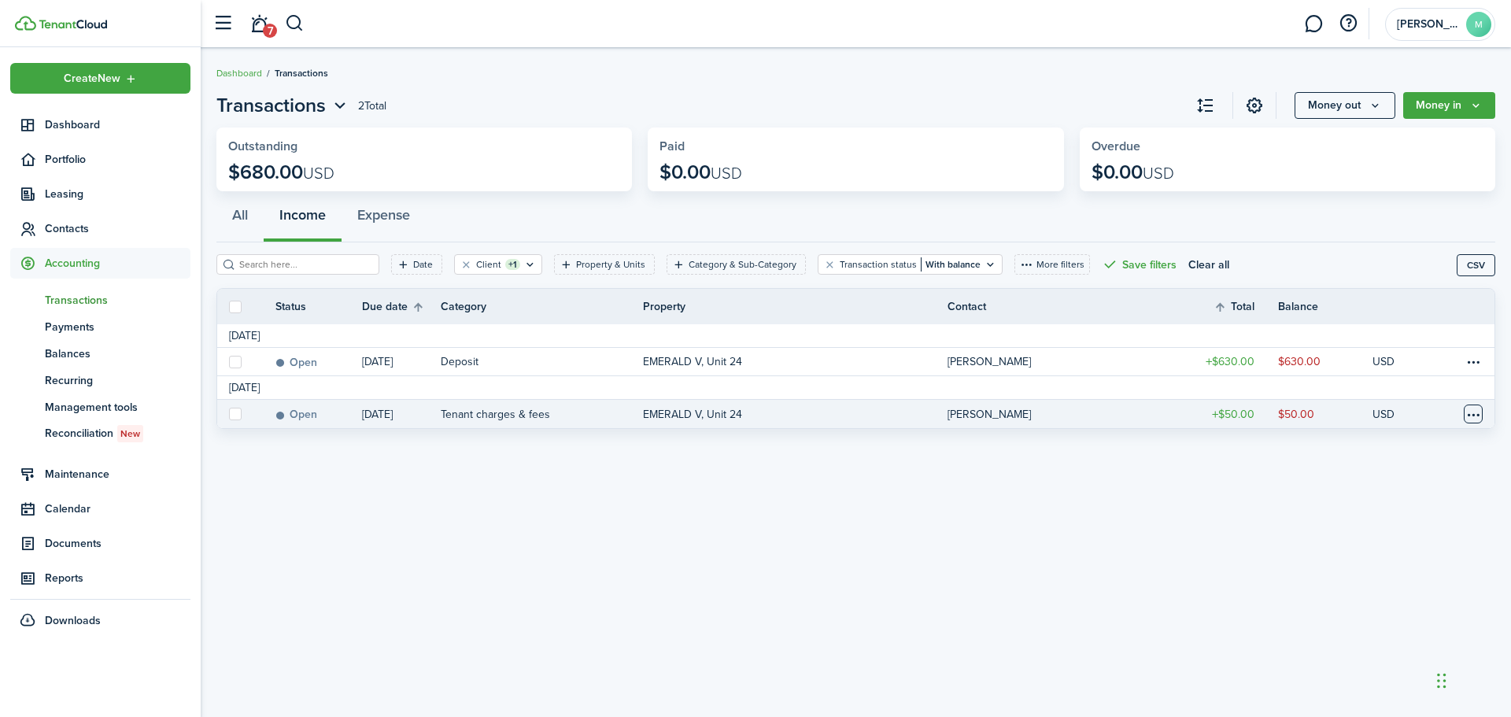
click at [1474, 413] on table-menu-btn-icon "Open menu" at bounding box center [1473, 414] width 19 height 19
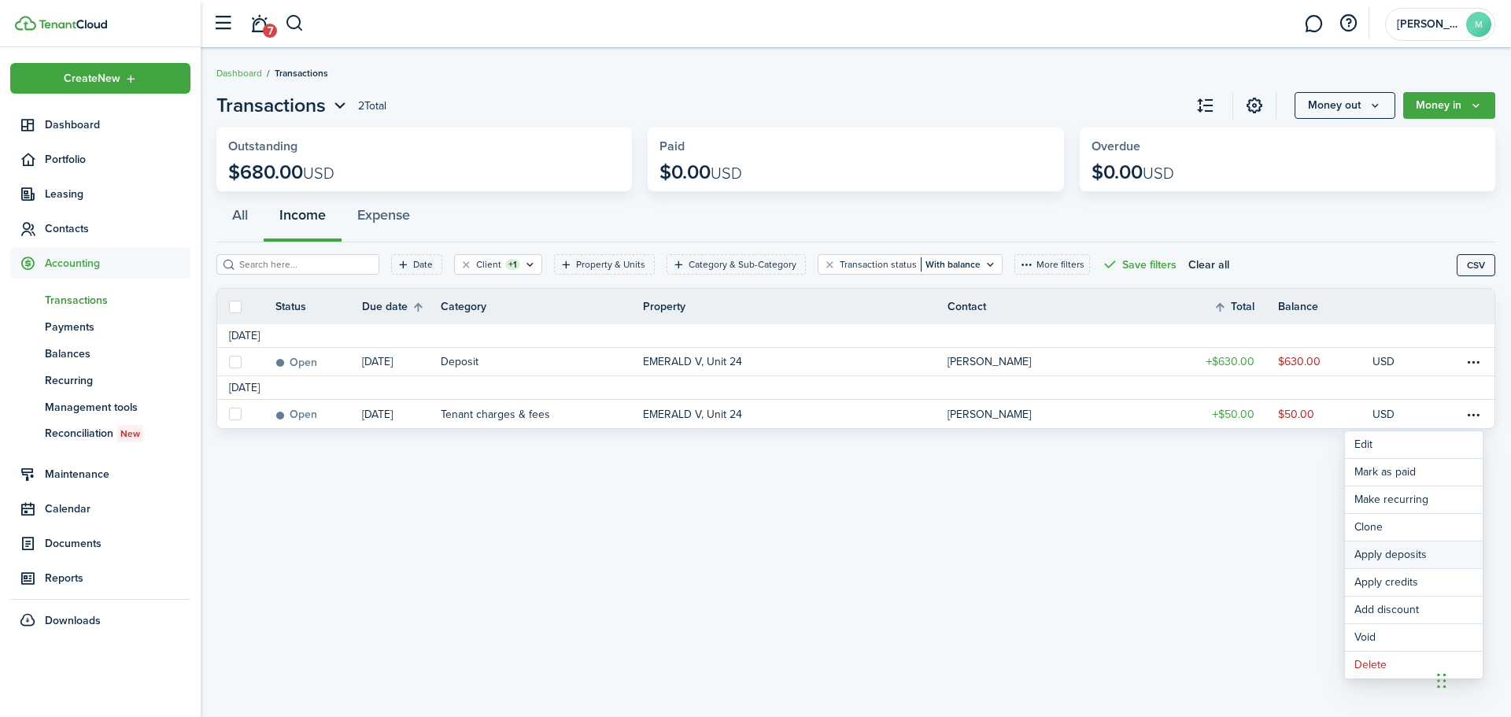
click at [1417, 560] on button "Apply deposits" at bounding box center [1414, 555] width 138 height 27
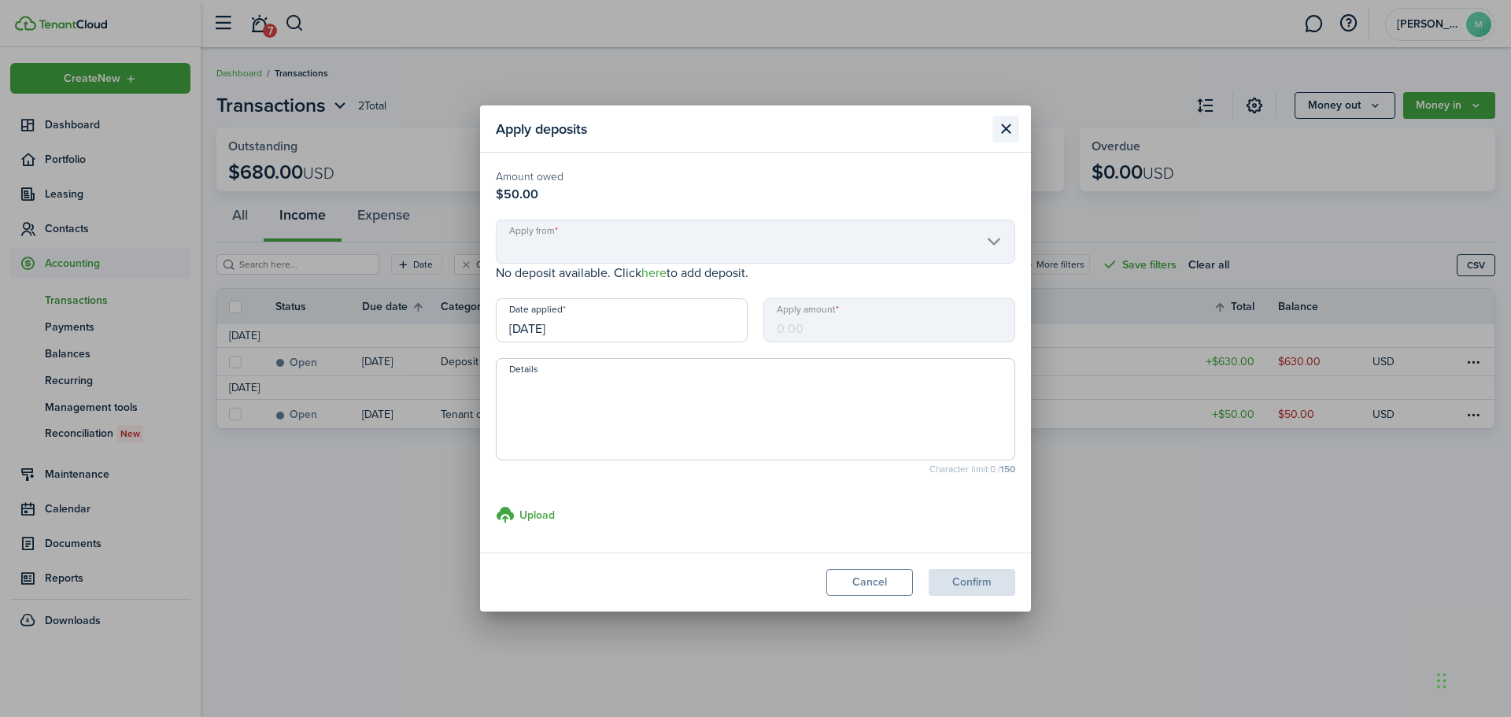
click at [1012, 130] on button "Close modal" at bounding box center [1006, 129] width 27 height 27
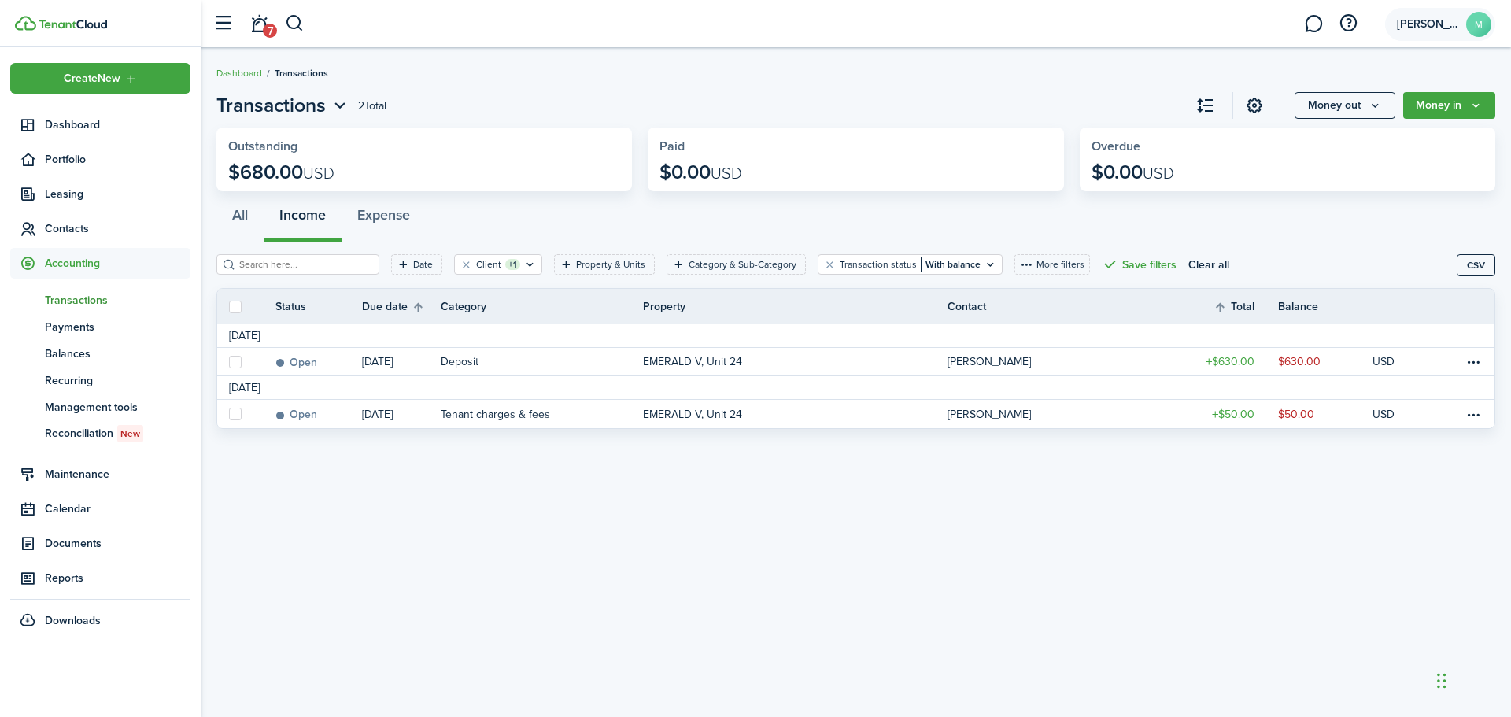
click at [1422, 21] on span "[PERSON_NAME]" at bounding box center [1428, 24] width 63 height 11
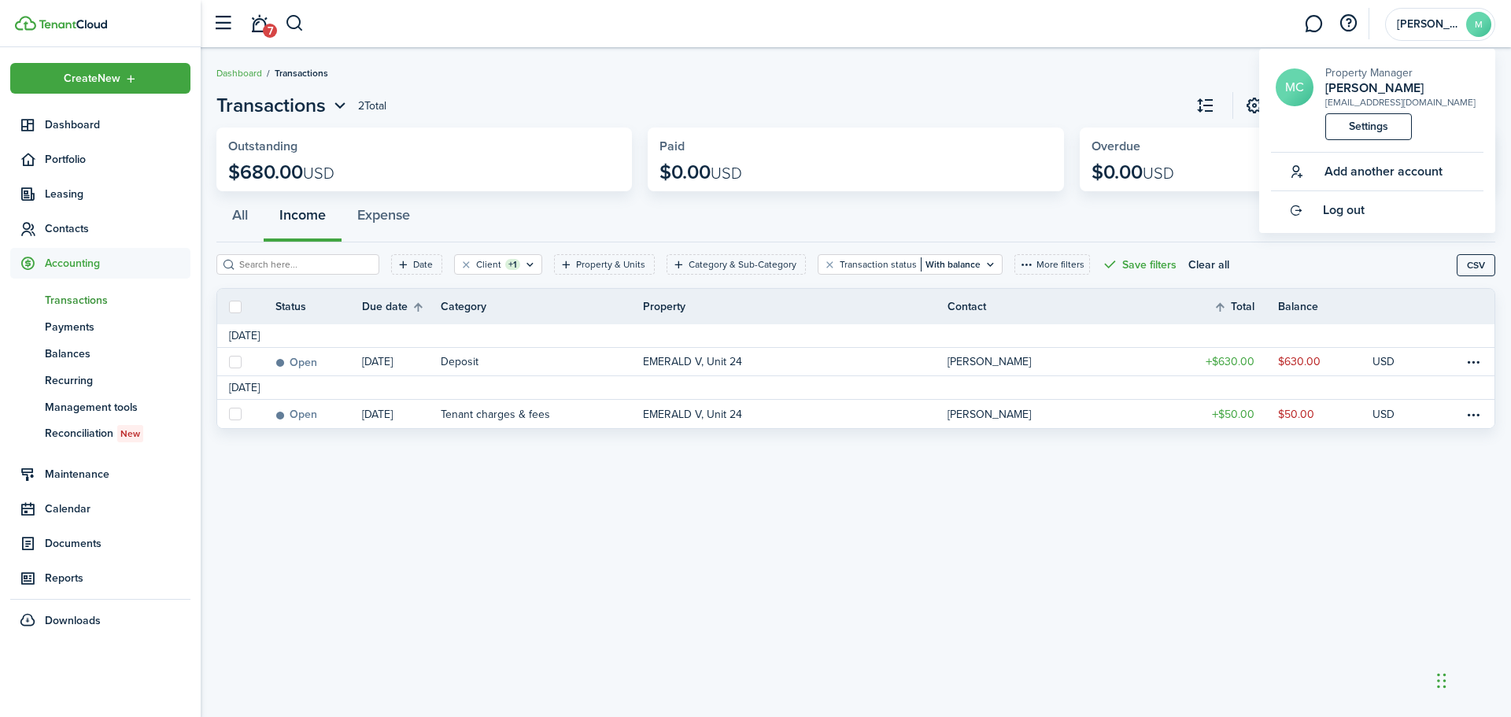
click at [1432, 72] on div "Property Manager [PERSON_NAME]" at bounding box center [1401, 80] width 150 height 31
click at [68, 409] on span "Management tools" at bounding box center [118, 407] width 146 height 17
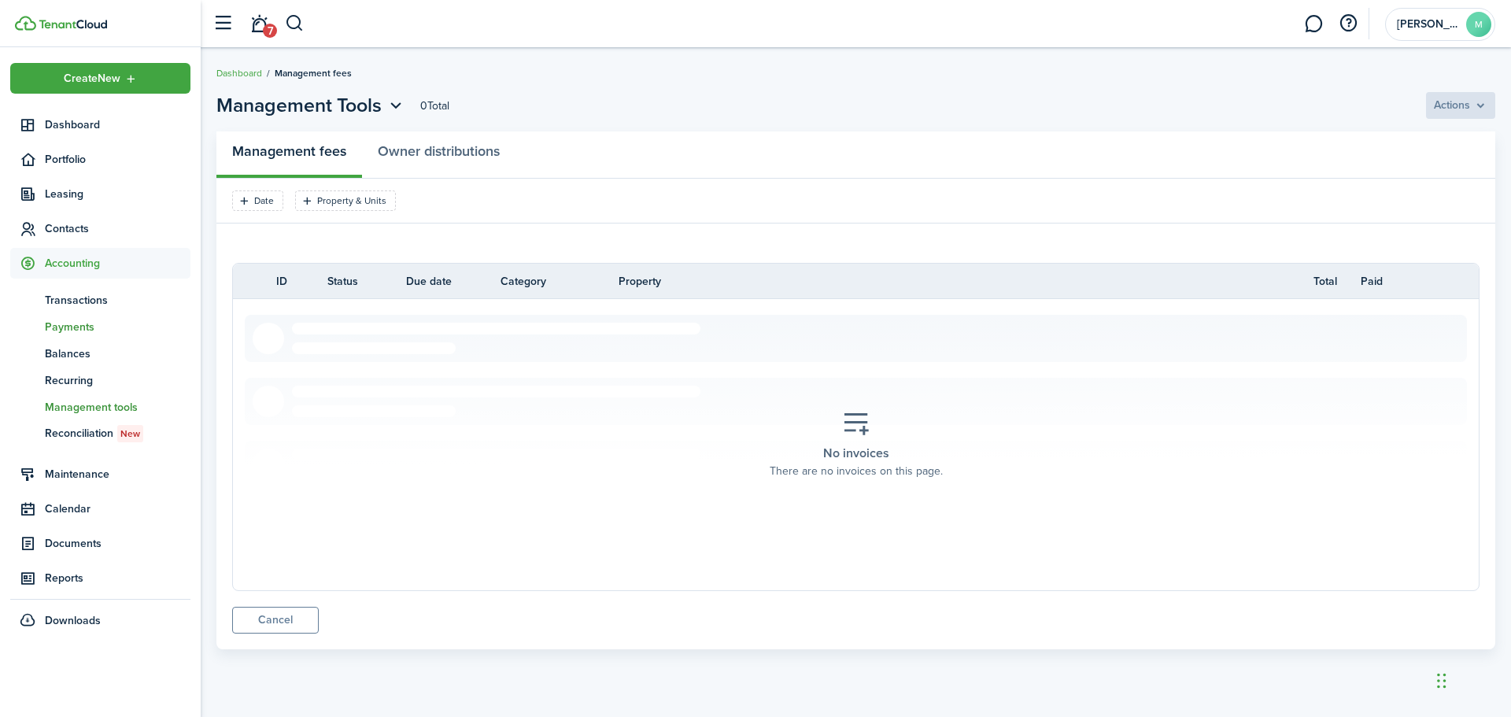
click at [66, 324] on span "Payments" at bounding box center [118, 327] width 146 height 17
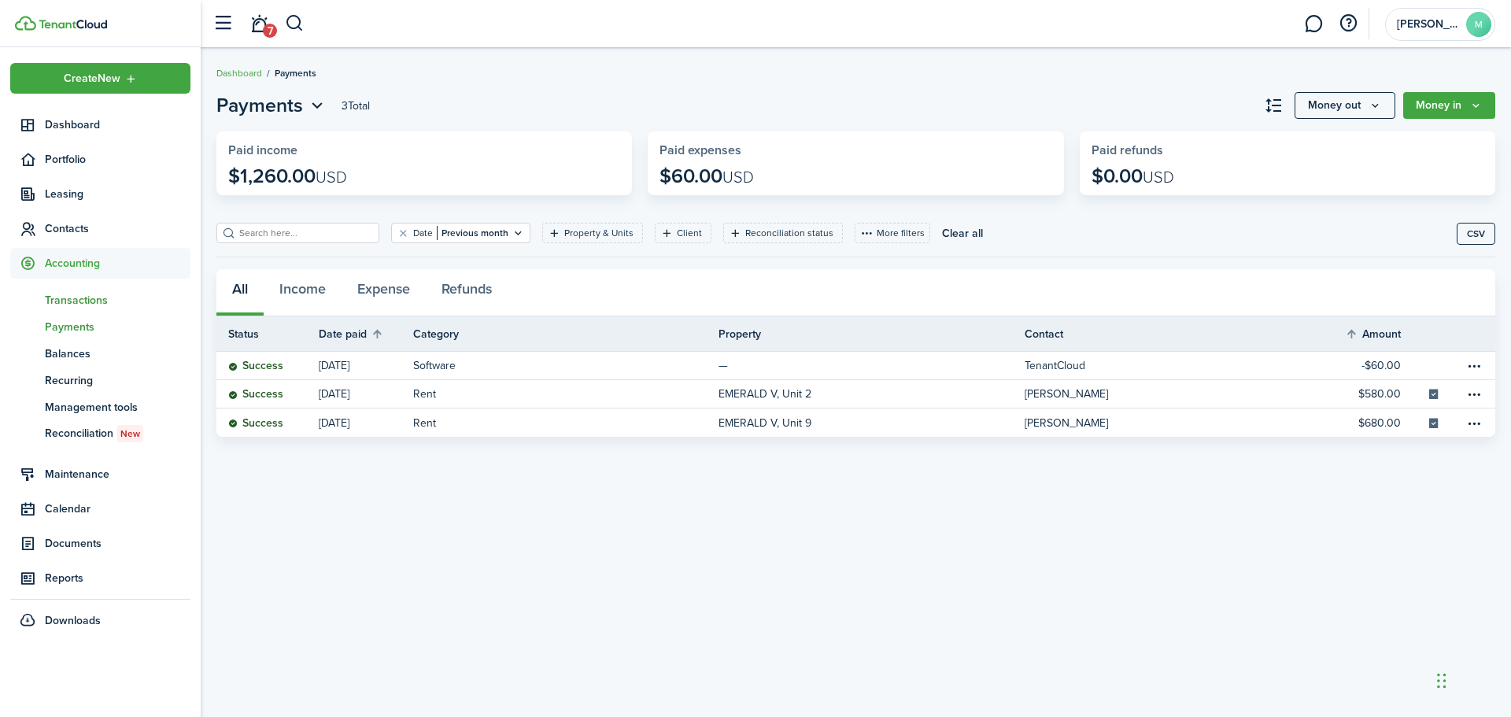
click at [72, 298] on span "Transactions" at bounding box center [118, 300] width 146 height 17
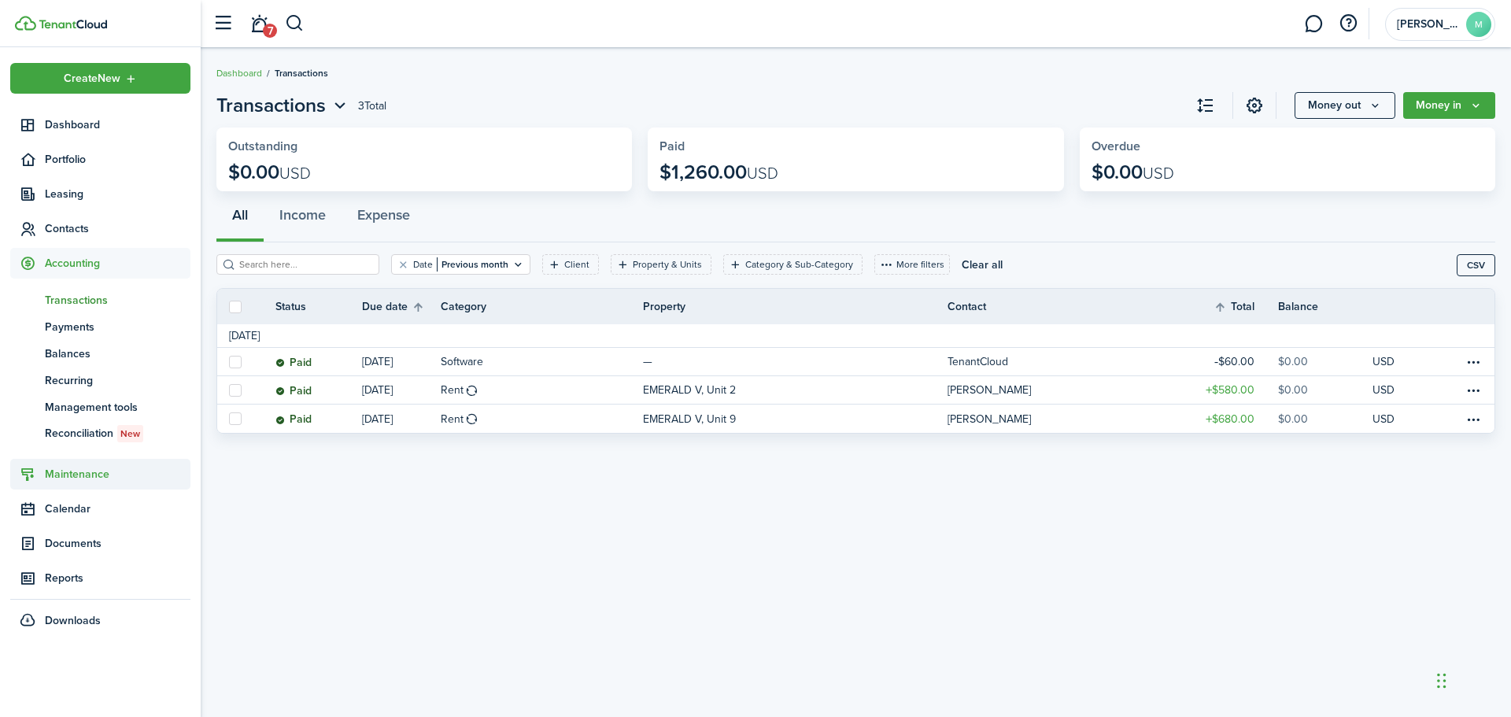
click at [67, 475] on span "Maintenance" at bounding box center [118, 474] width 146 height 17
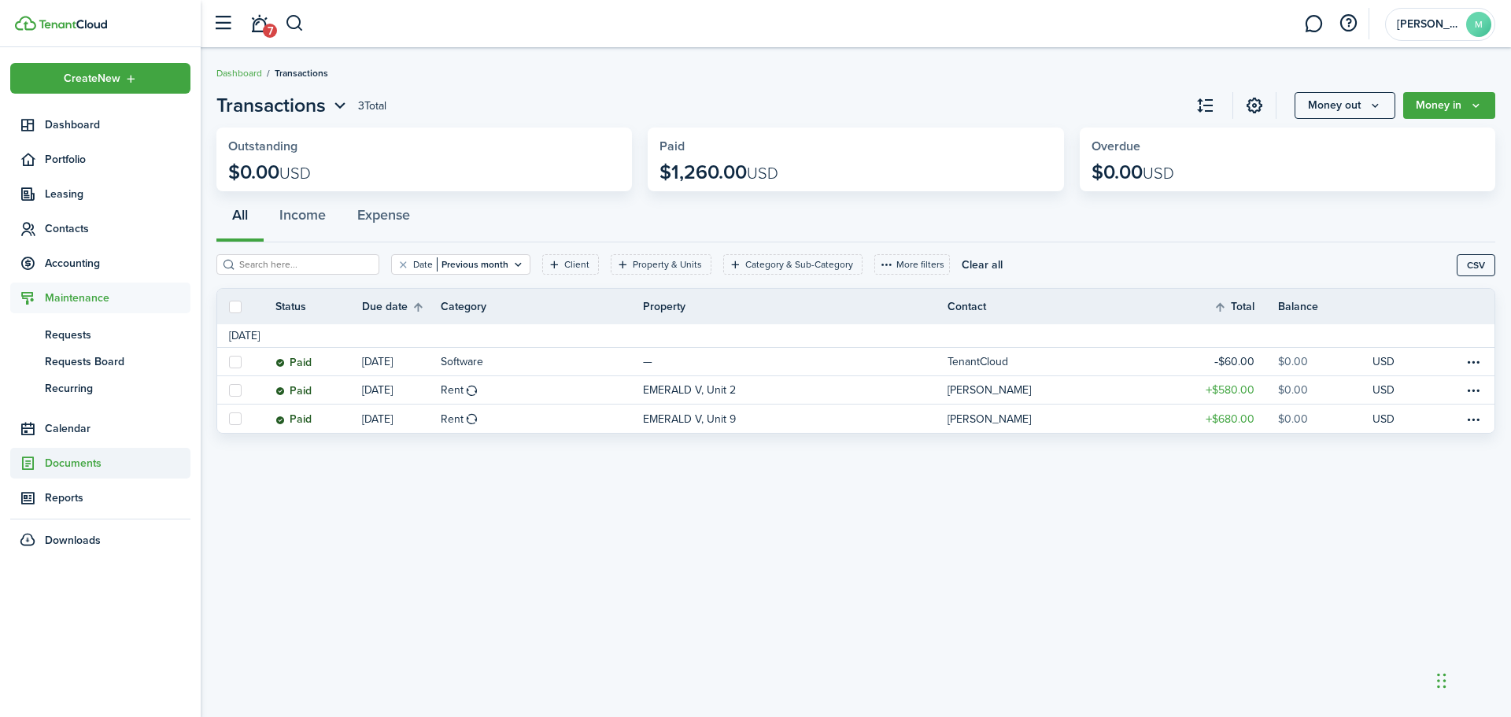
click at [66, 463] on span "Documents" at bounding box center [118, 463] width 146 height 17
click at [72, 498] on span "Reports" at bounding box center [118, 498] width 146 height 17
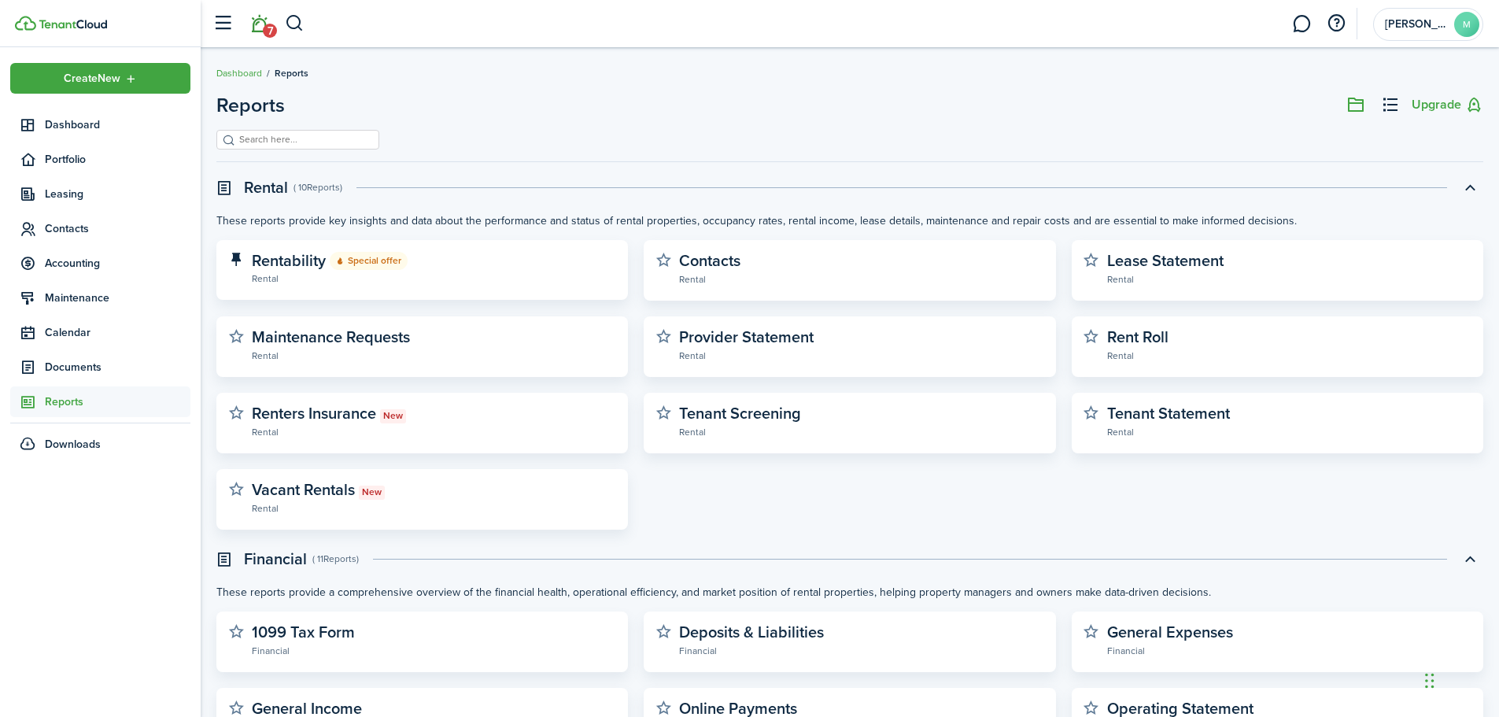
click at [269, 31] on span "7" at bounding box center [270, 31] width 14 height 14
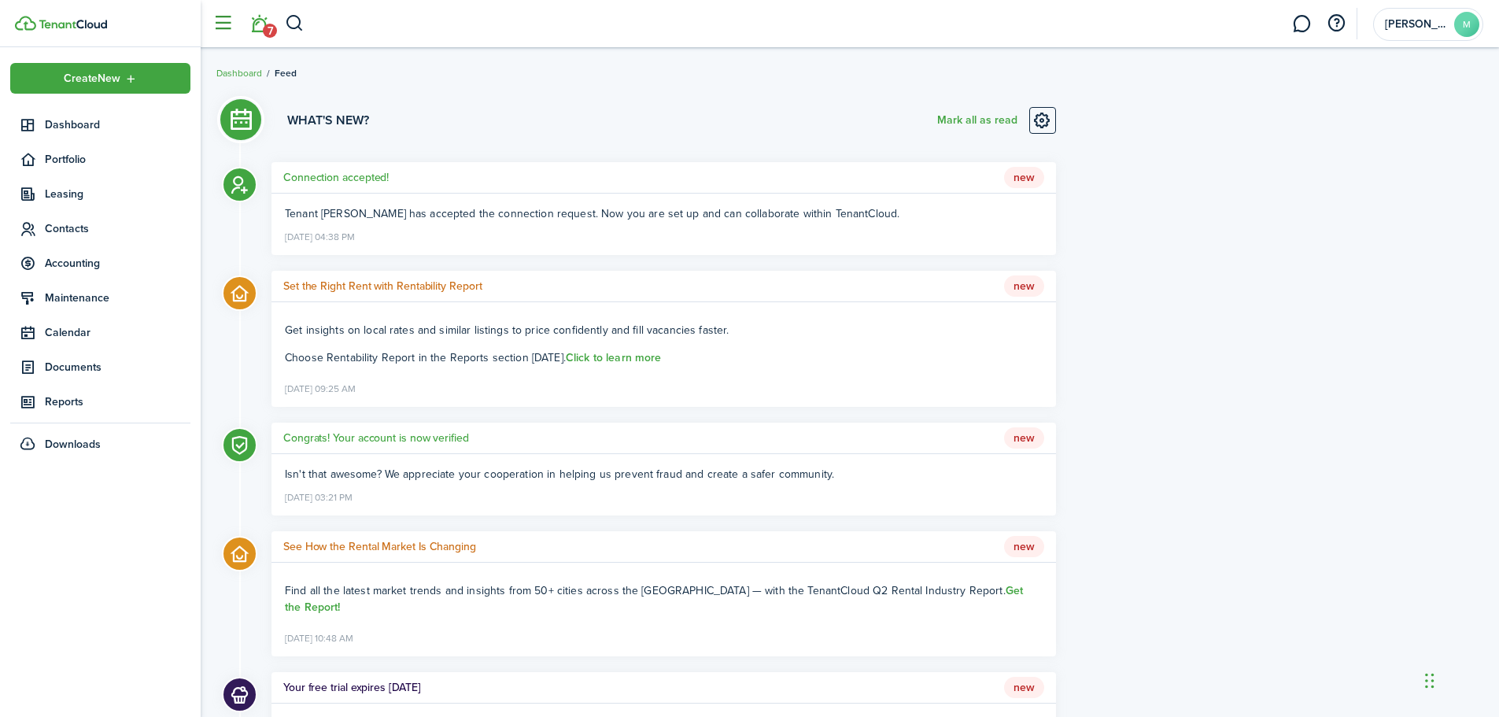
click at [235, 26] on button "button" at bounding box center [223, 24] width 30 height 30
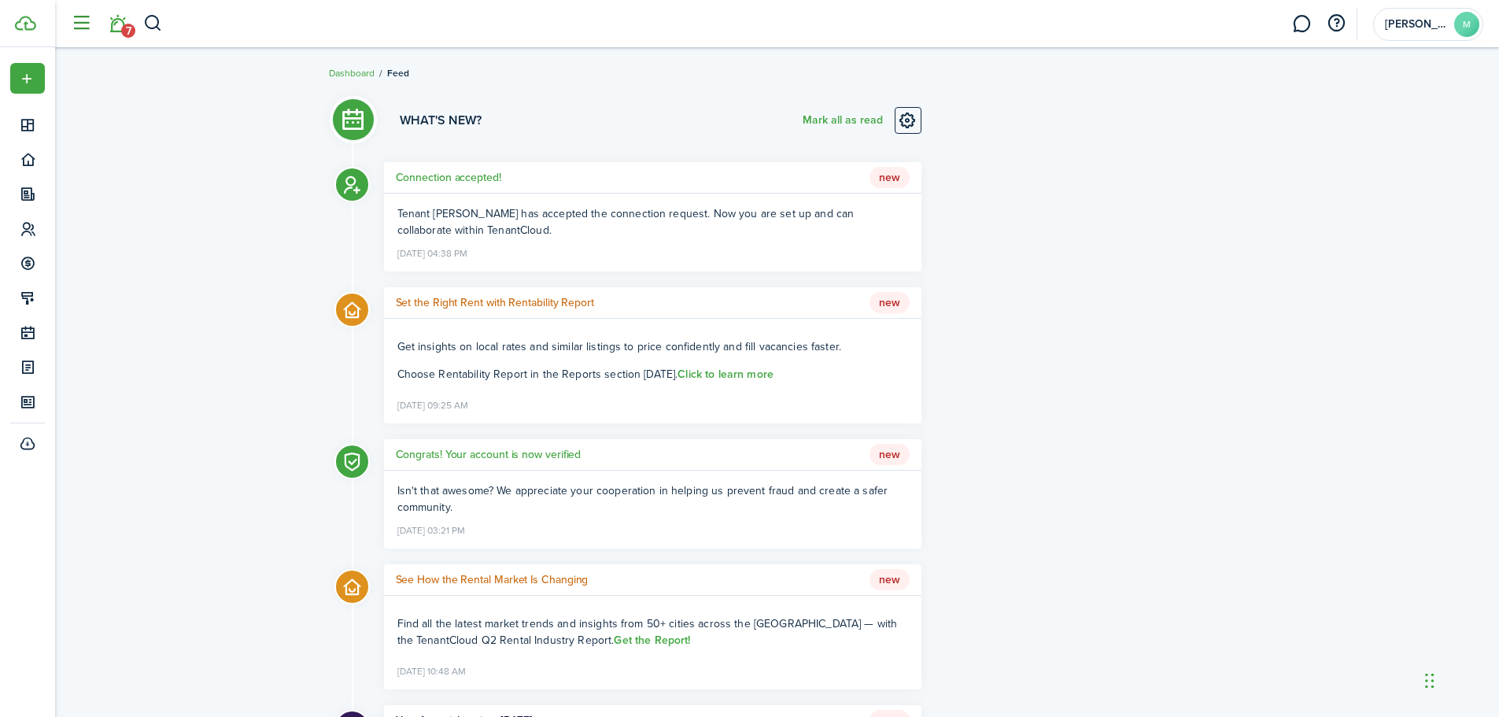
click at [80, 29] on button "button" at bounding box center [81, 24] width 30 height 30
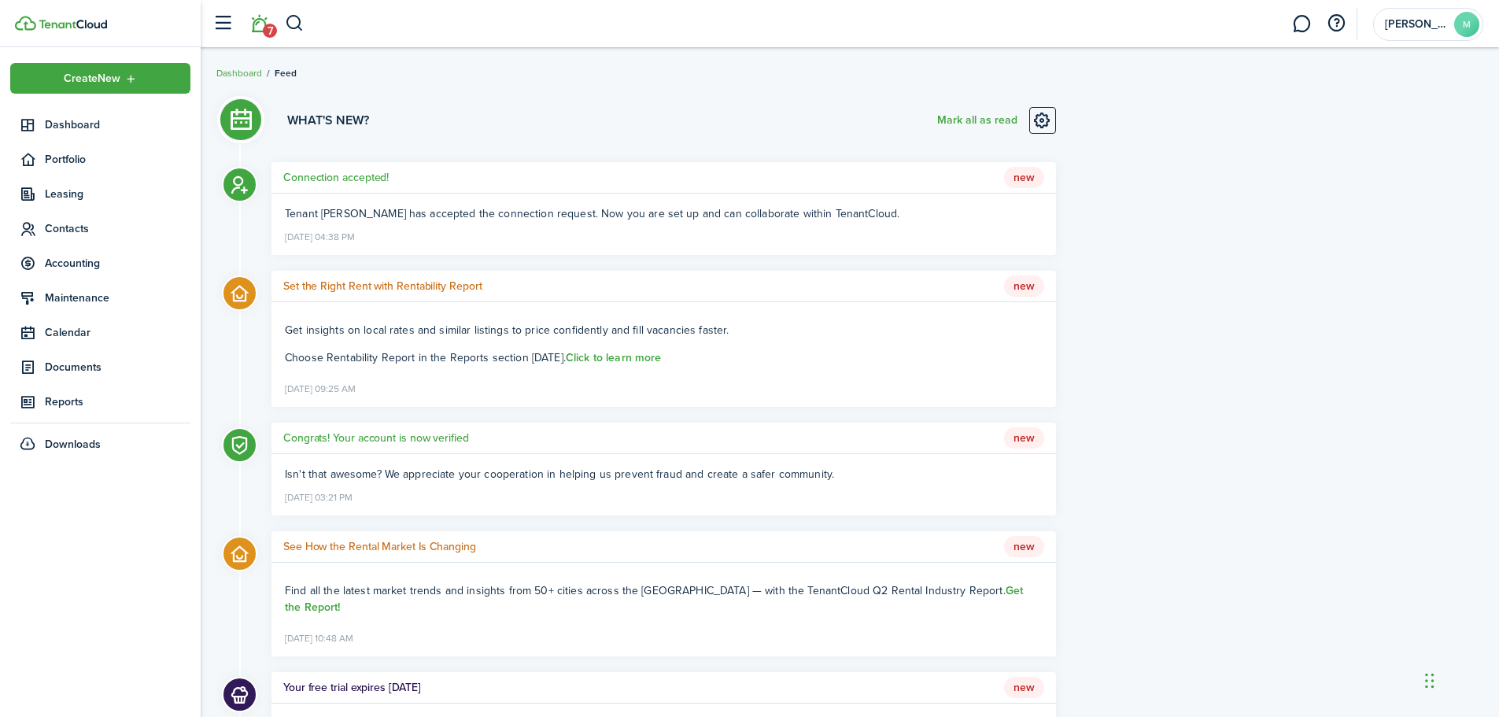
click at [1290, 72] on breadcrumb "Dashboard Feed" at bounding box center [849, 65] width 1267 height 36
click at [1417, 20] on span "[PERSON_NAME]" at bounding box center [1416, 24] width 63 height 11
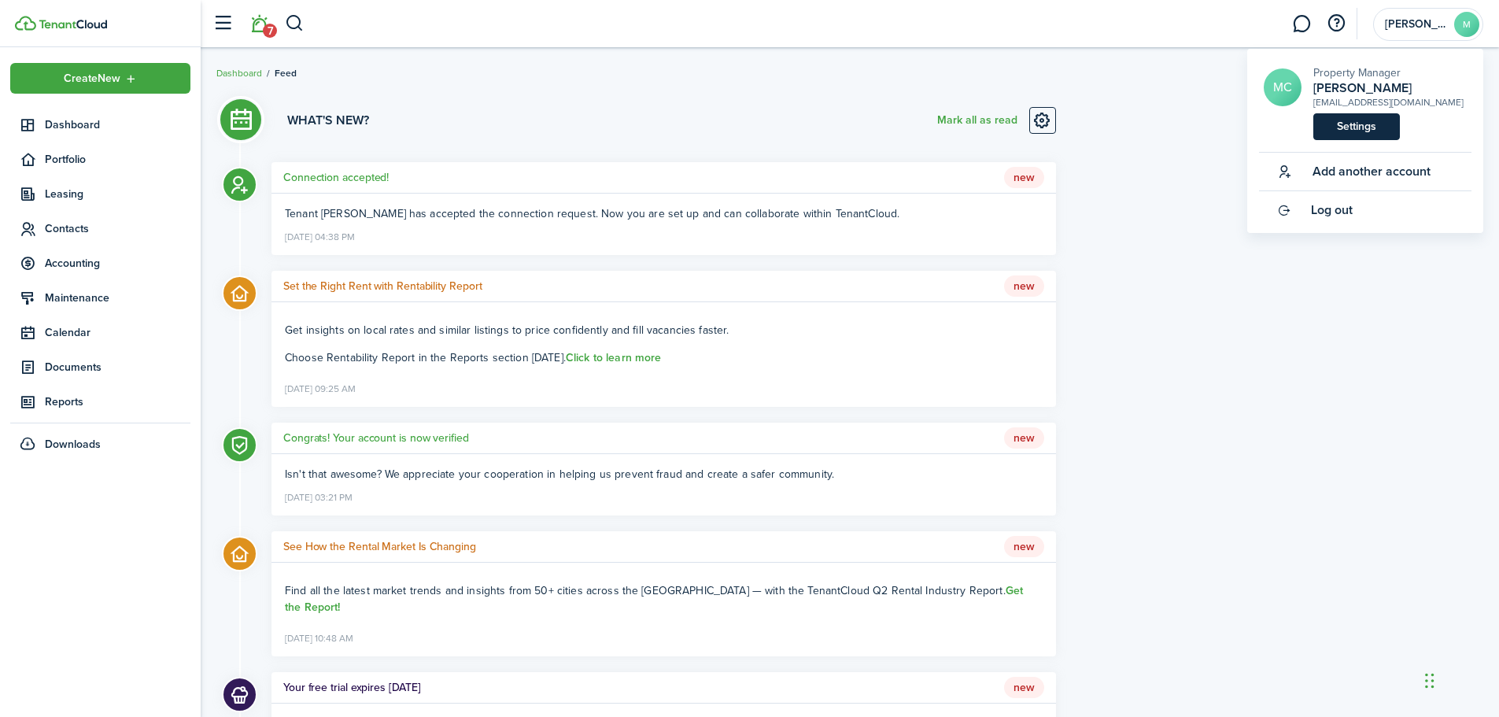
click at [1361, 128] on link "Settings" at bounding box center [1357, 126] width 87 height 27
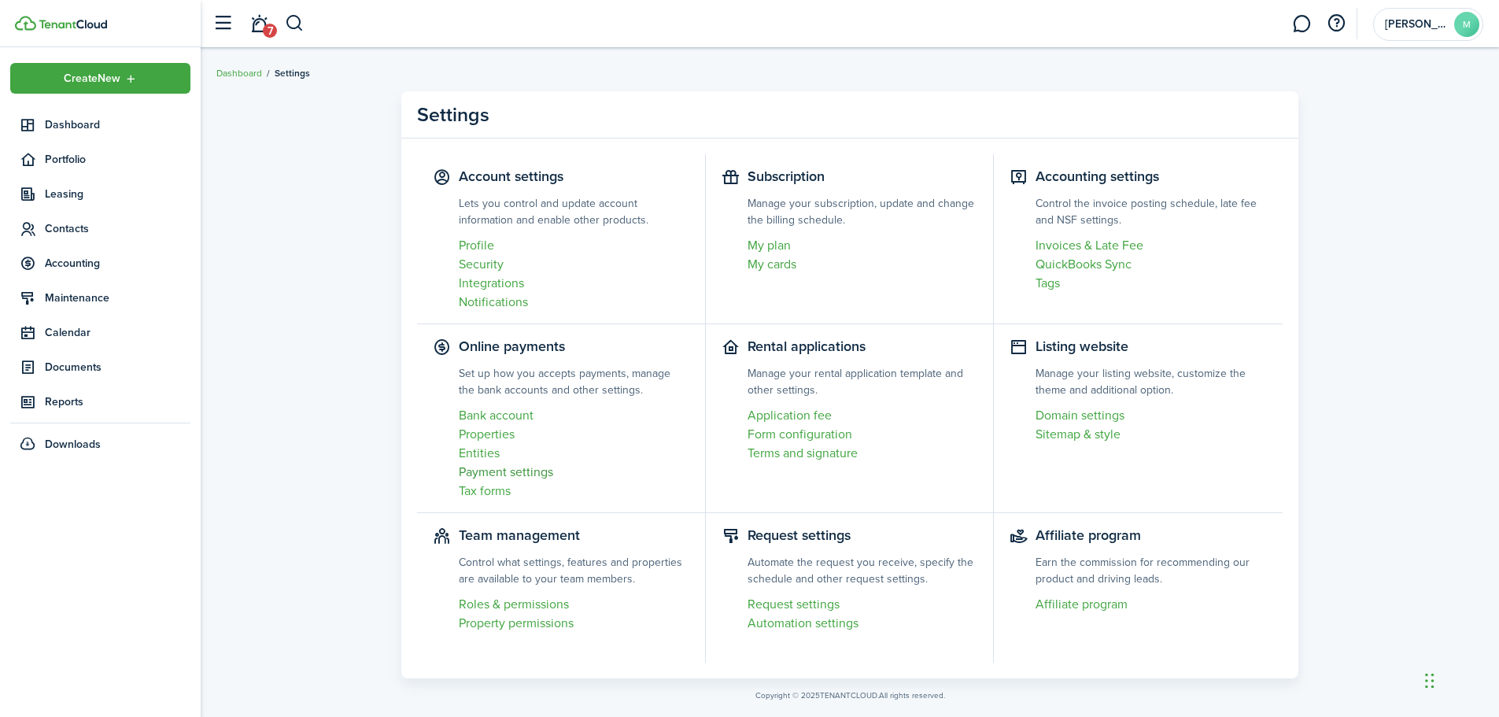
click at [527, 478] on link "Payment settings" at bounding box center [574, 472] width 231 height 19
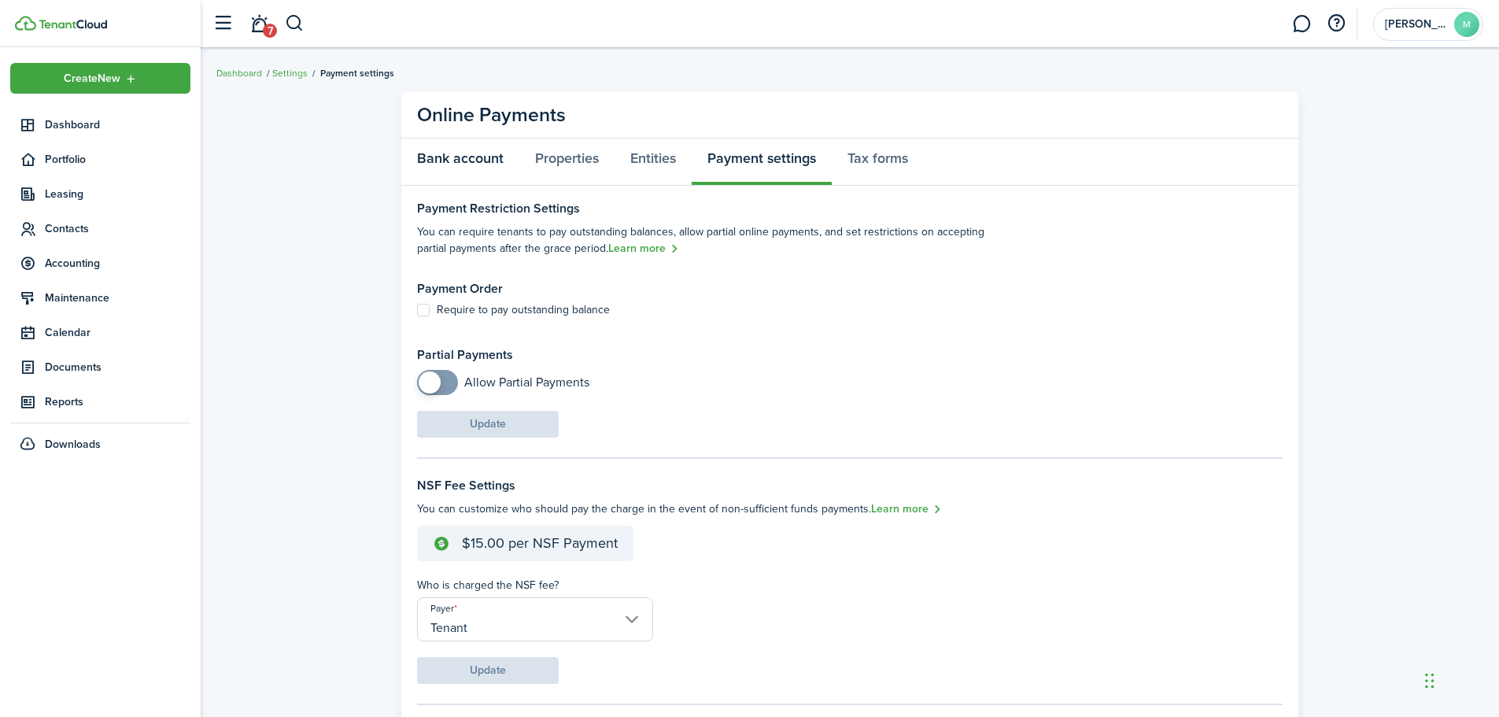
click at [488, 162] on link "Bank account" at bounding box center [460, 162] width 118 height 47
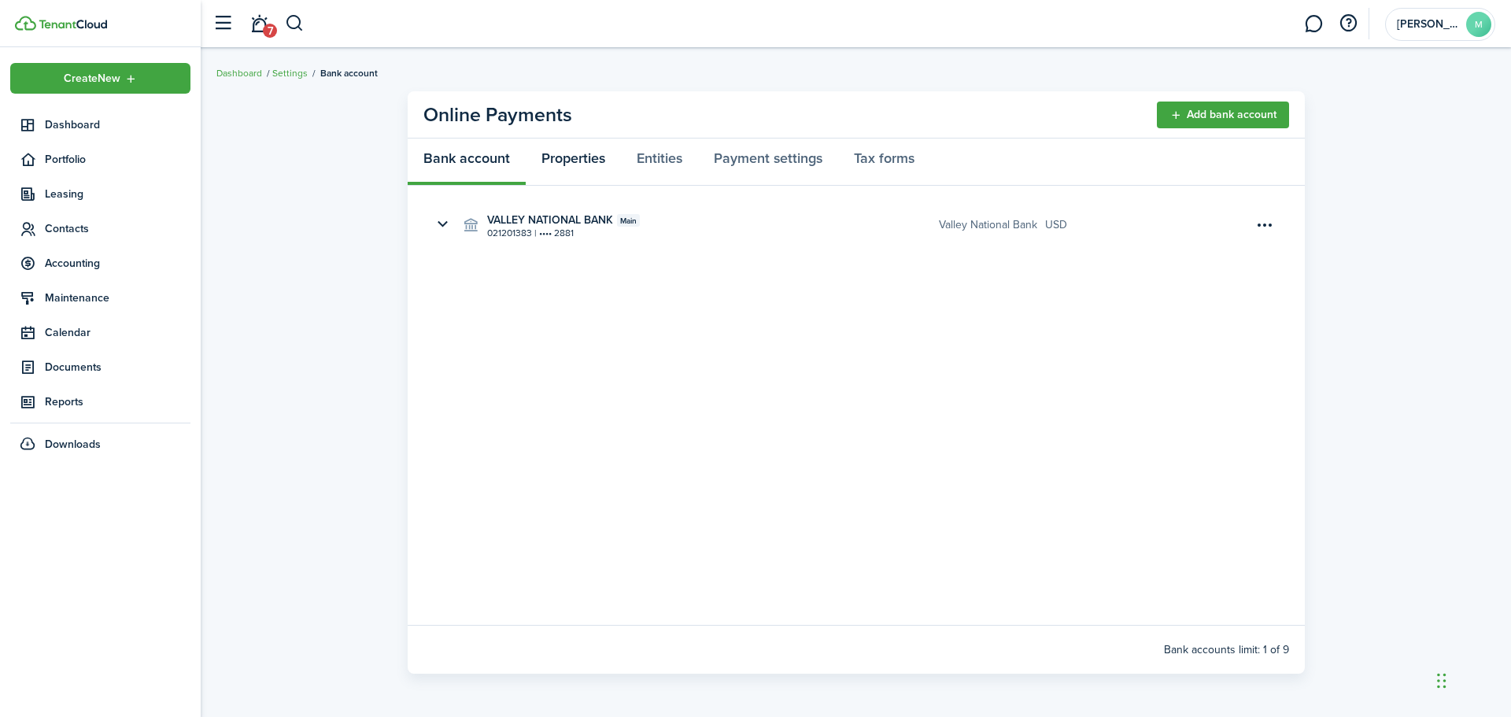
click at [577, 156] on link "Properties" at bounding box center [573, 162] width 95 height 47
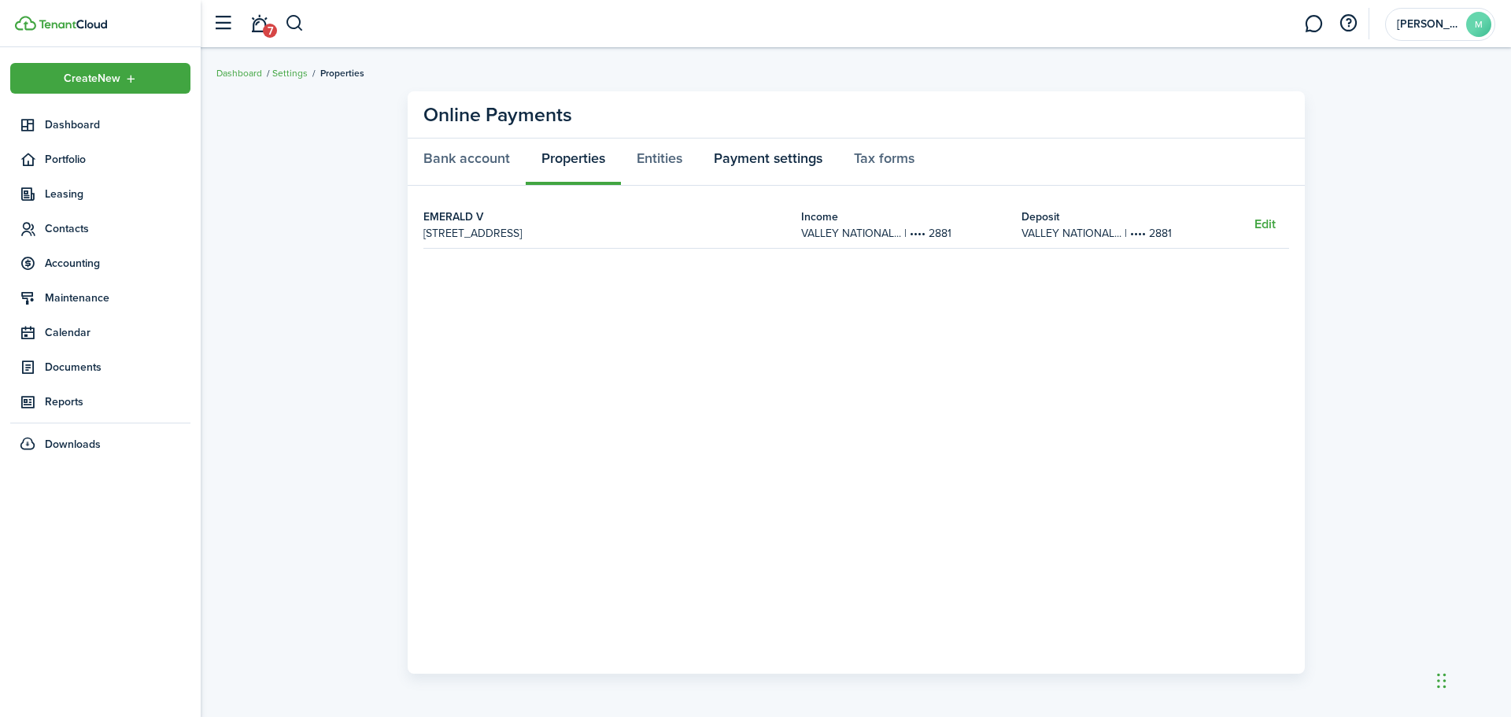
click at [782, 153] on link "Payment settings" at bounding box center [768, 162] width 140 height 47
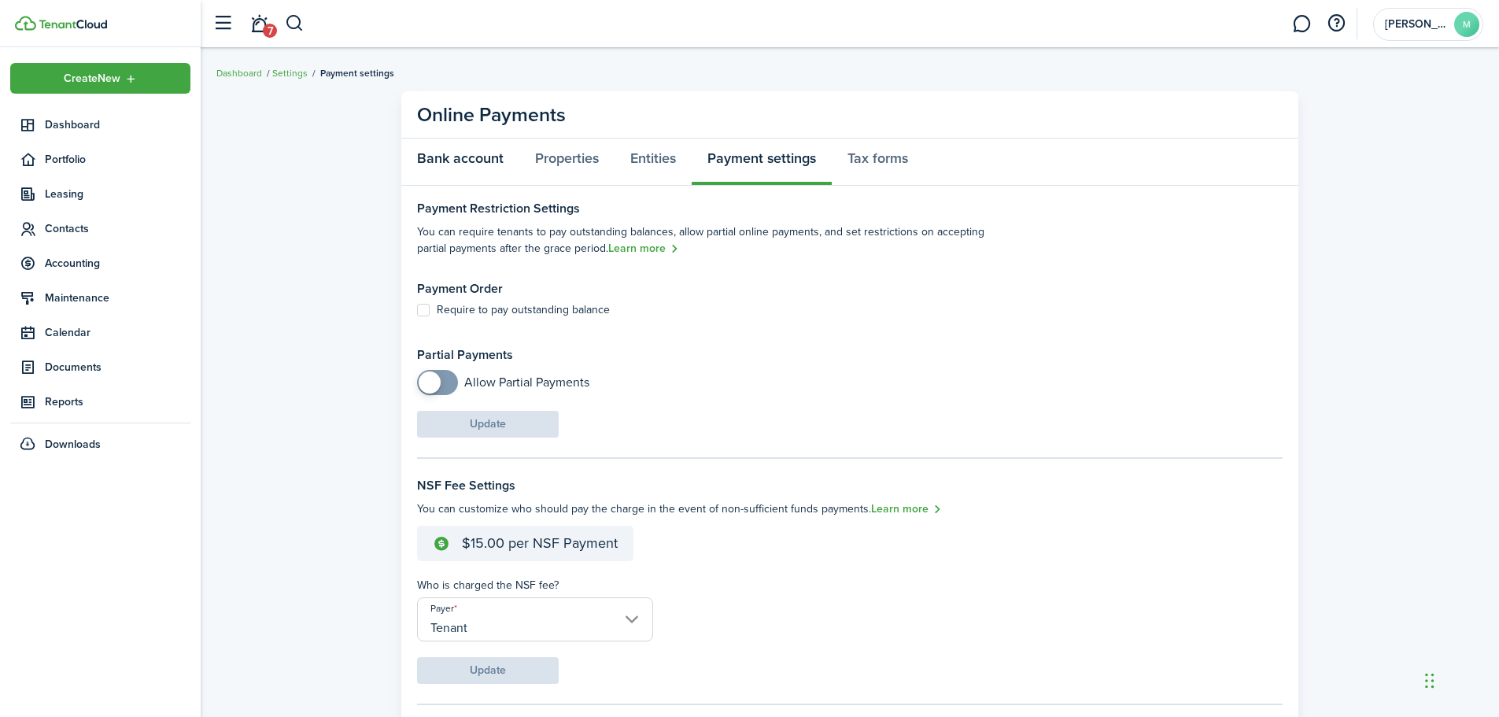
click at [486, 160] on link "Bank account" at bounding box center [460, 162] width 118 height 47
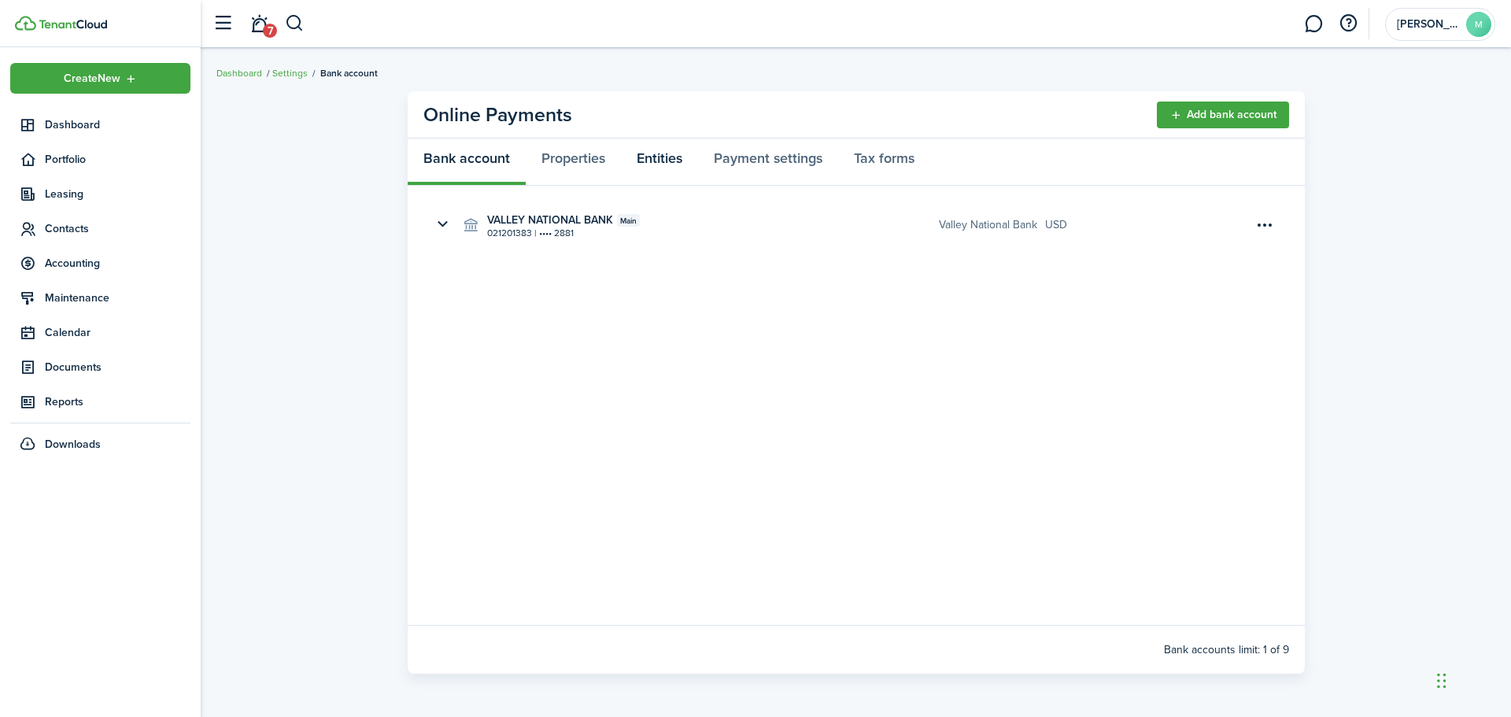
click at [676, 161] on link "Entities" at bounding box center [659, 162] width 77 height 47
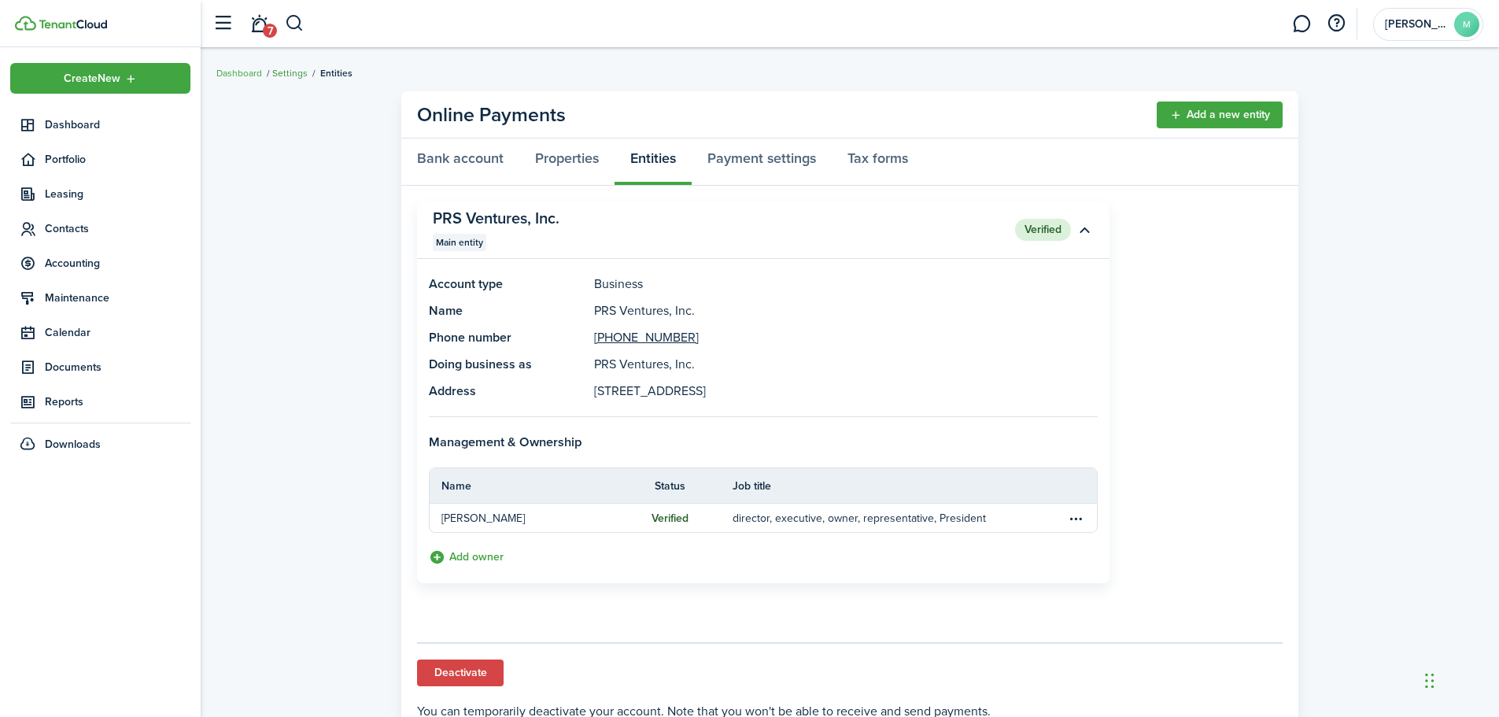
click at [291, 71] on link "Settings" at bounding box center [289, 73] width 35 height 14
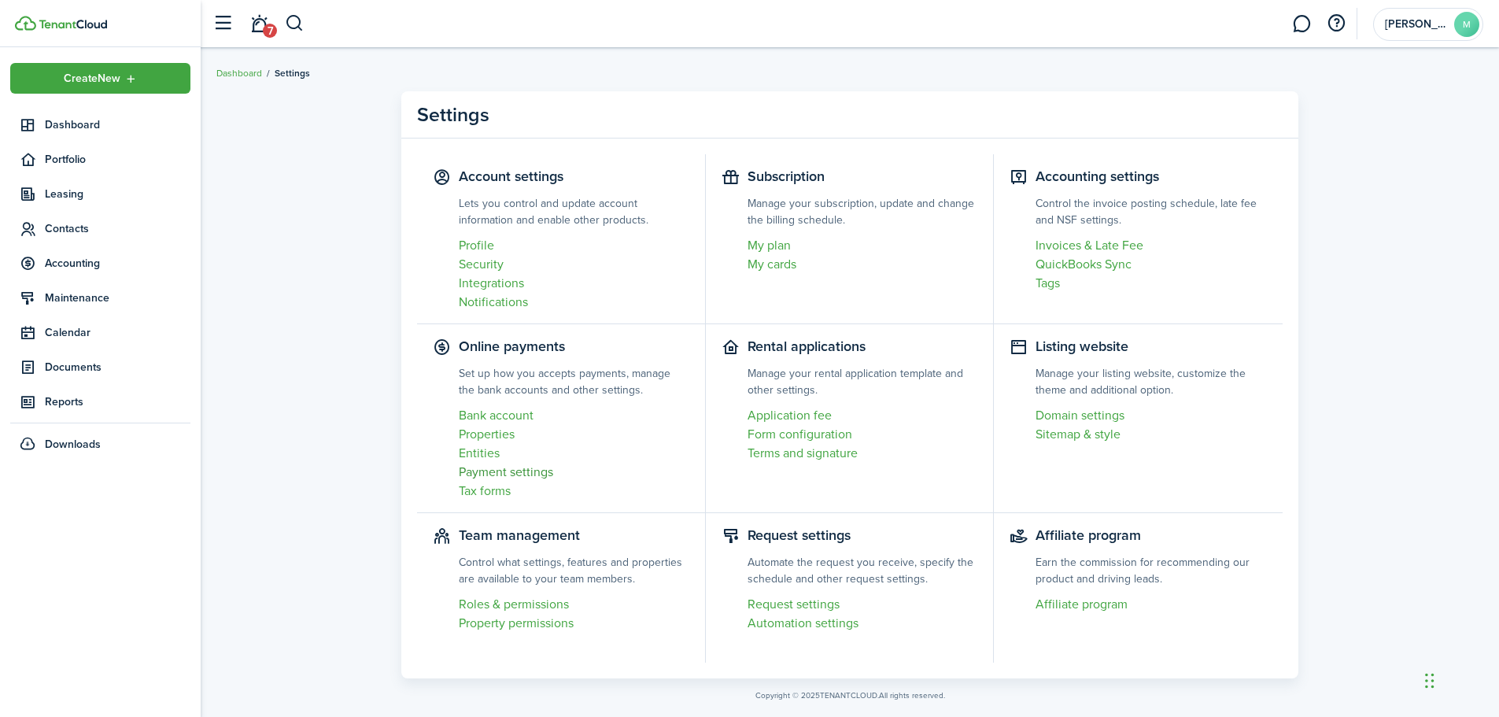
click at [481, 476] on link "Payment settings" at bounding box center [574, 472] width 231 height 19
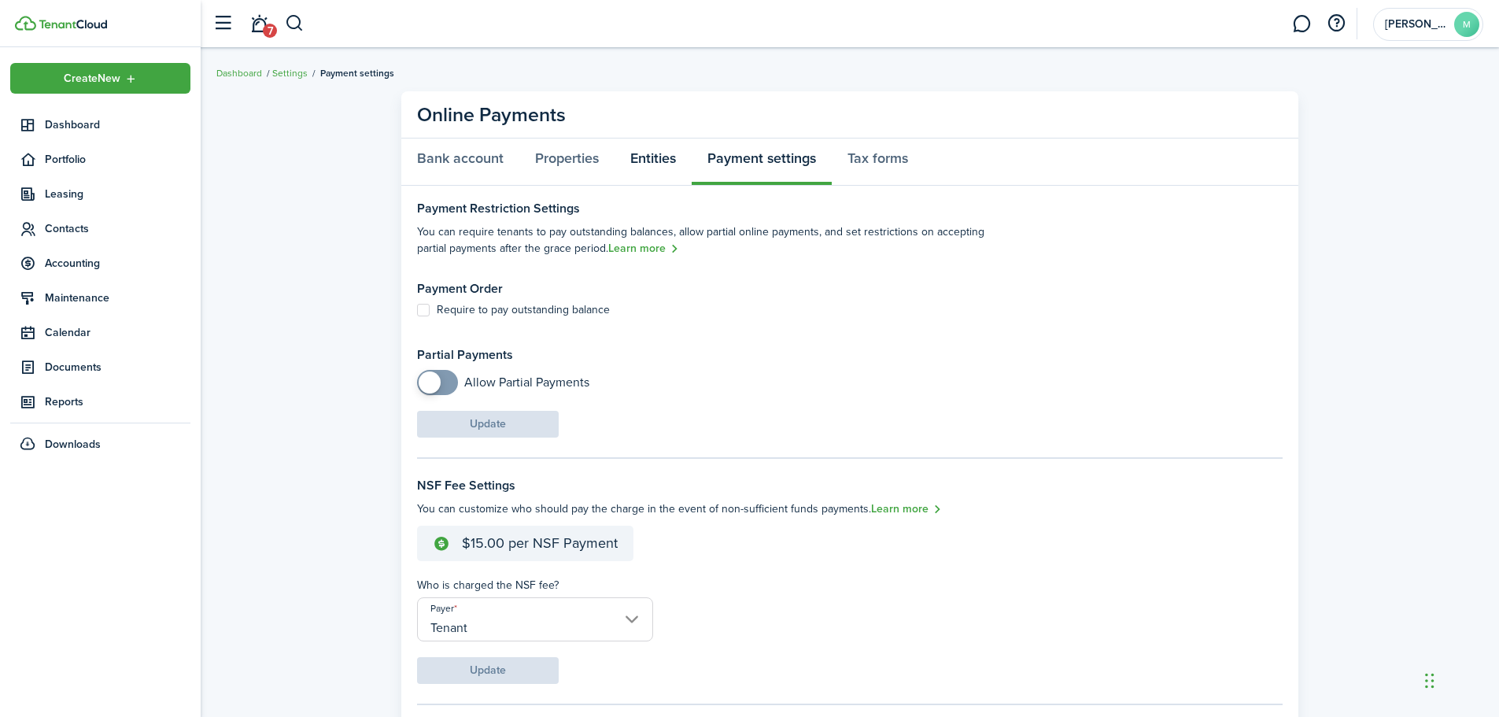
click at [666, 161] on link "Entities" at bounding box center [653, 162] width 77 height 47
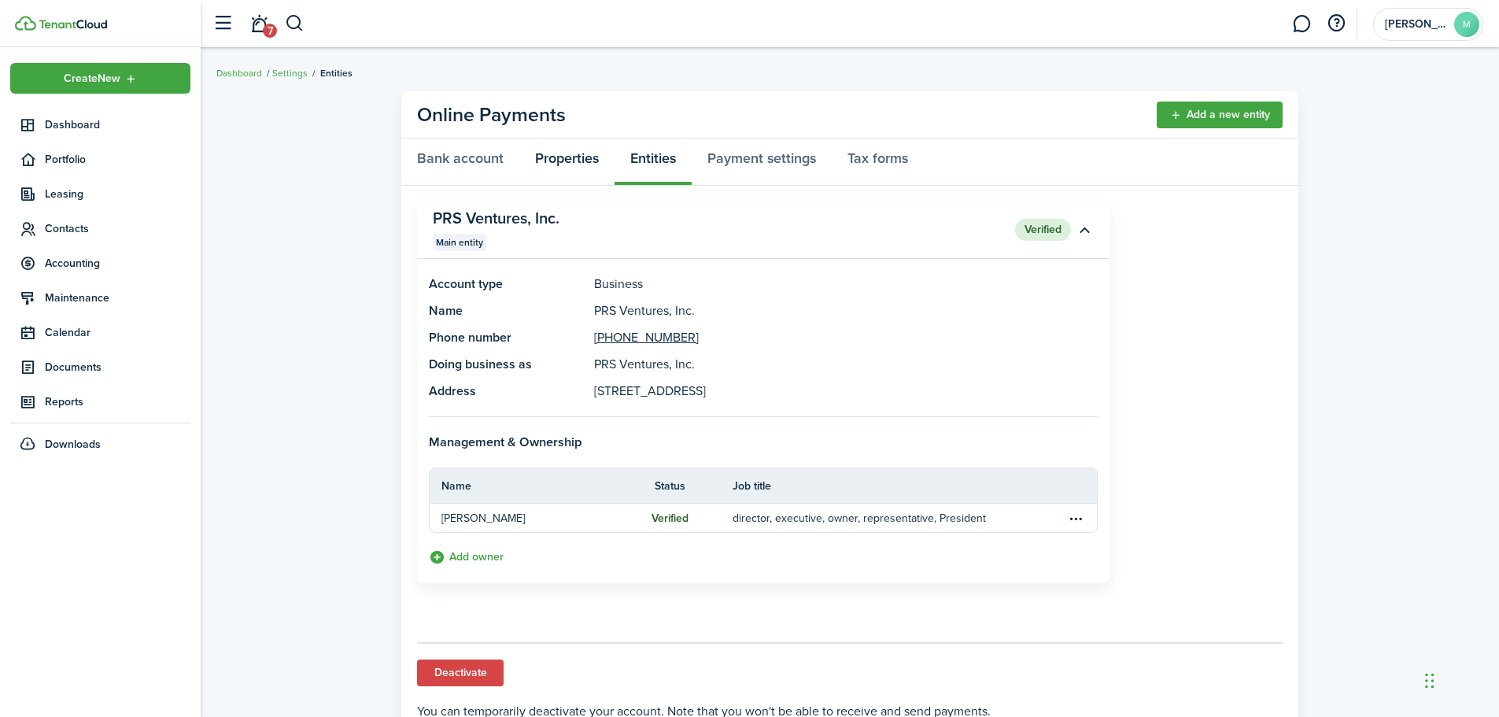
click at [573, 164] on link "Properties" at bounding box center [567, 162] width 95 height 47
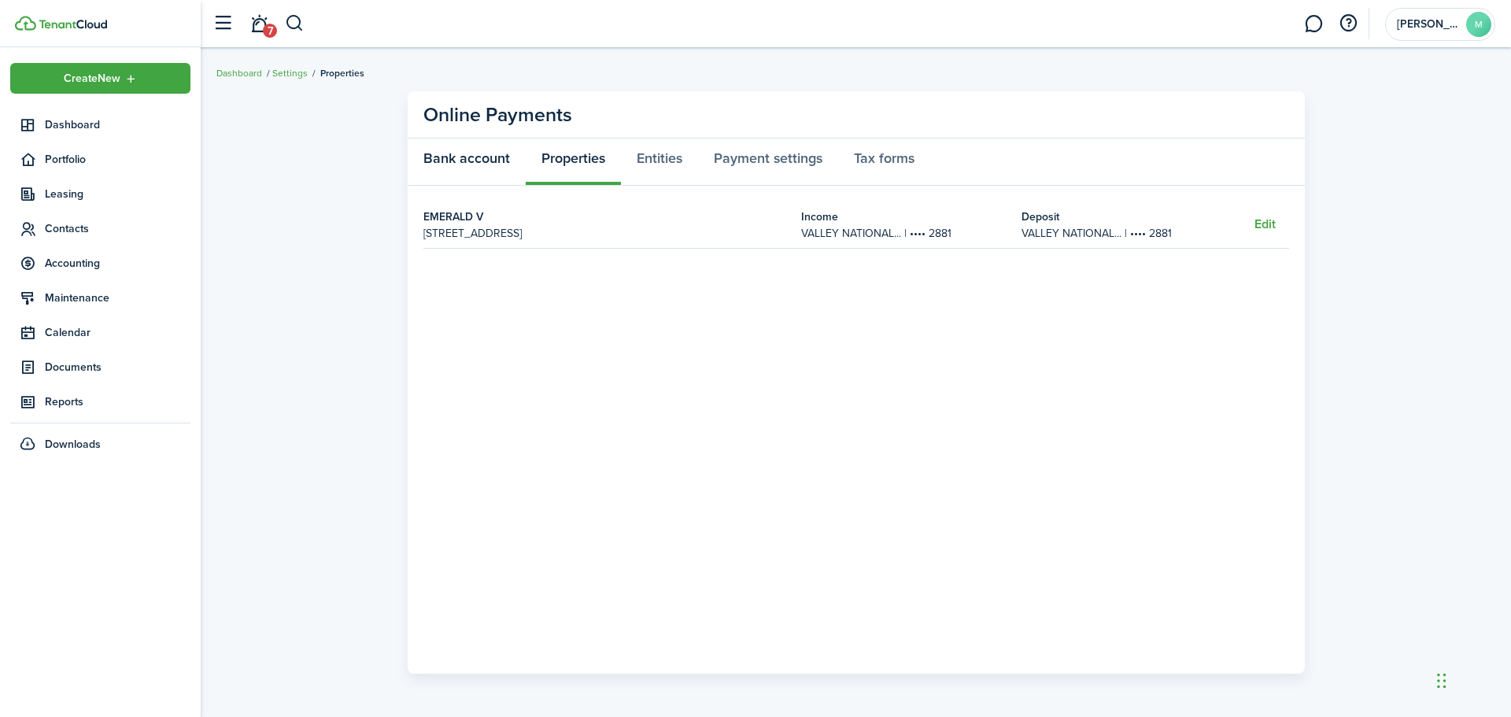
click at [468, 162] on link "Bank account" at bounding box center [467, 162] width 118 height 47
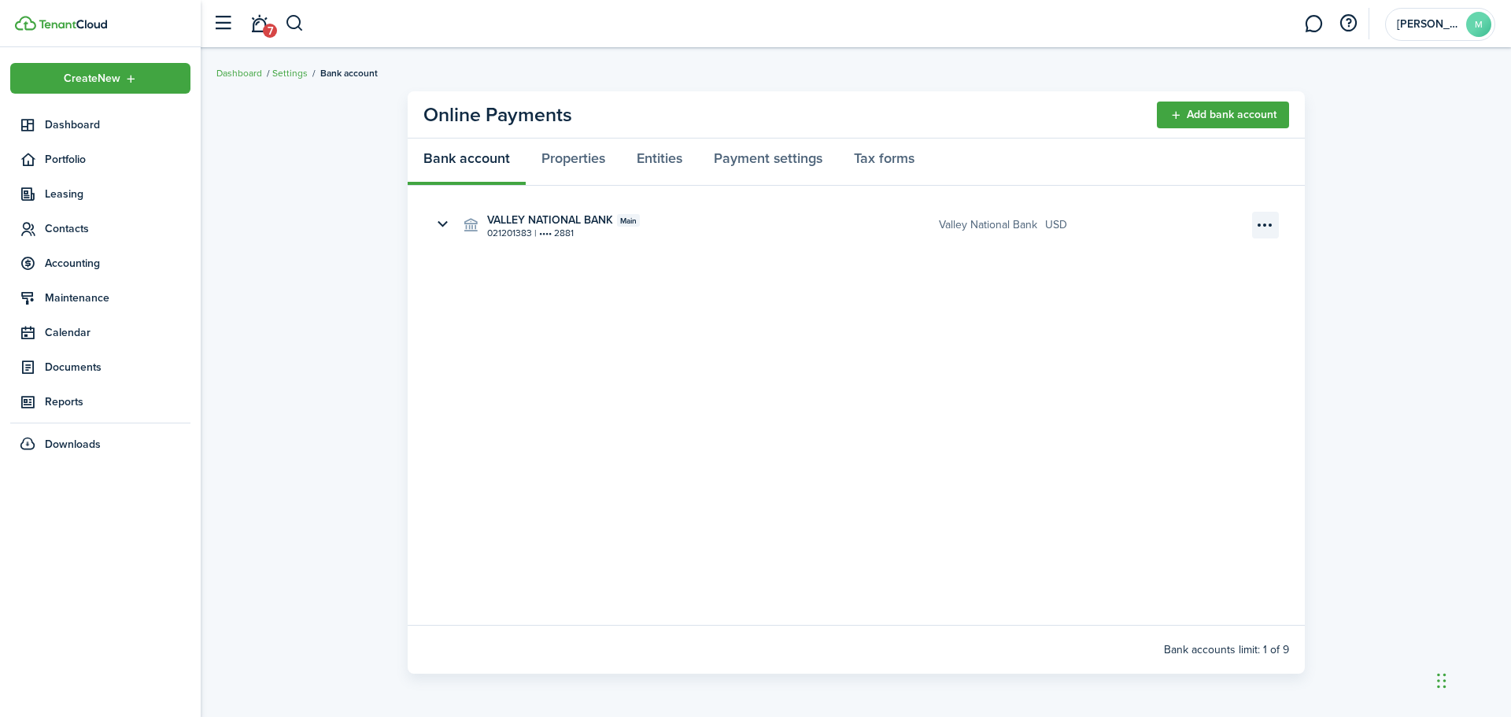
click at [1263, 224] on menu-btn-icon "Open menu" at bounding box center [1265, 225] width 27 height 27
click at [813, 388] on panel-main-body "VALLEY NATIONAL BANK Main [US_BANK_ROUTING_MICR] | •••• 2881 Valley National Ba…" at bounding box center [856, 405] width 897 height 439
click at [764, 159] on link "Payment settings" at bounding box center [768, 162] width 140 height 47
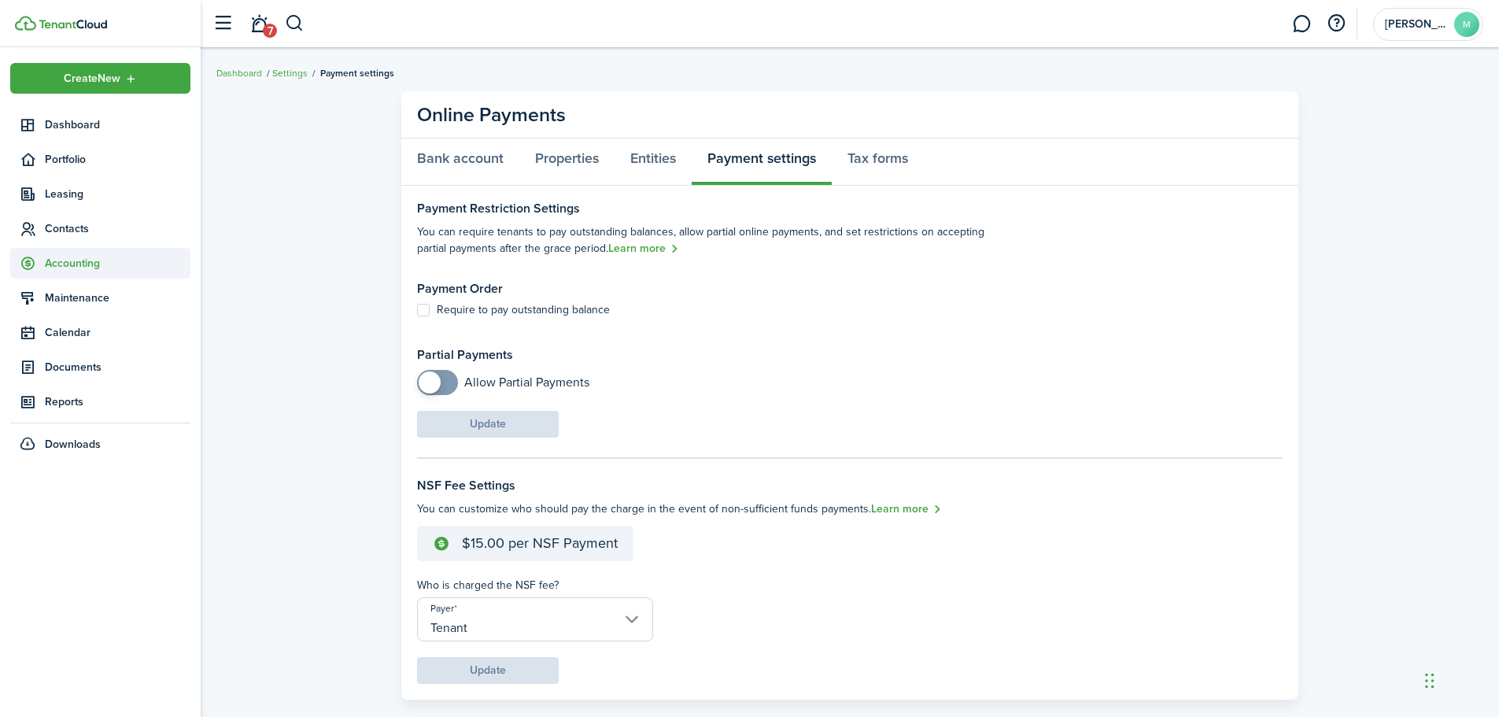
click at [76, 266] on span "Accounting" at bounding box center [118, 263] width 146 height 17
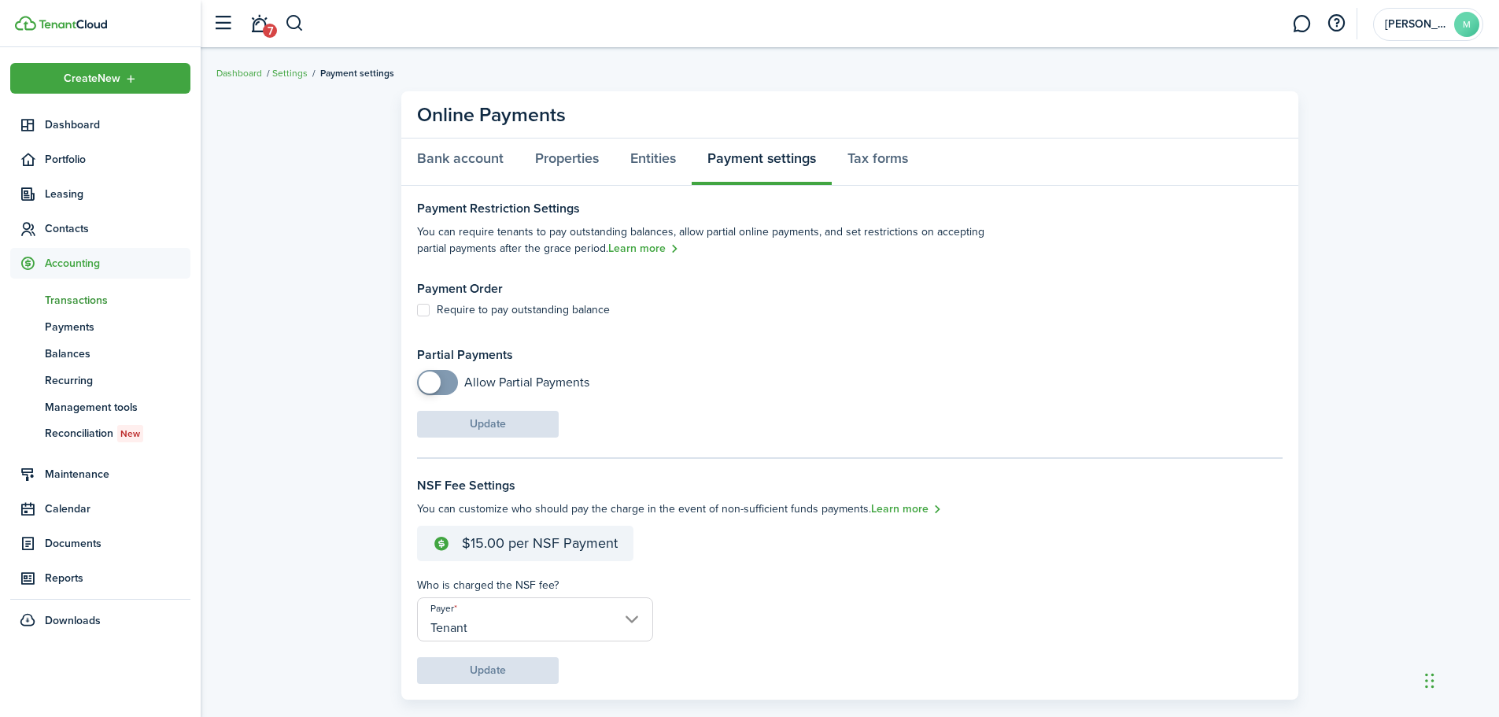
click at [88, 302] on span "Transactions" at bounding box center [118, 300] width 146 height 17
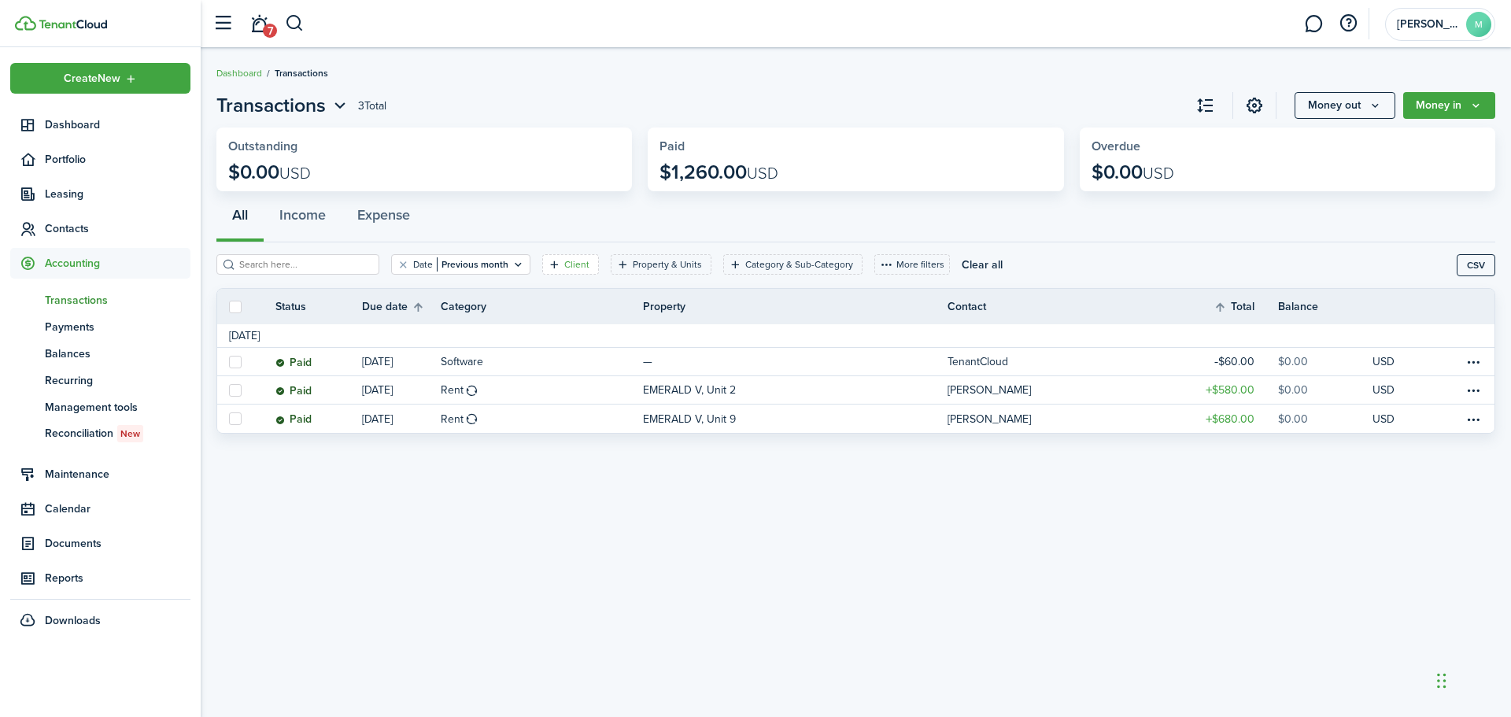
click at [548, 264] on icon "Open filter" at bounding box center [554, 264] width 13 height 13
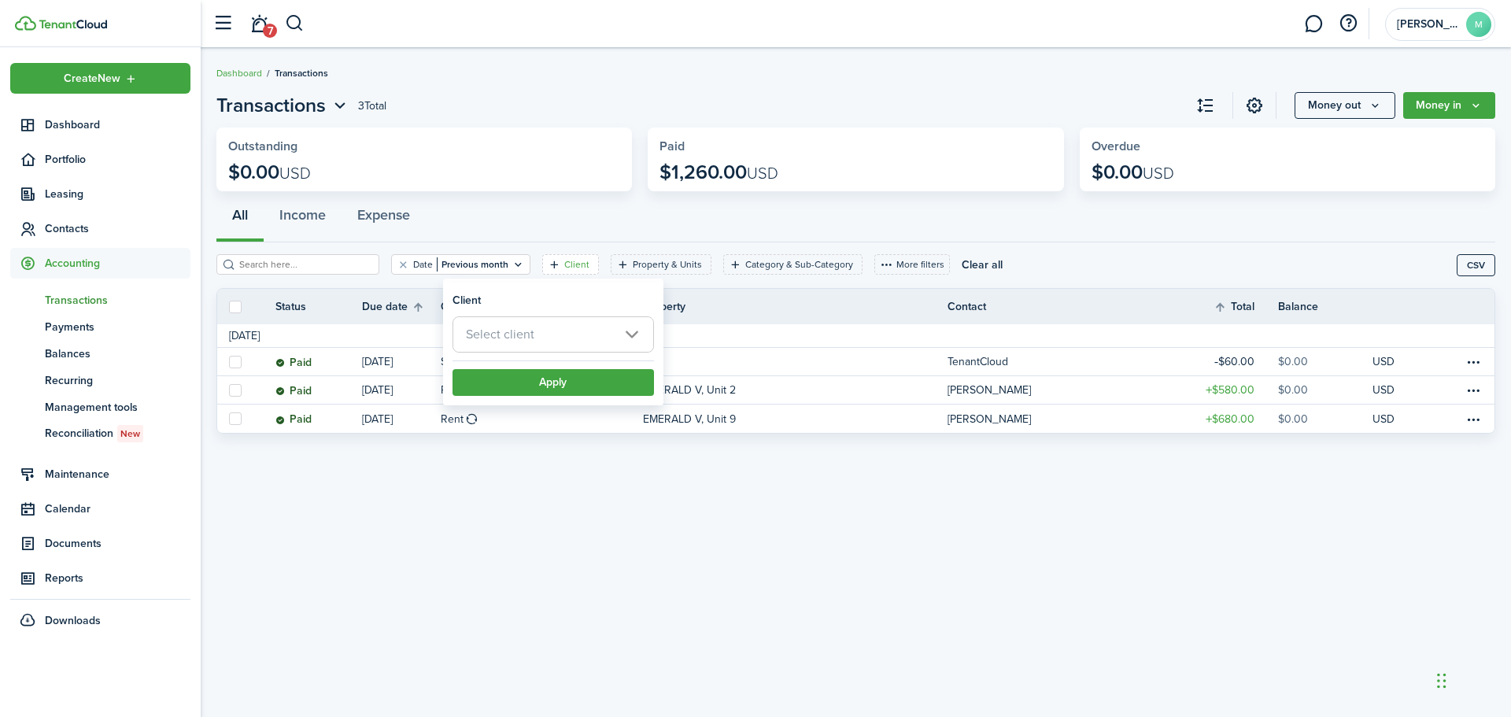
click at [624, 342] on span "Select client" at bounding box center [553, 334] width 200 height 35
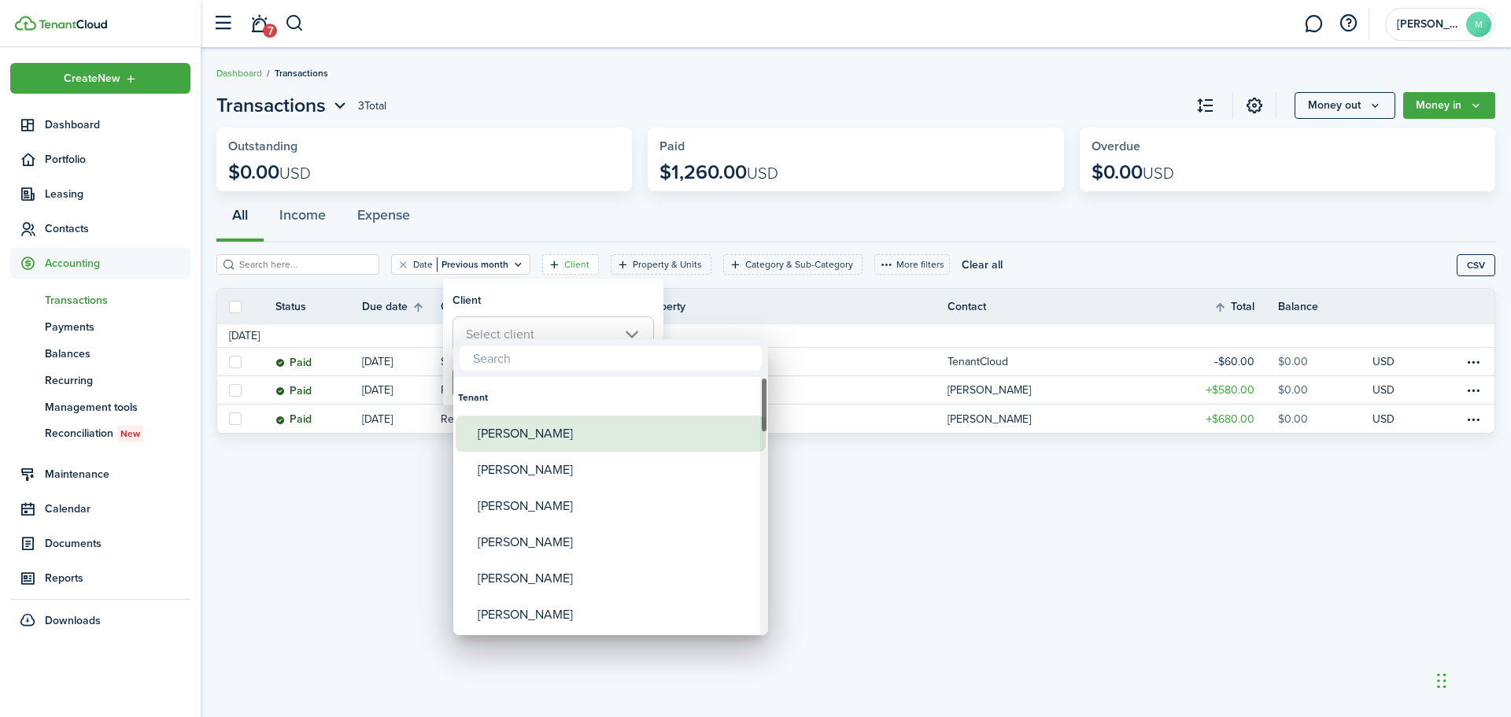
click at [561, 437] on div "[PERSON_NAME]" at bounding box center [617, 434] width 279 height 36
type input "[PERSON_NAME]"
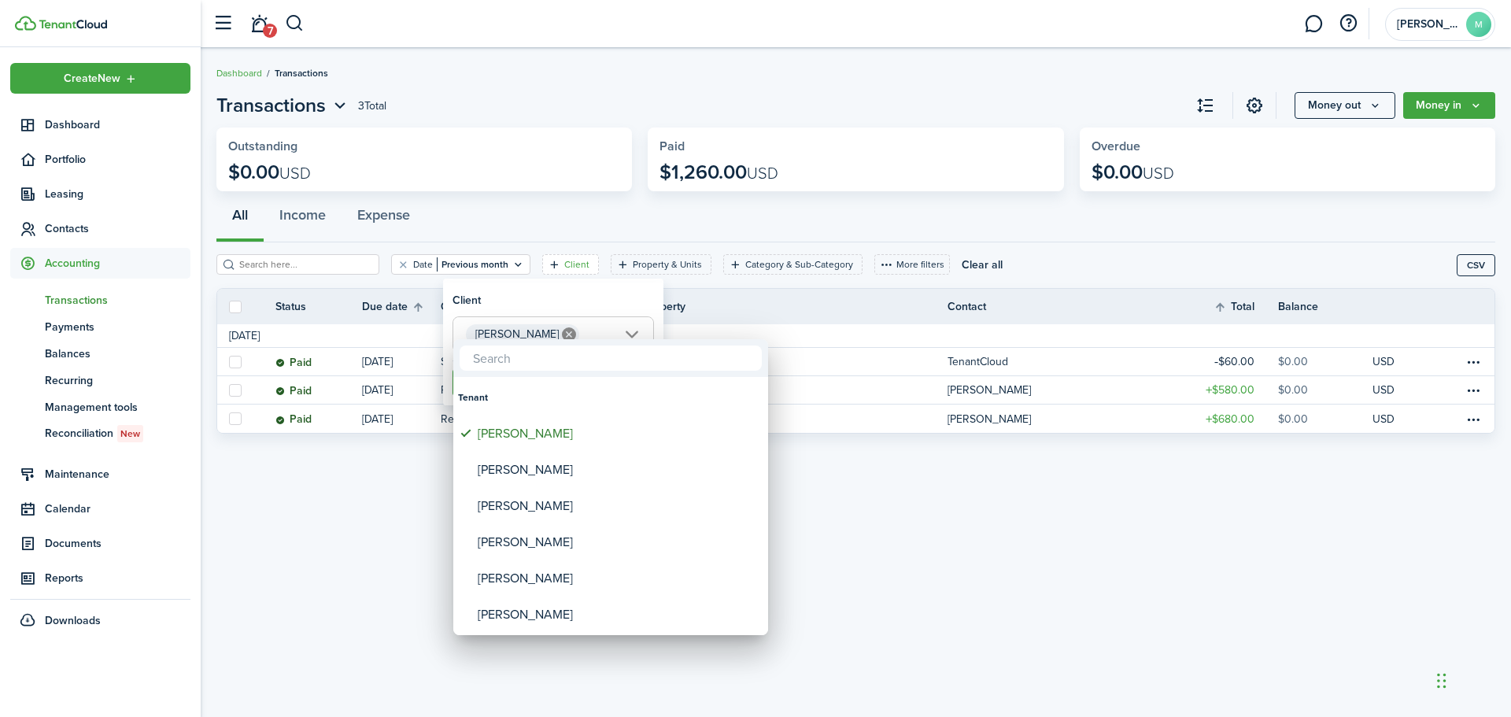
click at [880, 558] on div at bounding box center [755, 358] width 1763 height 969
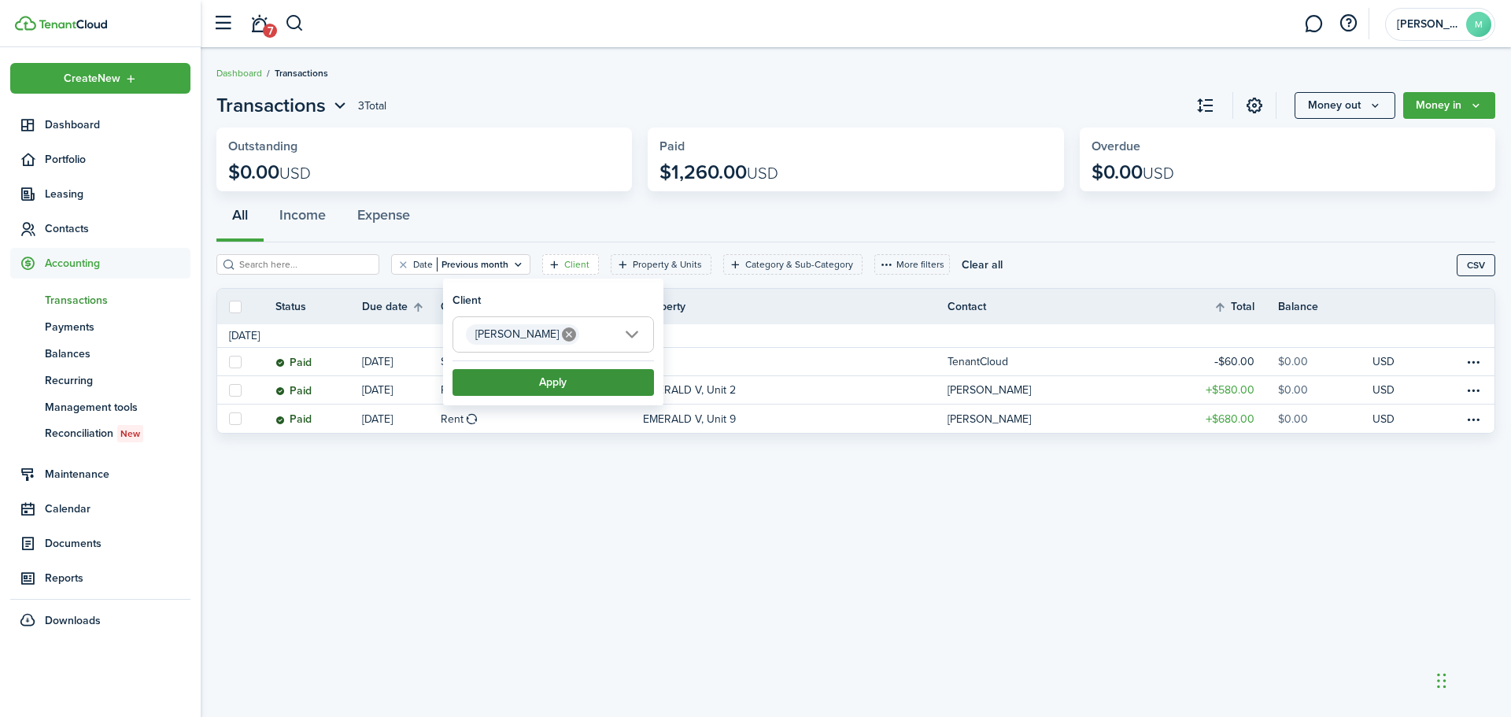
click at [539, 388] on button "Apply" at bounding box center [554, 382] width 202 height 27
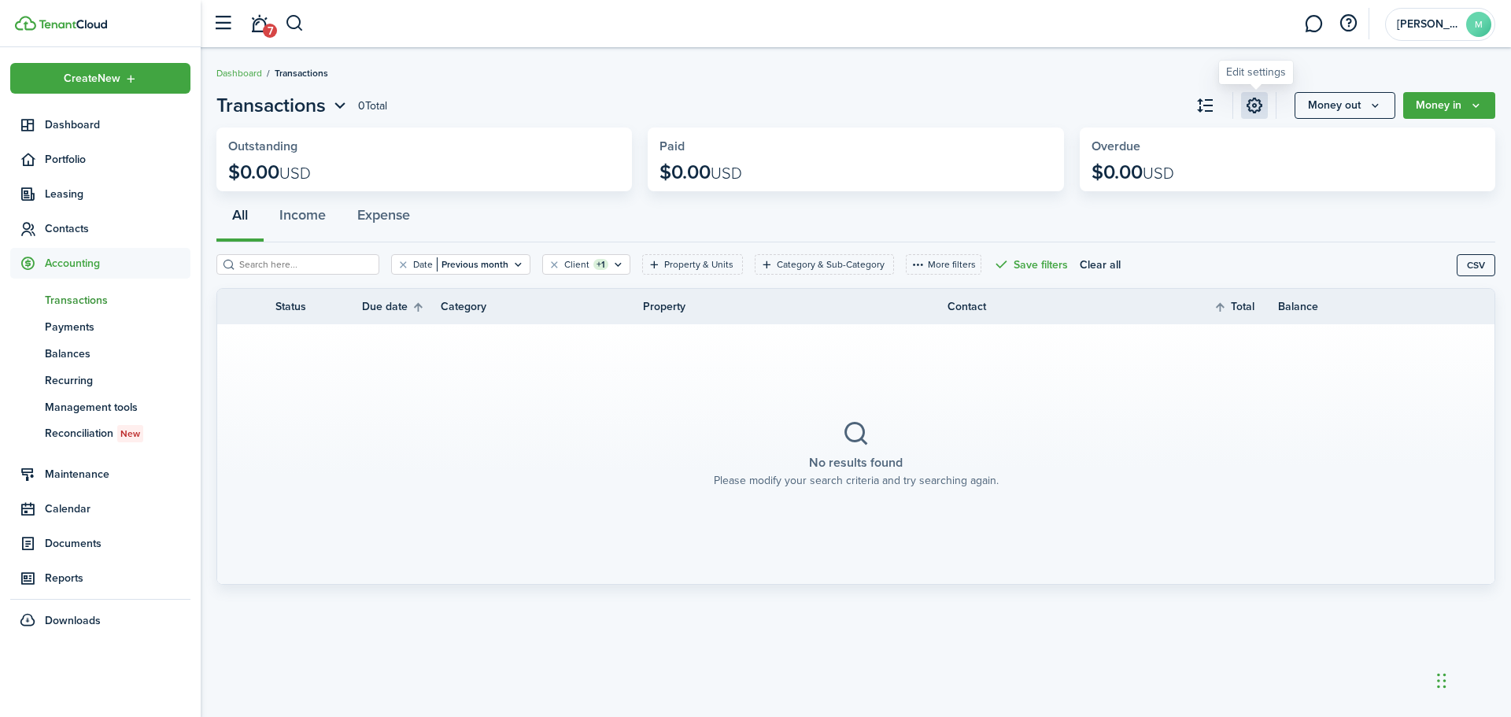
click at [1261, 106] on link at bounding box center [1254, 105] width 27 height 27
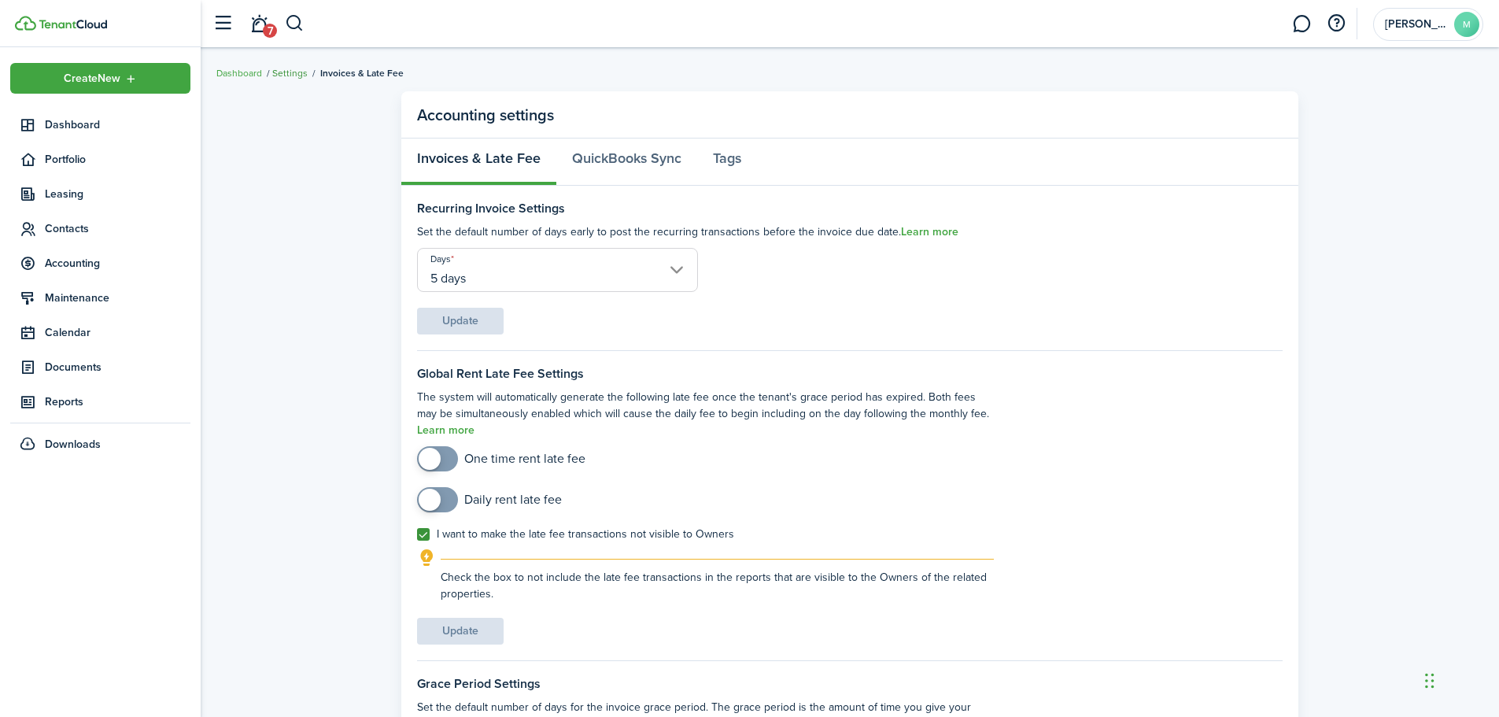
click at [292, 74] on link "Settings" at bounding box center [289, 73] width 35 height 14
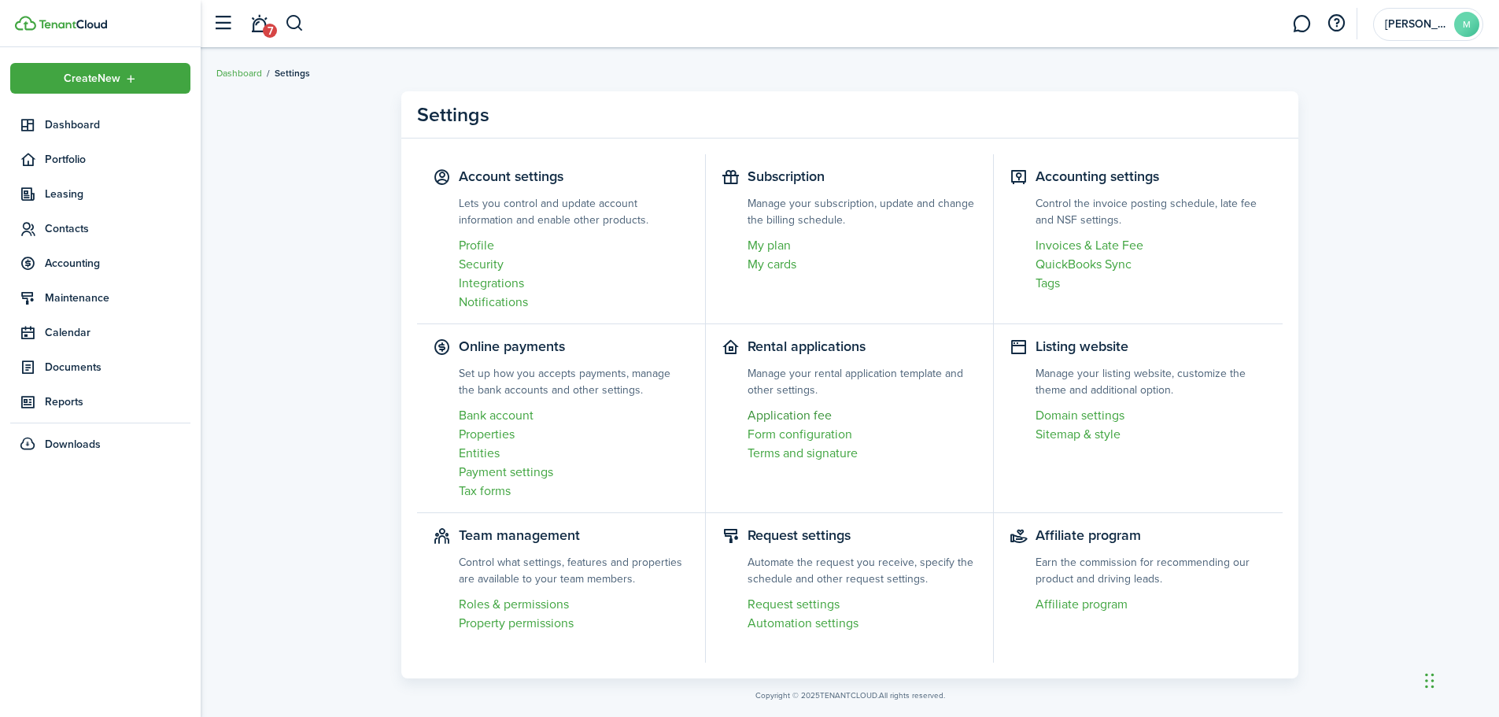
click at [802, 418] on link "Application fee" at bounding box center [863, 415] width 231 height 19
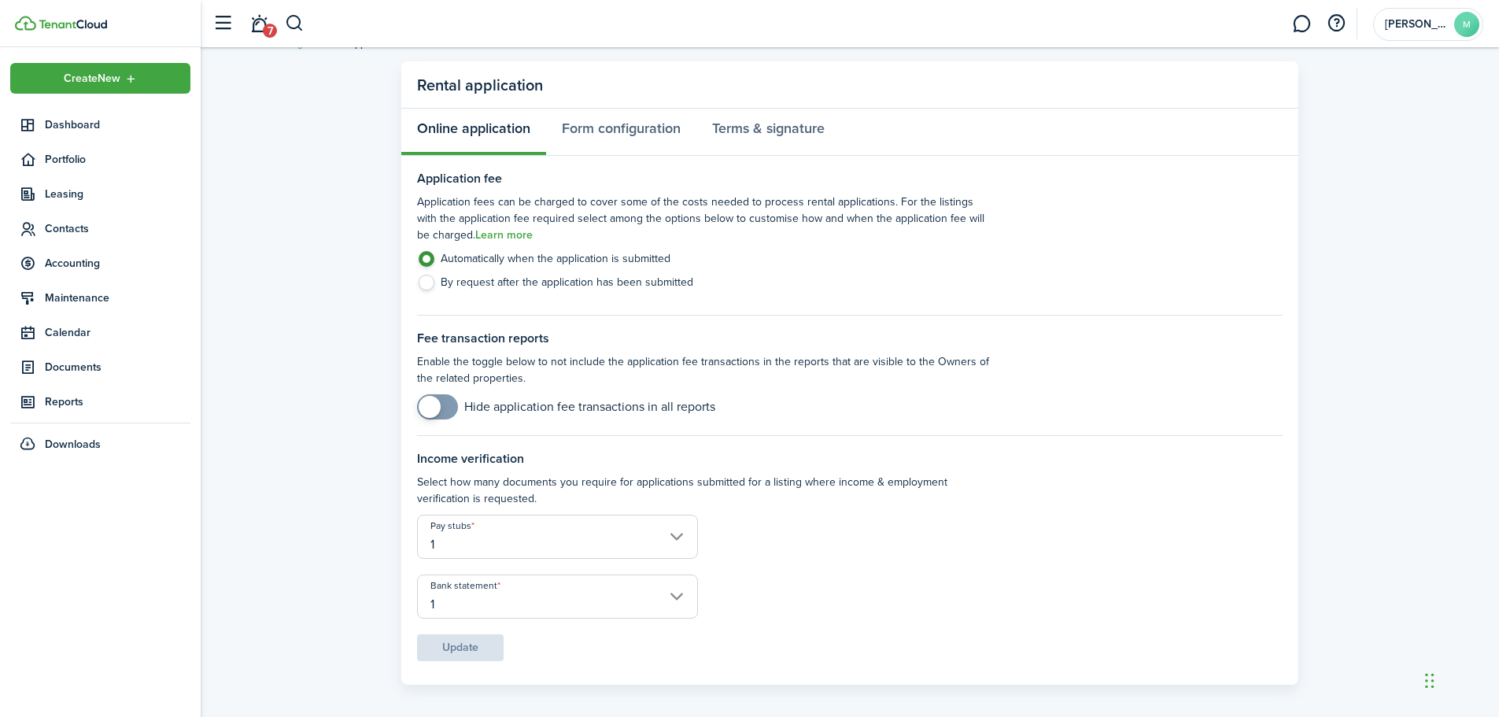
scroll to position [41, 0]
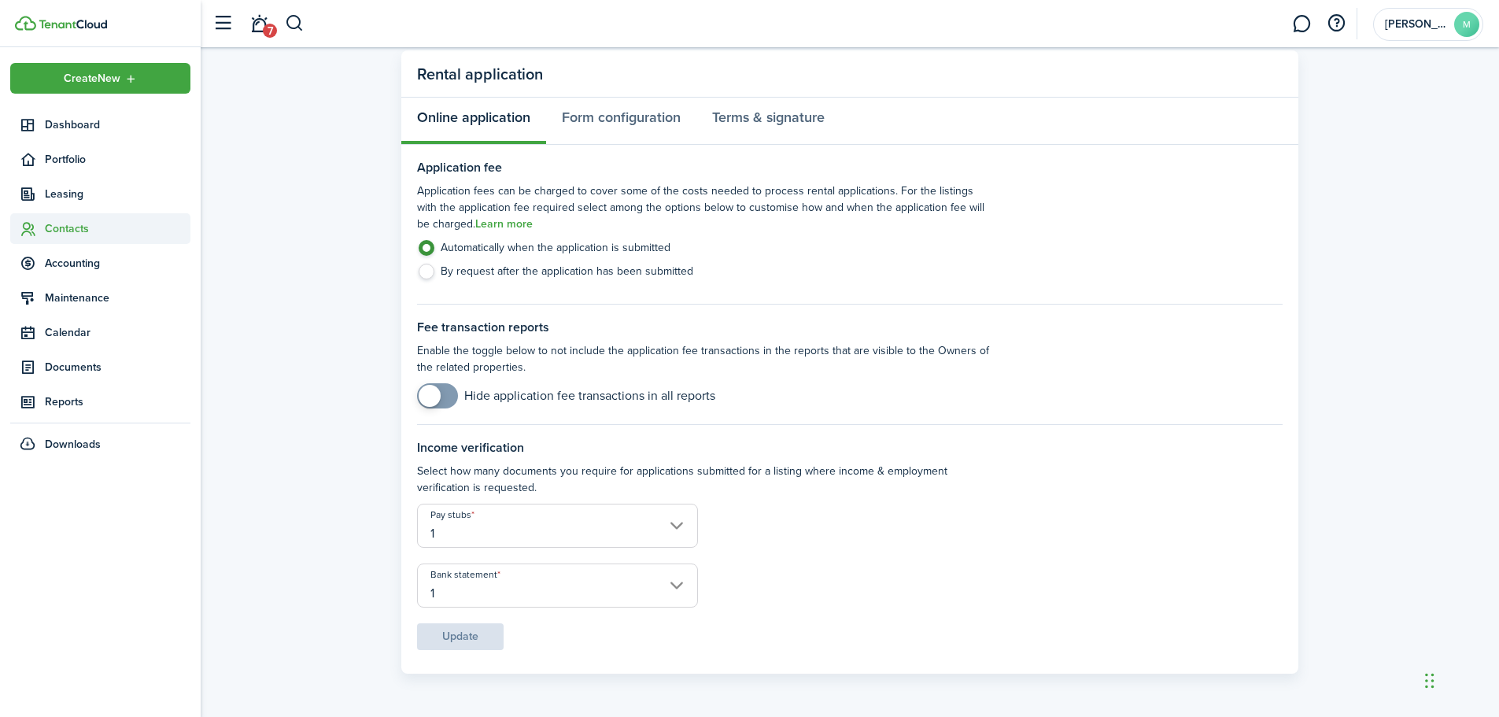
click at [68, 229] on span "Contacts" at bounding box center [118, 228] width 146 height 17
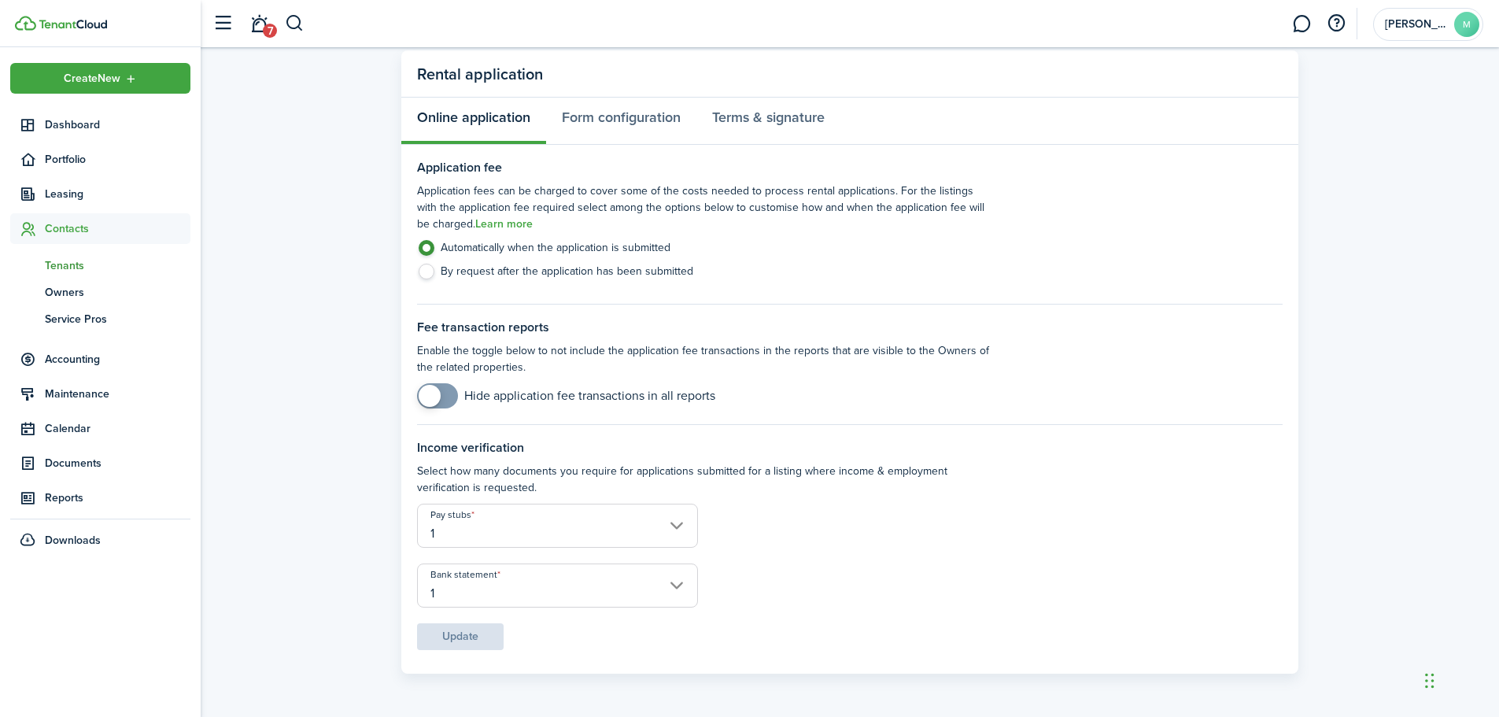
click at [76, 269] on span "Tenants" at bounding box center [118, 265] width 146 height 17
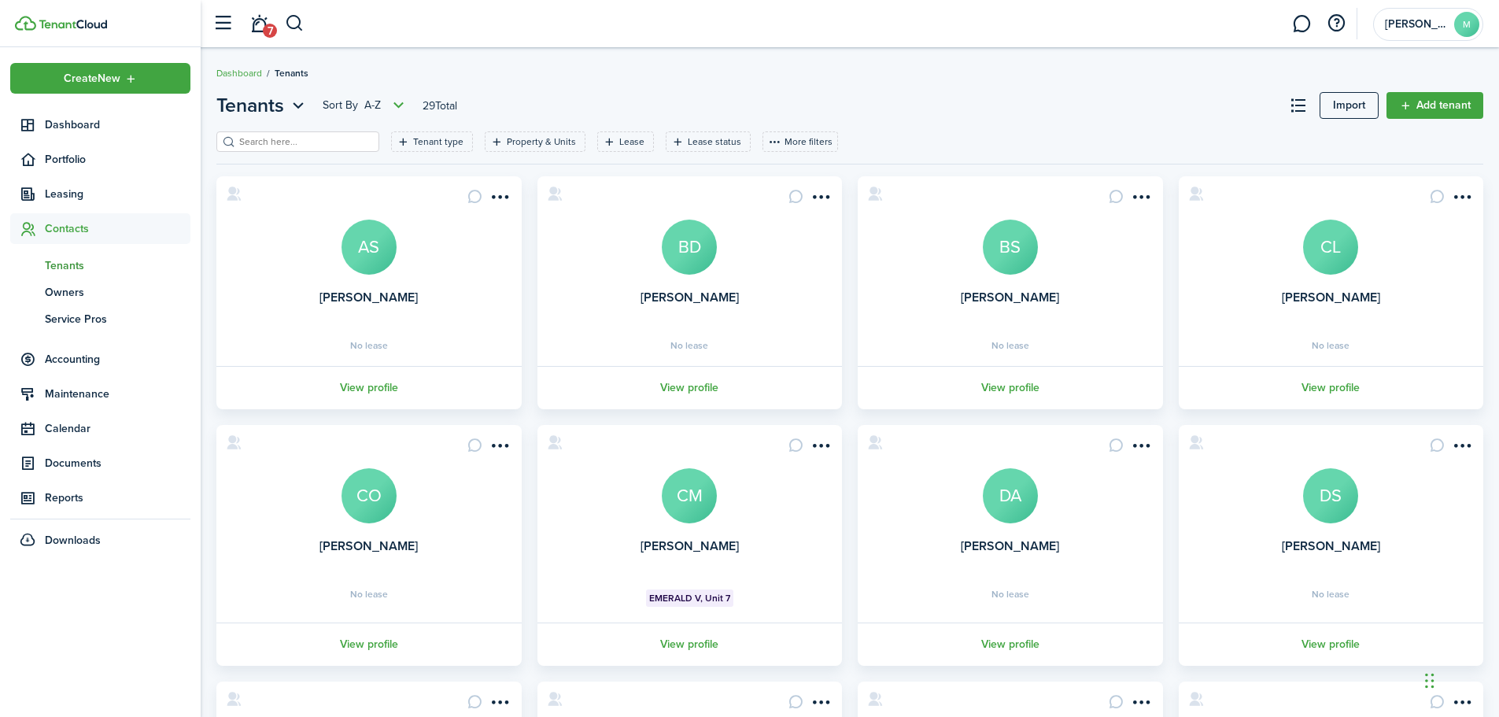
scroll to position [304, 0]
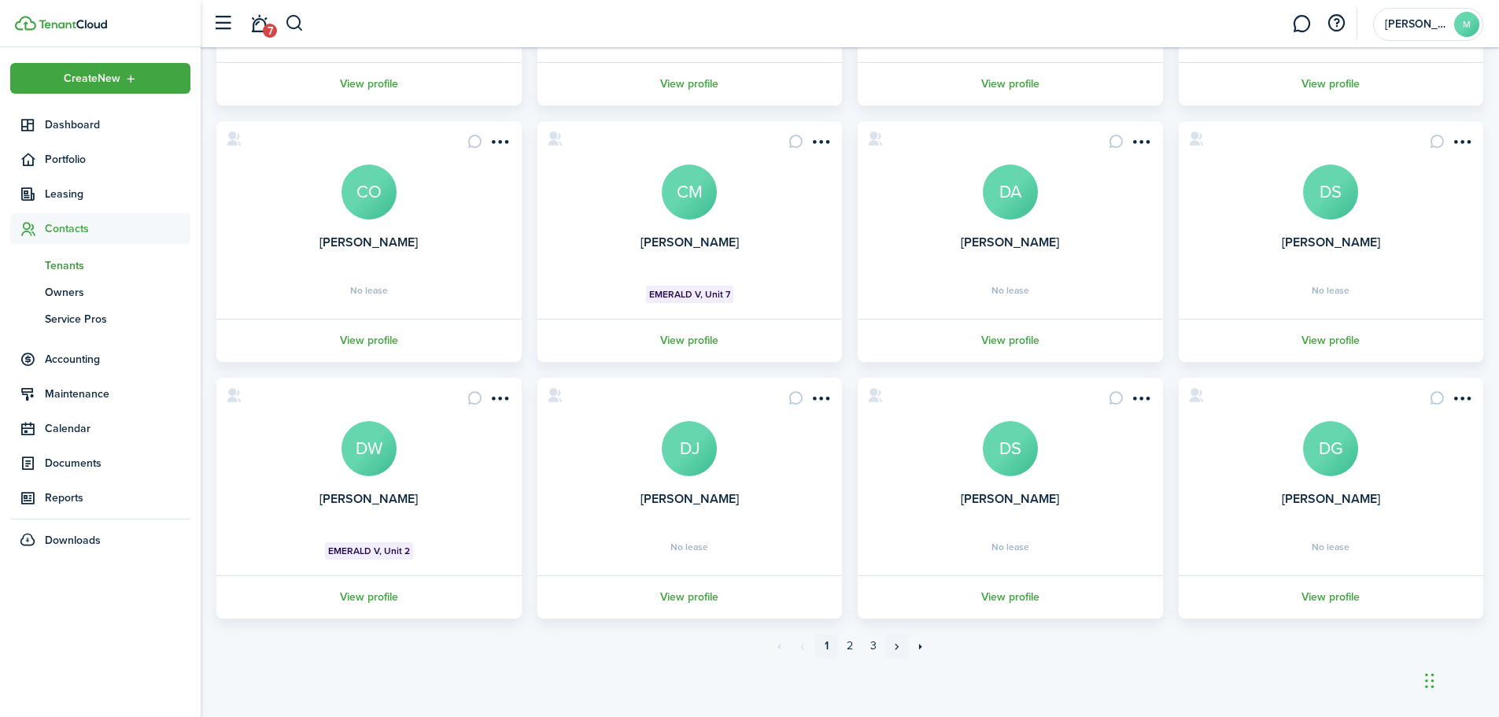
click at [893, 651] on link "»" at bounding box center [898, 646] width 24 height 24
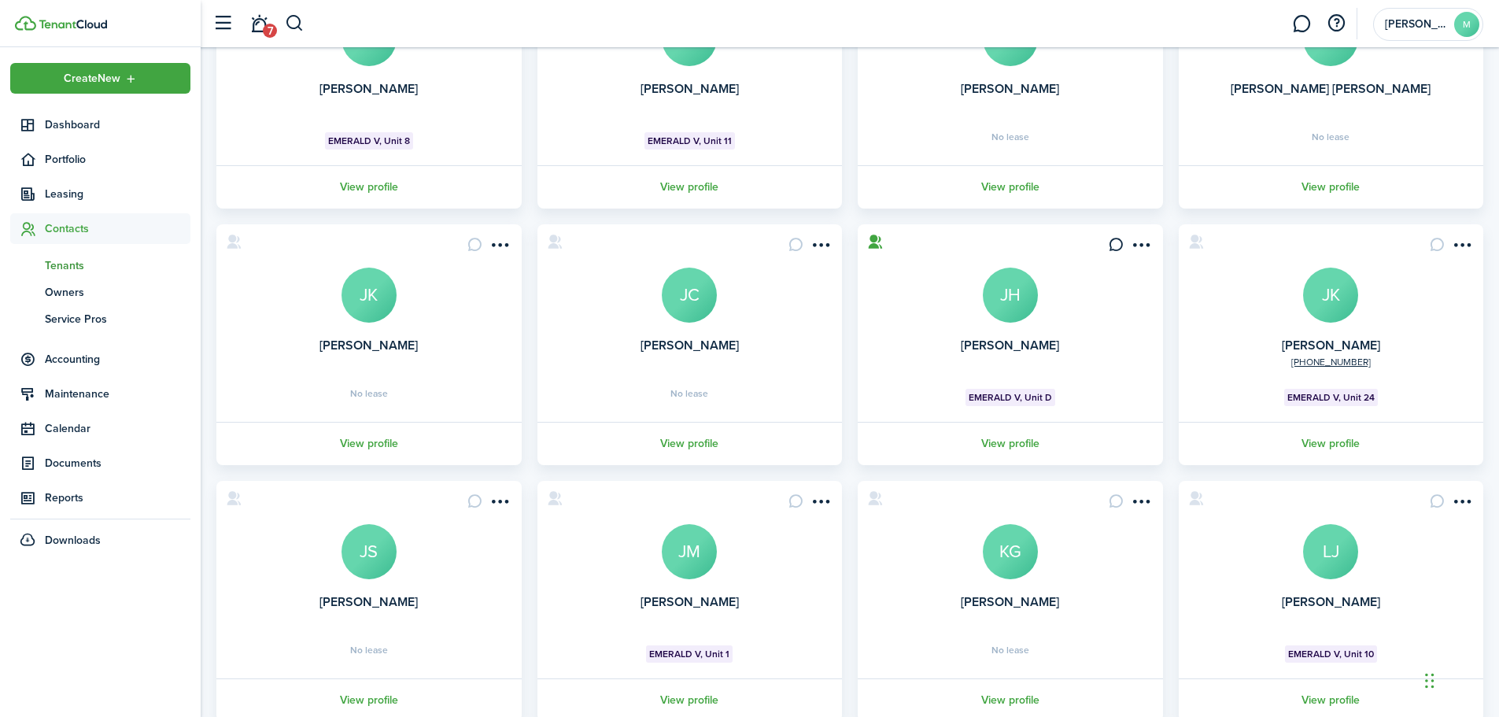
scroll to position [312, 0]
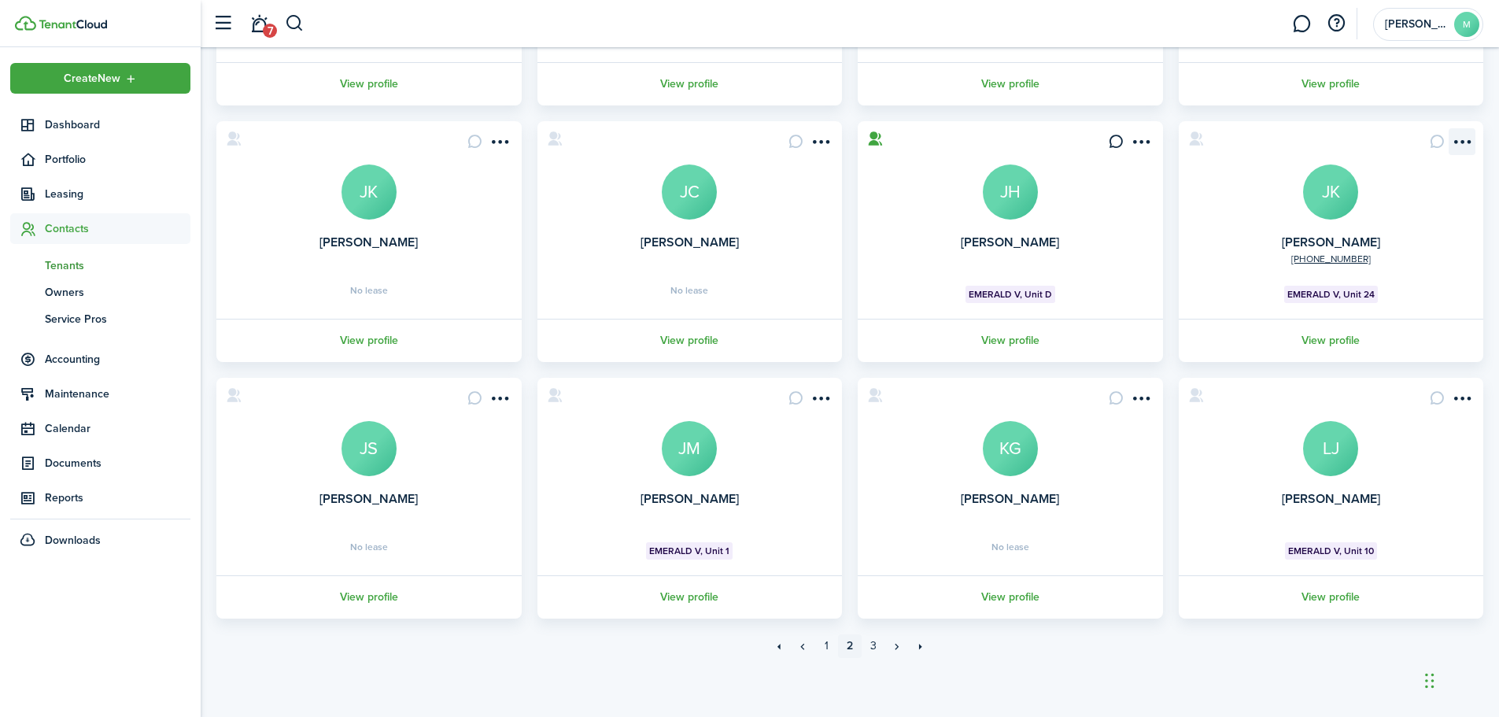
click at [1466, 145] on menu-btn-icon "Open menu" at bounding box center [1462, 141] width 27 height 27
click at [1368, 236] on link "Move in" at bounding box center [1406, 231] width 138 height 27
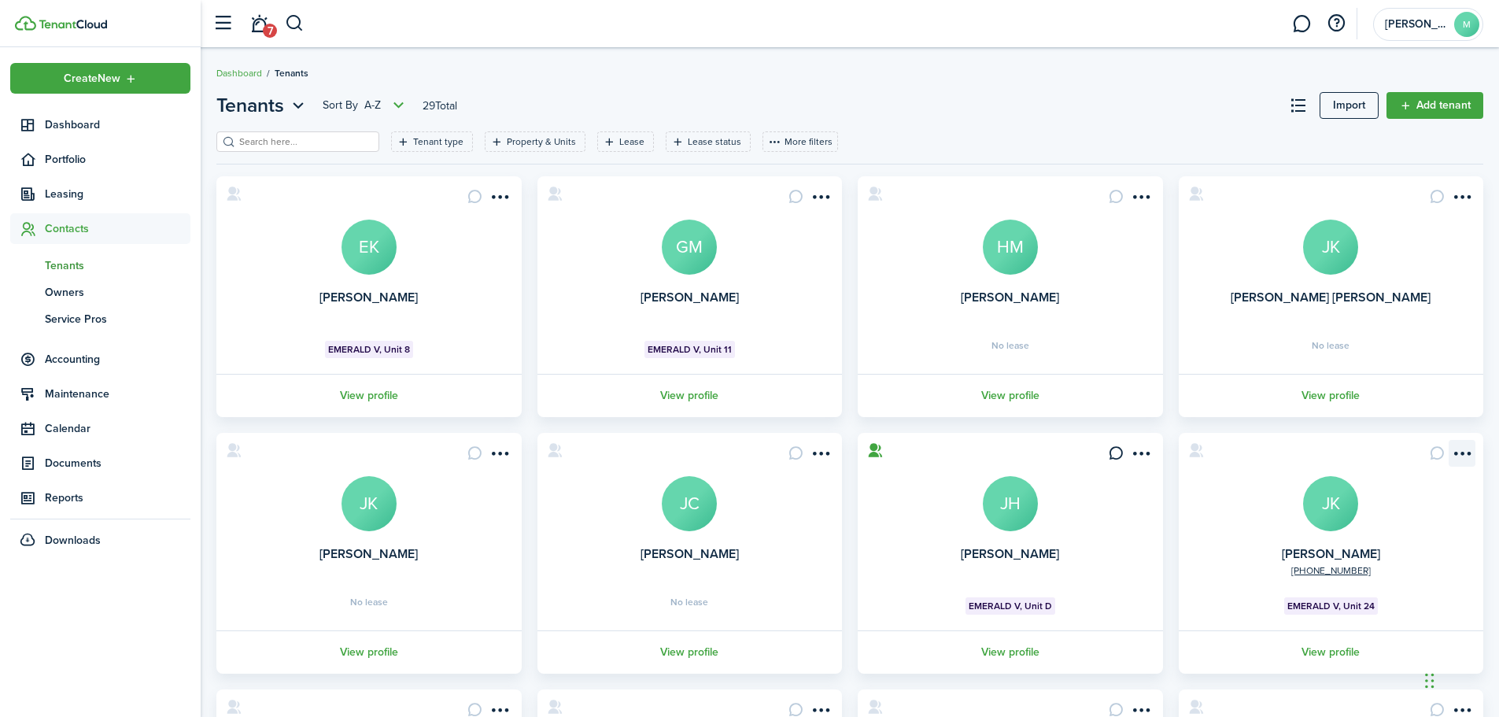
click at [1465, 457] on menu-btn-icon "Open menu" at bounding box center [1462, 453] width 27 height 27
click at [1340, 649] on link "View profile" at bounding box center [1332, 651] width 310 height 43
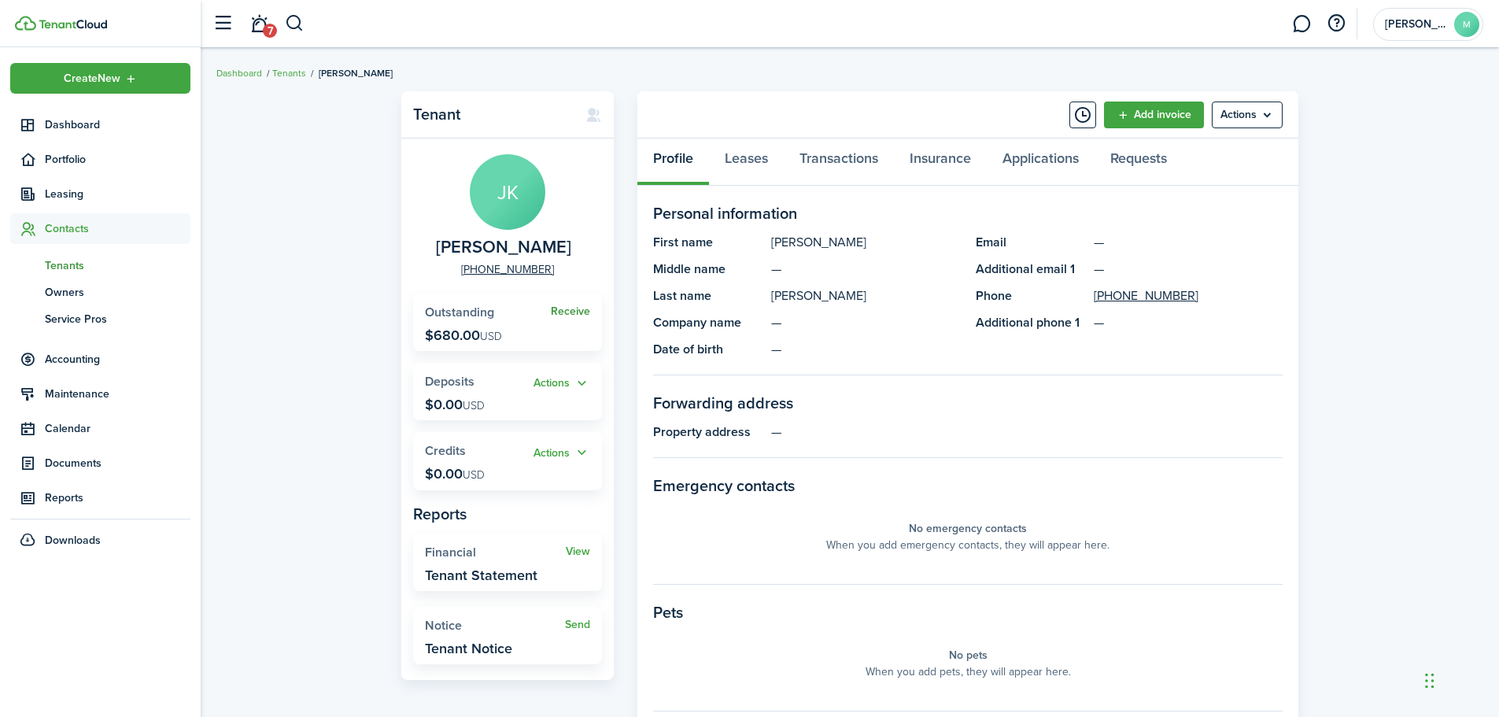
click at [564, 314] on link "Receive" at bounding box center [570, 311] width 39 height 13
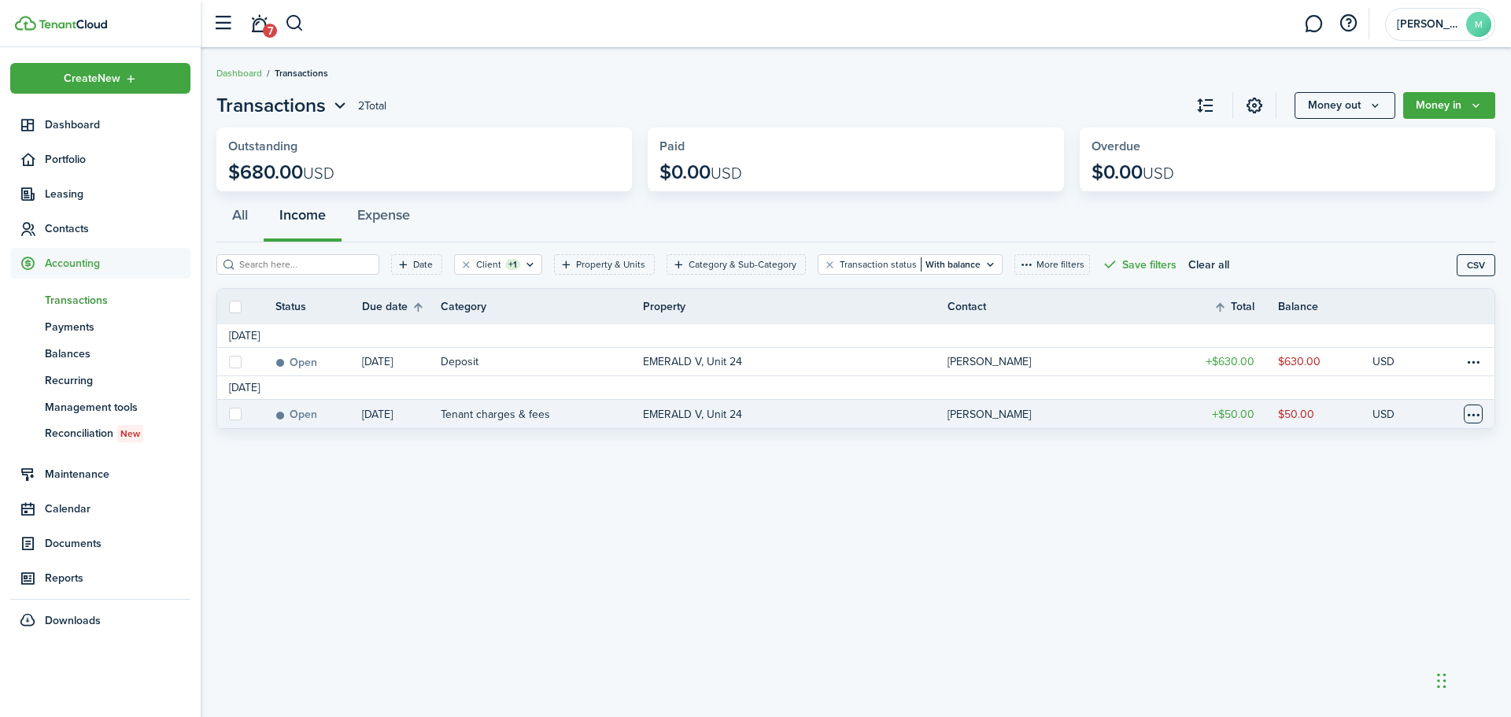
click at [1469, 411] on table-menu-btn-icon at bounding box center [1473, 414] width 19 height 19
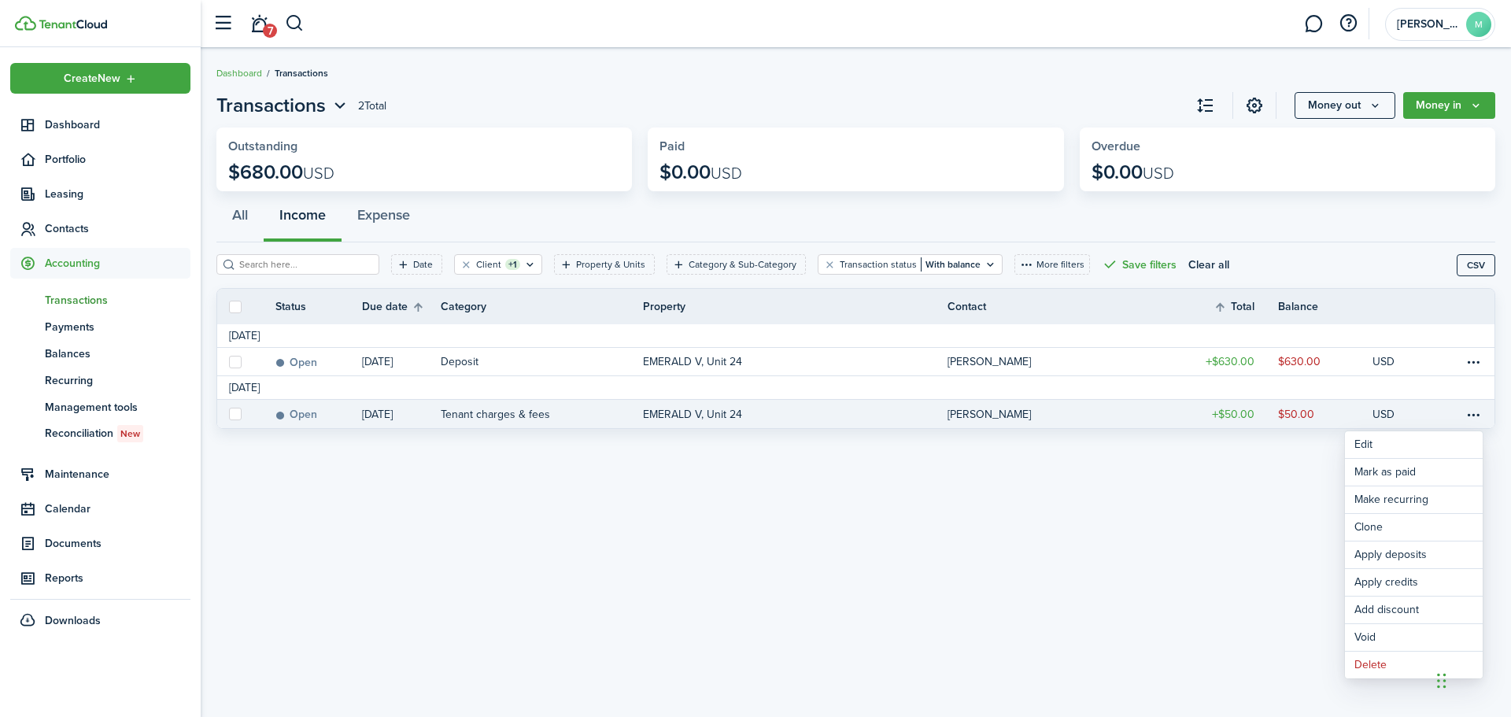
click at [1278, 543] on div "Transactions 2 Total Money out Money in Outstanding $680.00 USD Paid $0.00 USD …" at bounding box center [856, 382] width 1311 height 598
click at [239, 417] on label at bounding box center [235, 414] width 13 height 13
click at [229, 415] on input "checkbox" at bounding box center [228, 414] width 1 height 1
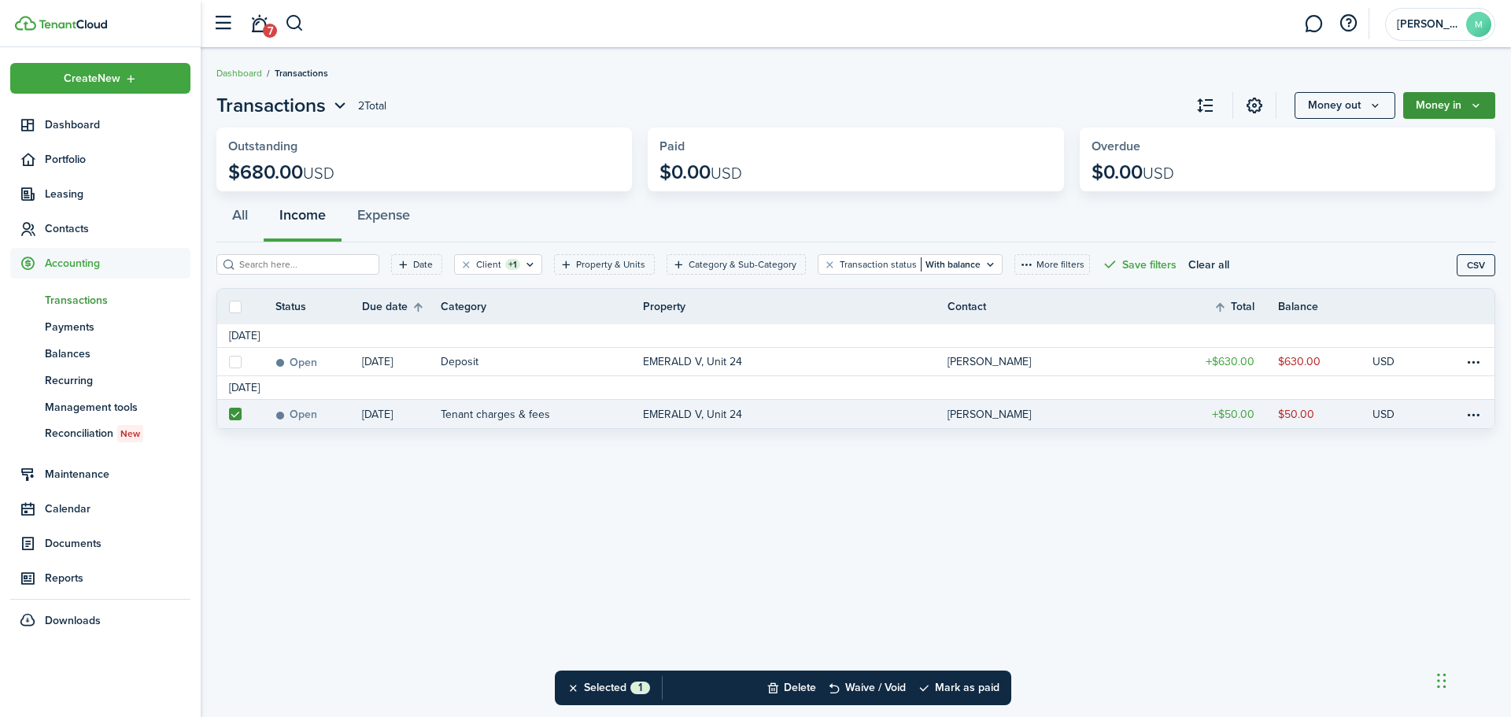
click at [1449, 99] on button "Money in" at bounding box center [1449, 105] width 92 height 27
click at [238, 417] on label at bounding box center [235, 414] width 13 height 13
click at [229, 415] on input "checkbox" at bounding box center [228, 414] width 1 height 1
checkbox input "false"
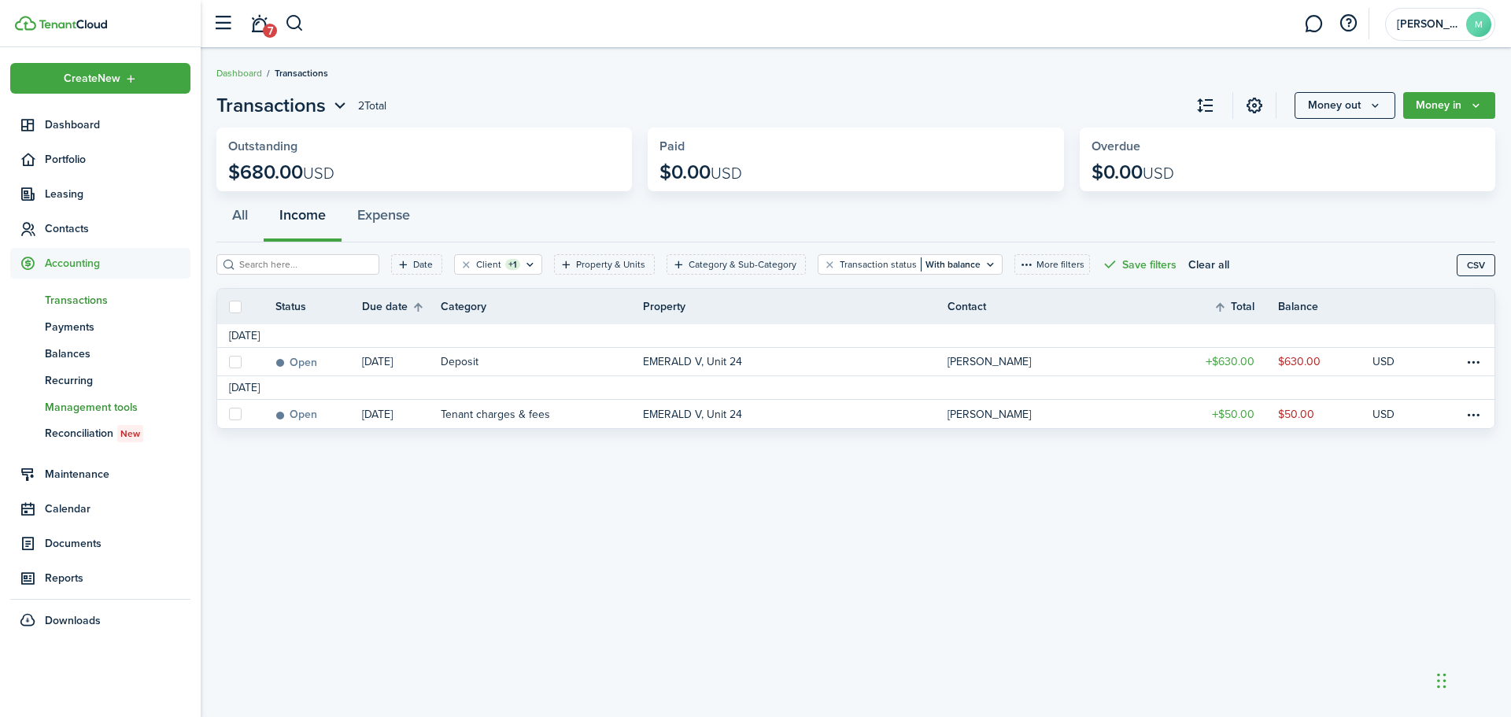
click at [119, 402] on span "Management tools" at bounding box center [118, 407] width 146 height 17
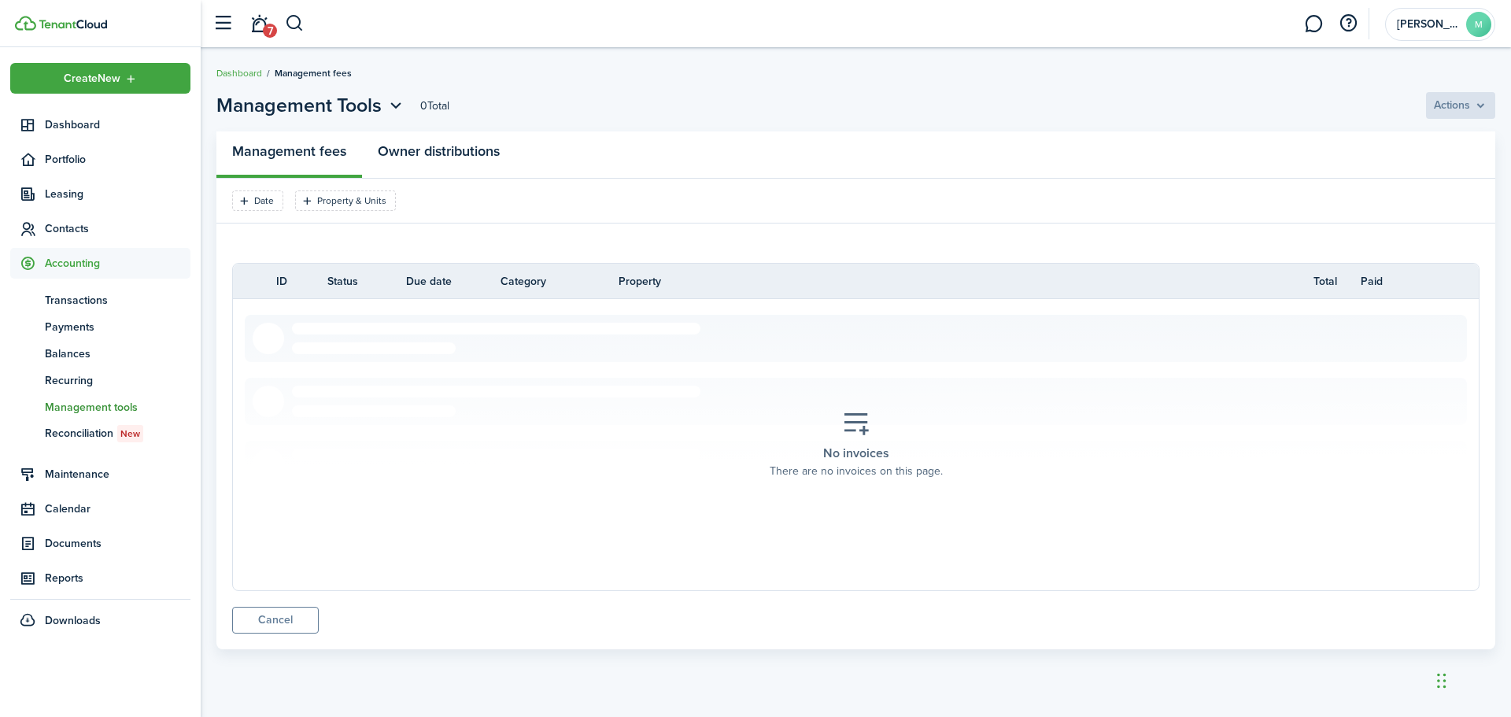
click at [446, 149] on link "Owner distributions" at bounding box center [438, 154] width 153 height 47
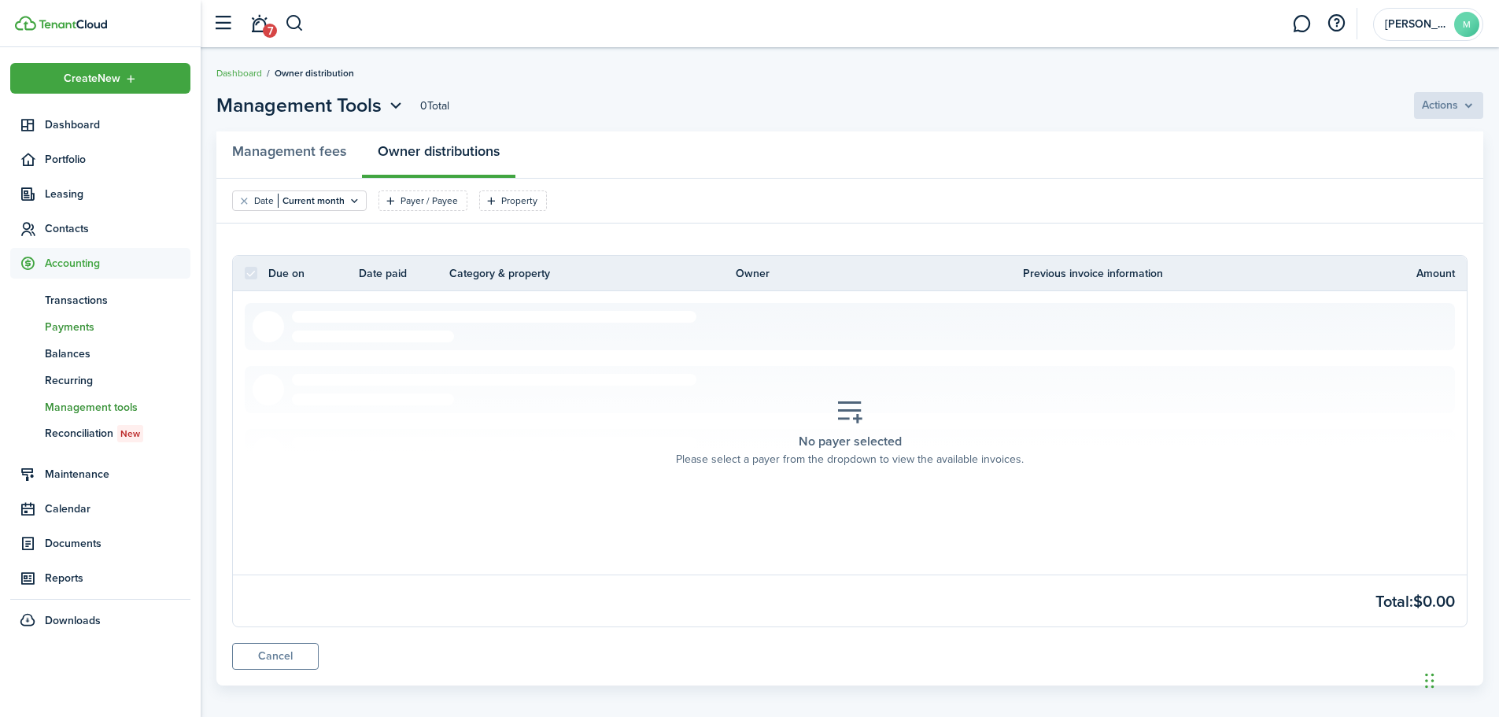
click at [90, 325] on span "Payments" at bounding box center [118, 327] width 146 height 17
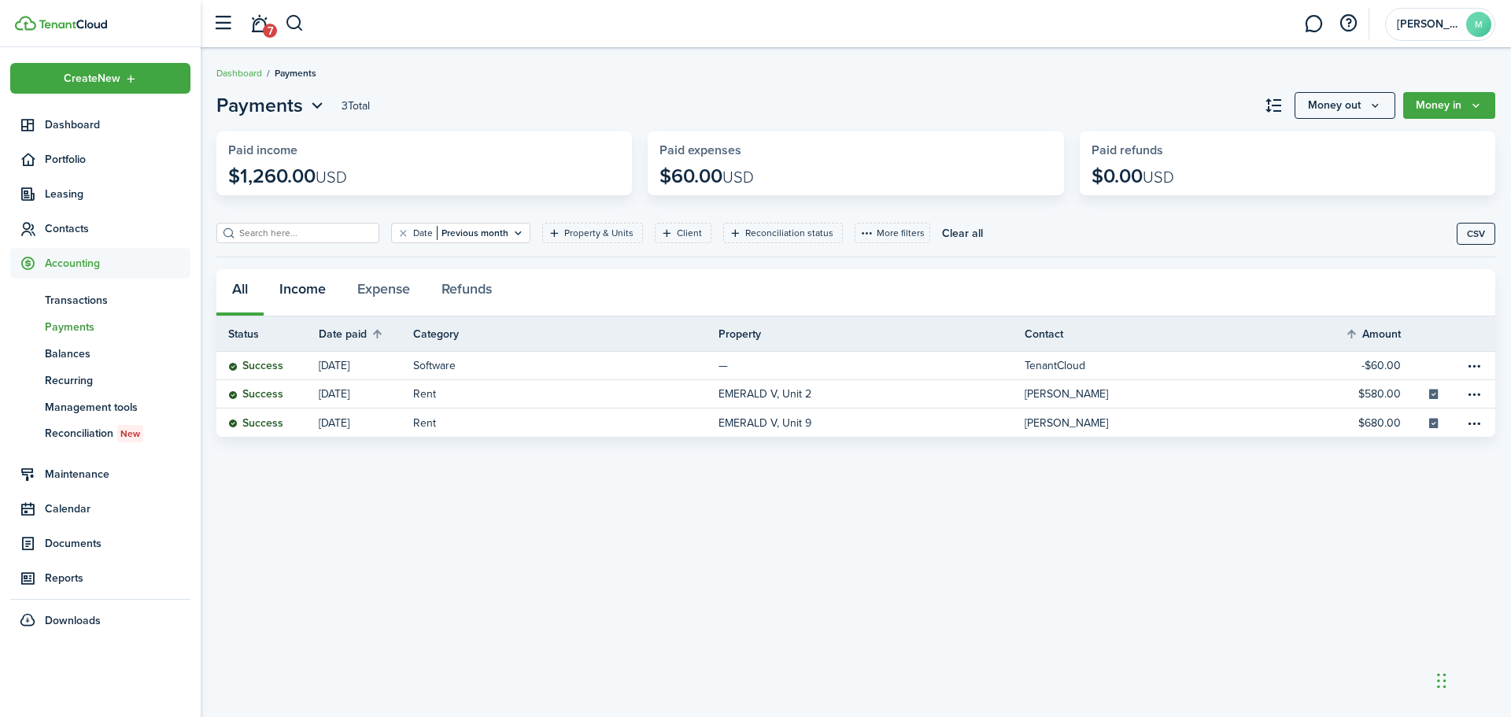
click at [300, 291] on button "Income" at bounding box center [303, 292] width 78 height 47
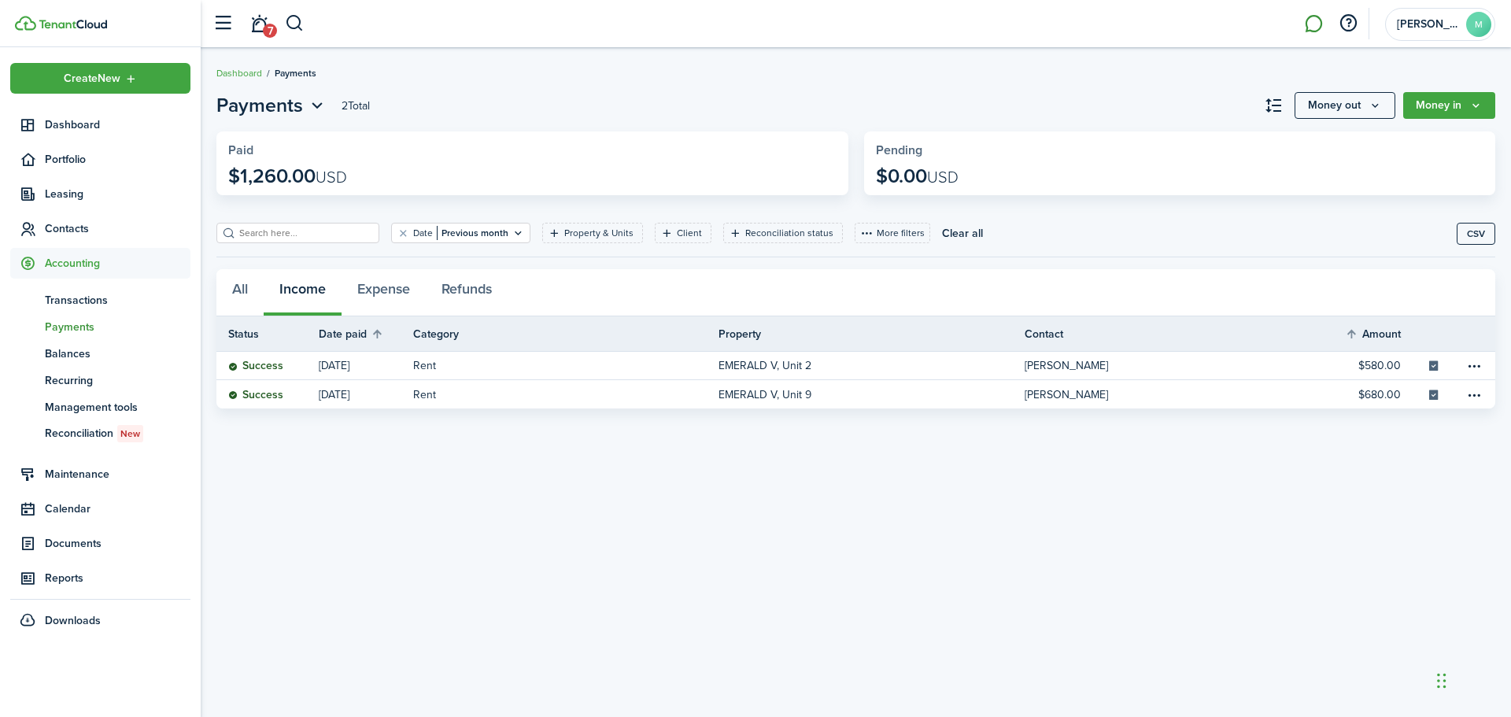
click at [1315, 26] on link at bounding box center [1314, 24] width 30 height 40
